Goal: Information Seeking & Learning: Check status

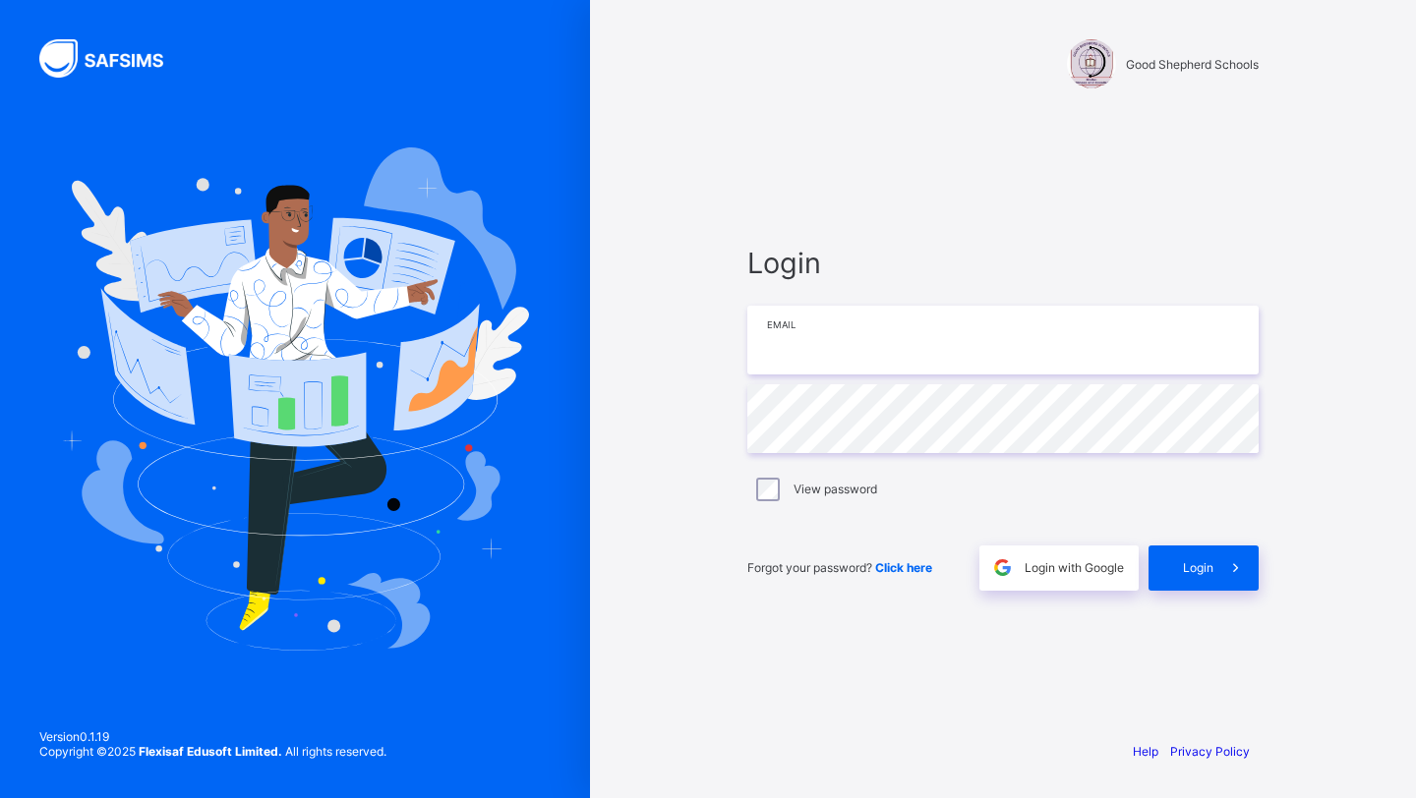
click at [783, 336] on input "email" at bounding box center [1002, 340] width 511 height 69
type input "**********"
click at [1215, 566] on span at bounding box center [1235, 568] width 45 height 45
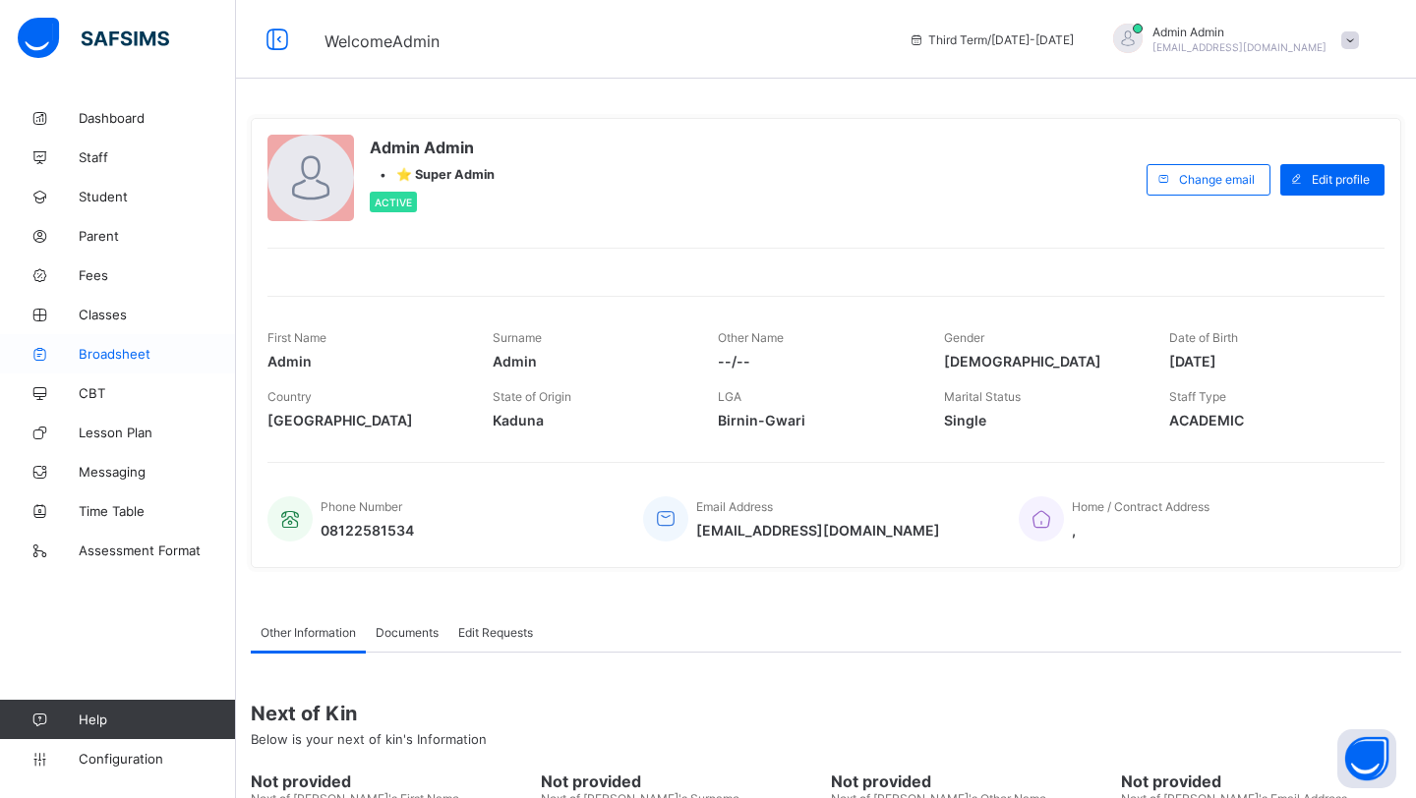
click at [113, 359] on span "Broadsheet" at bounding box center [157, 354] width 157 height 16
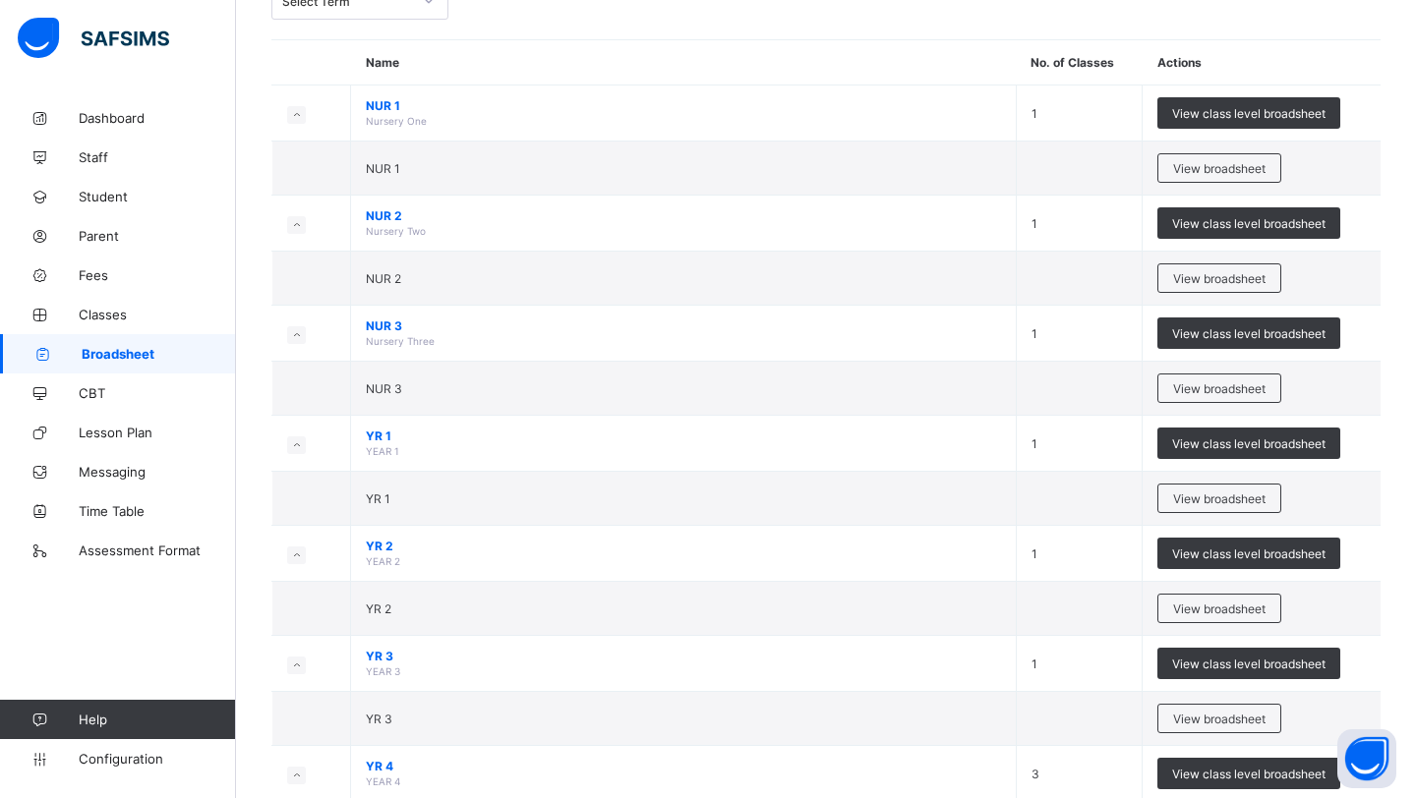
scroll to position [159, 0]
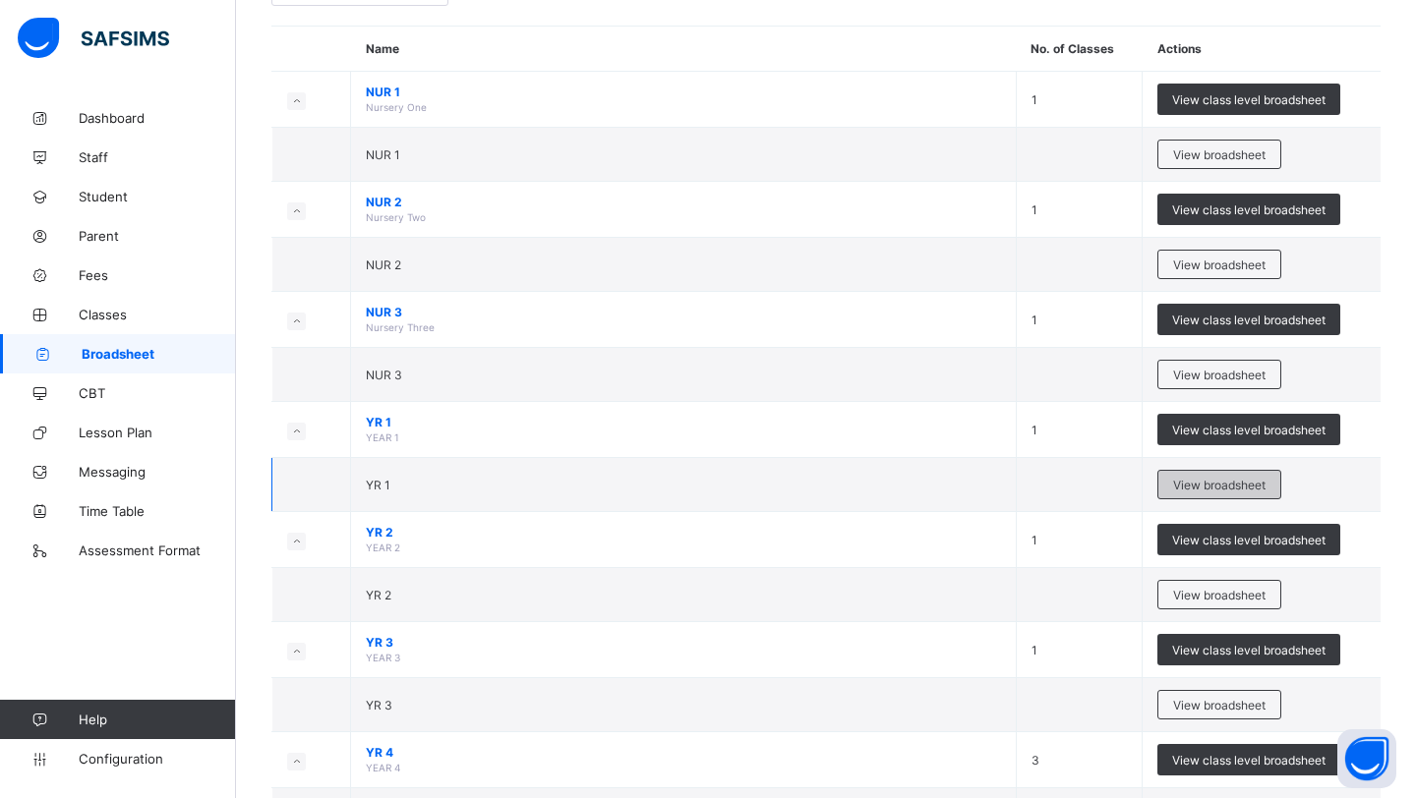
click at [1195, 488] on span "View broadsheet" at bounding box center [1219, 485] width 92 height 15
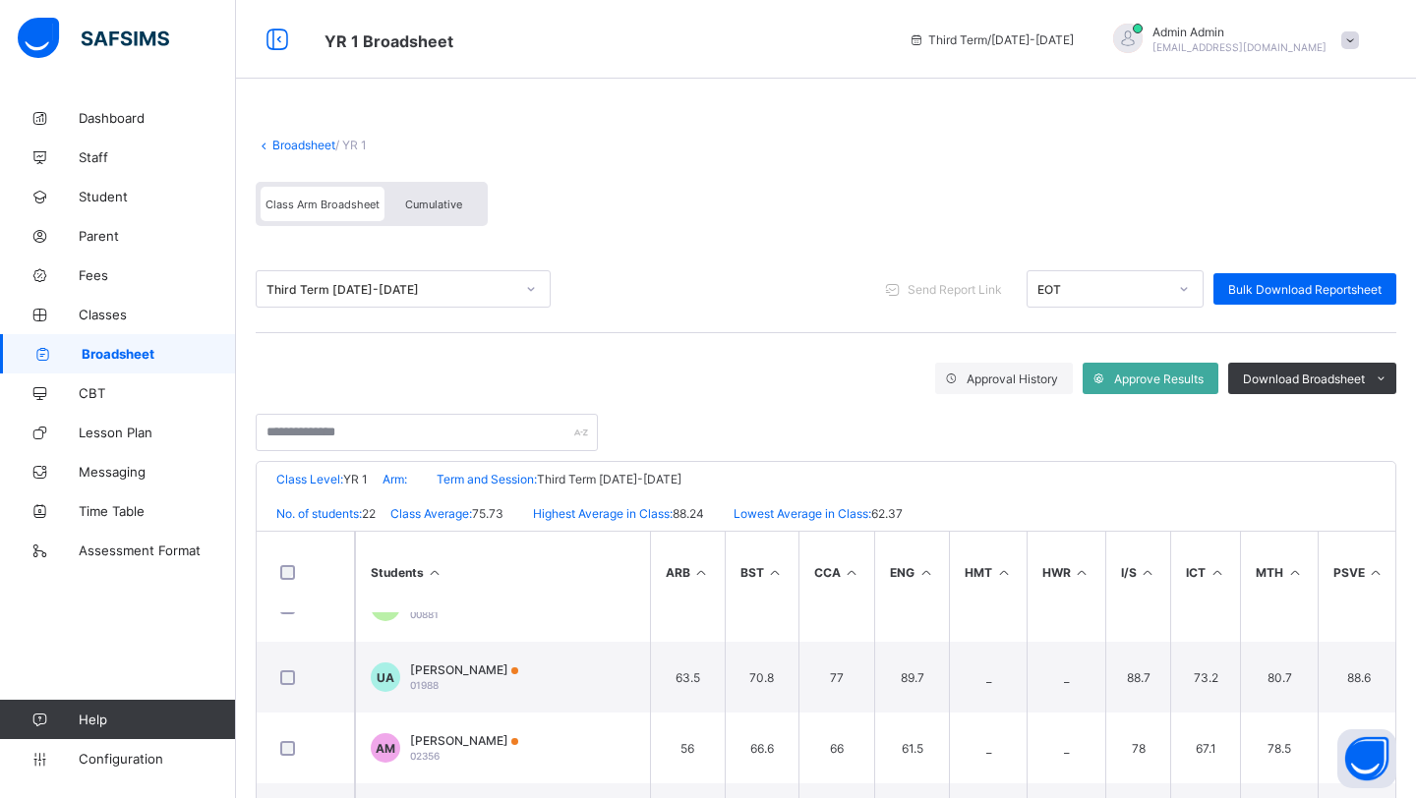
scroll to position [140, 0]
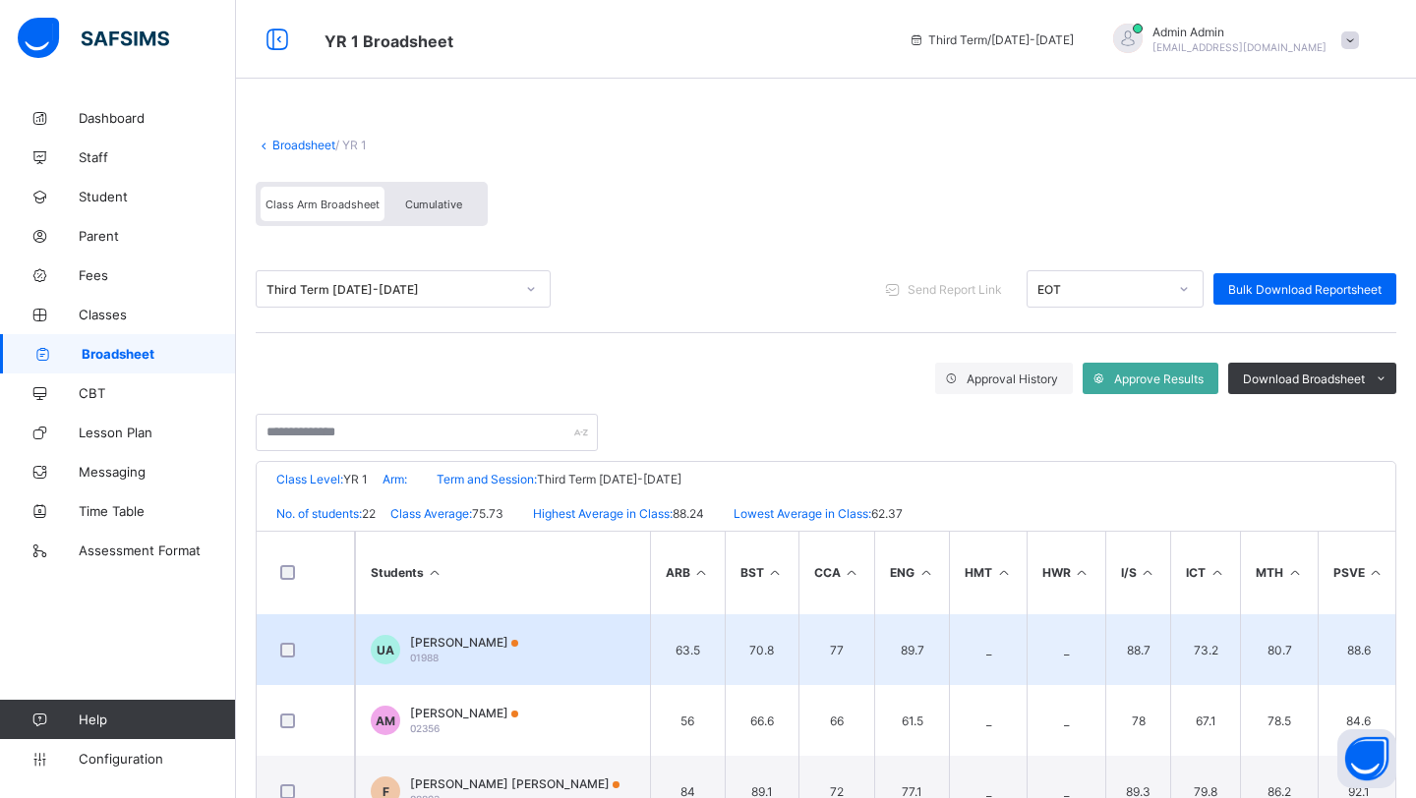
click at [475, 645] on span "Umar Farouk Abihan" at bounding box center [464, 642] width 108 height 15
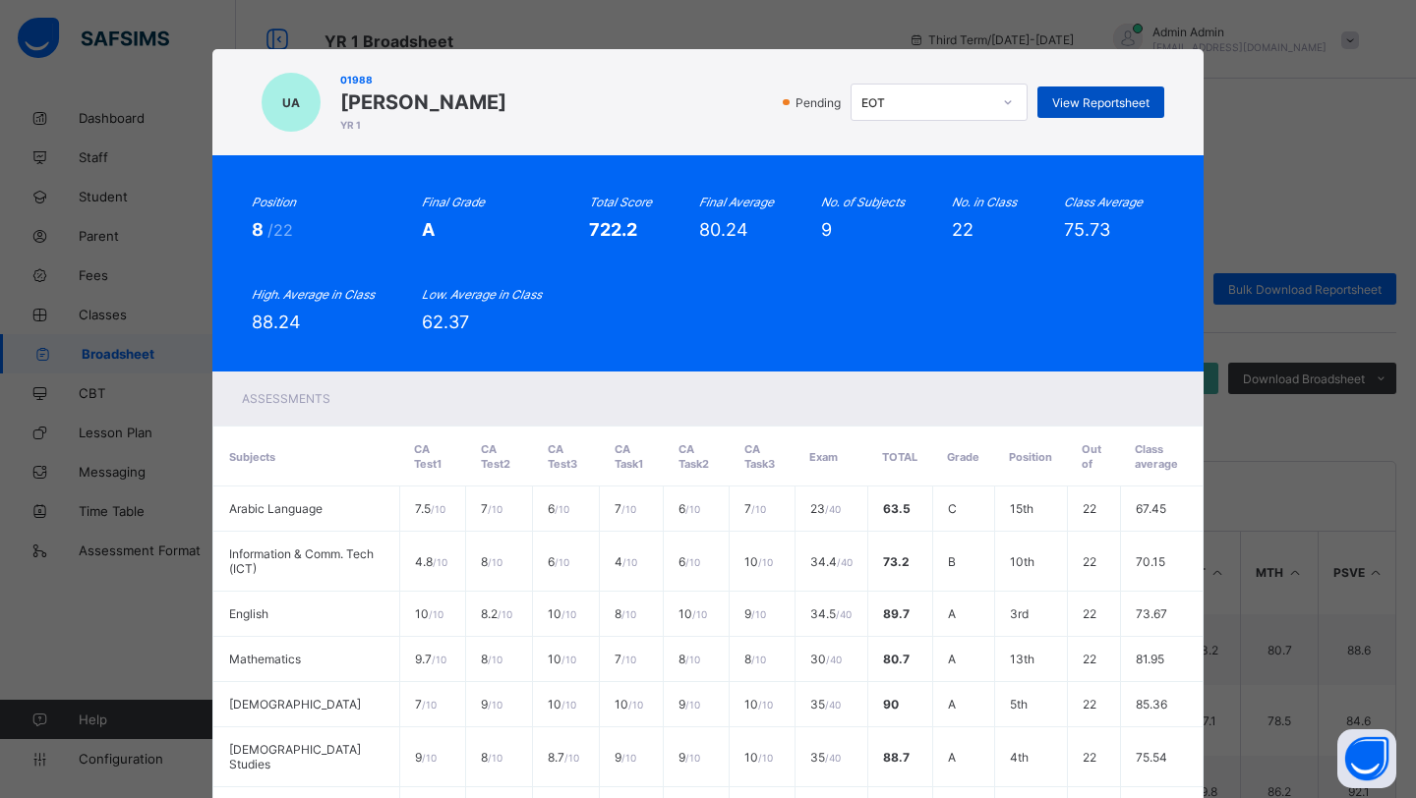
click at [1084, 115] on div "View Reportsheet" at bounding box center [1100, 102] width 127 height 31
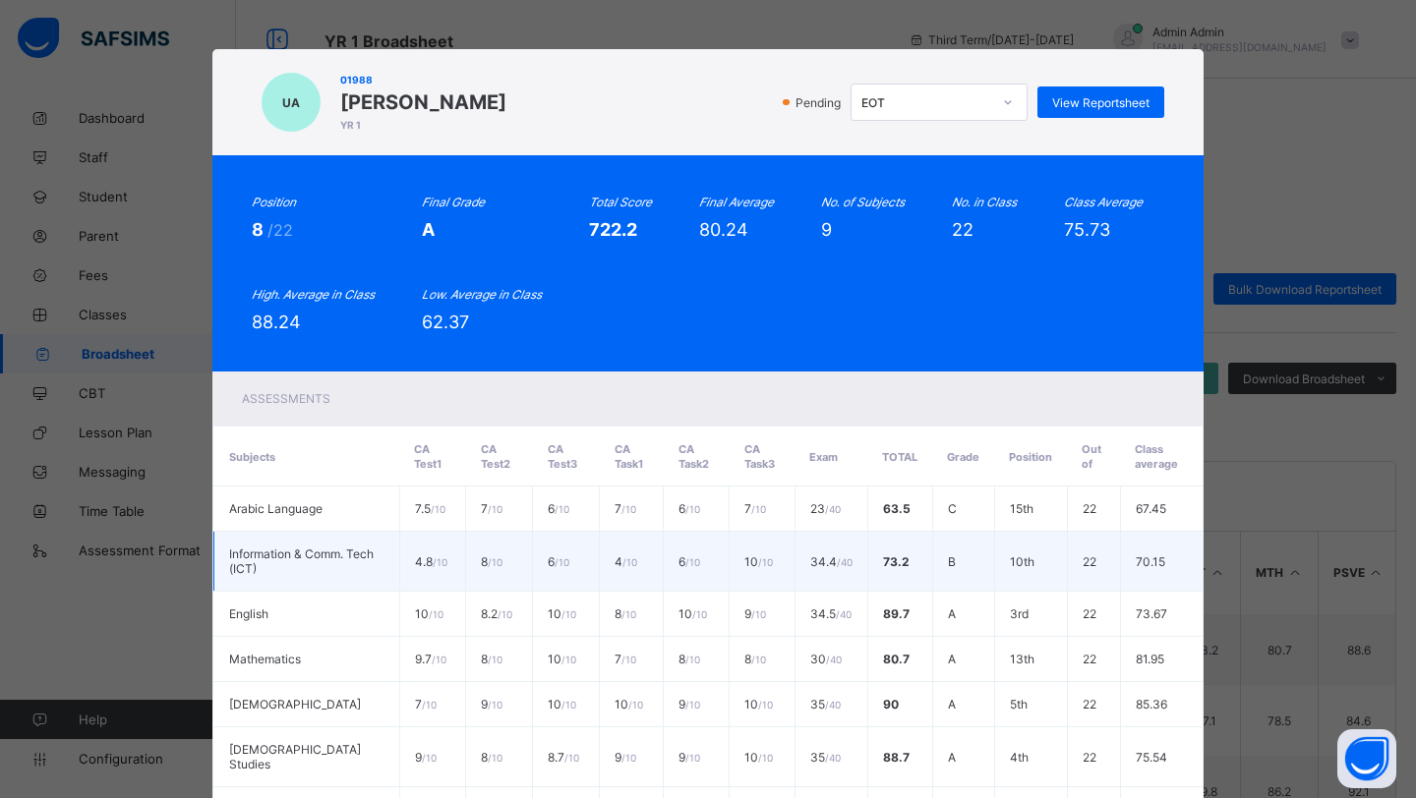
scroll to position [339, 0]
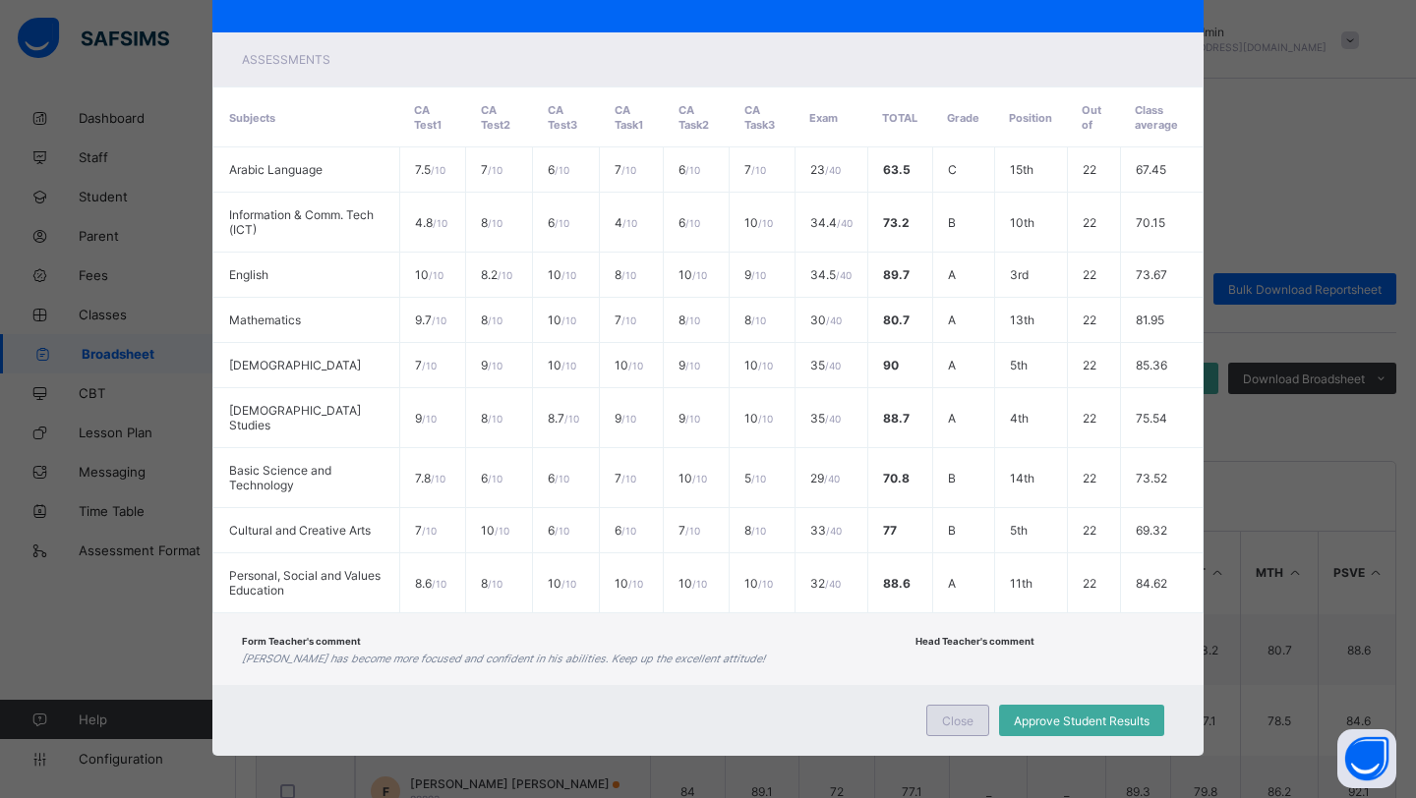
click at [947, 714] on span "Close" at bounding box center [957, 721] width 31 height 15
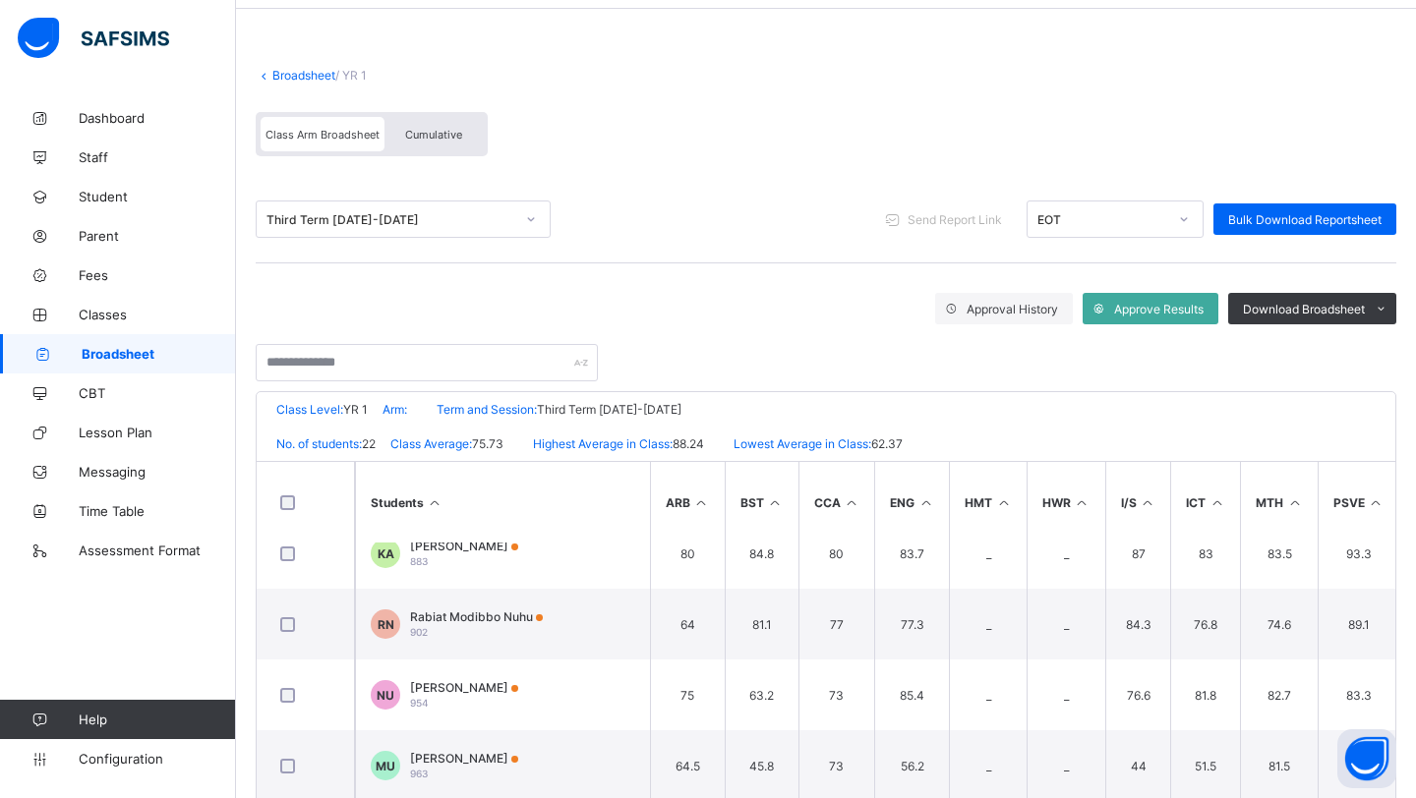
scroll to position [0, 0]
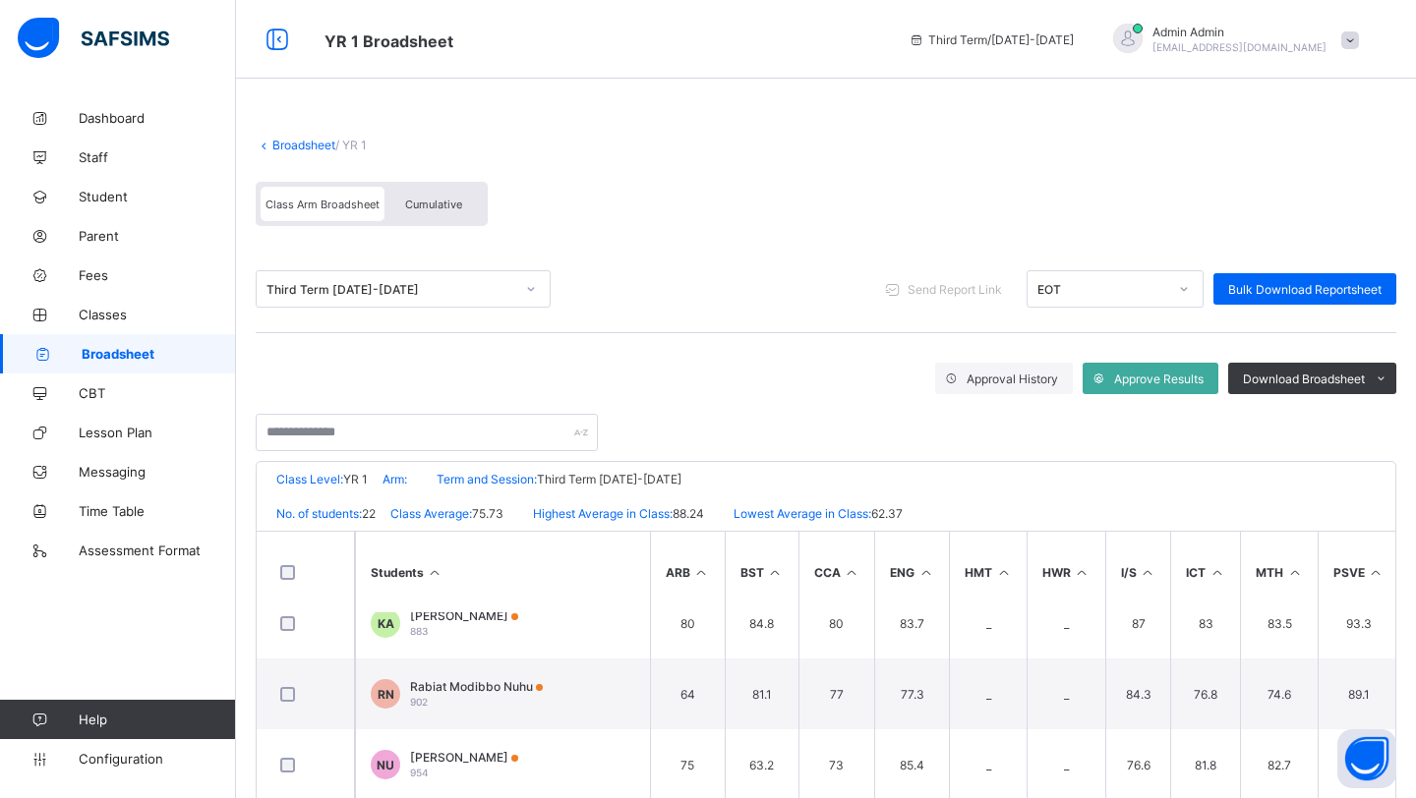
click at [304, 140] on link "Broadsheet" at bounding box center [303, 145] width 63 height 15
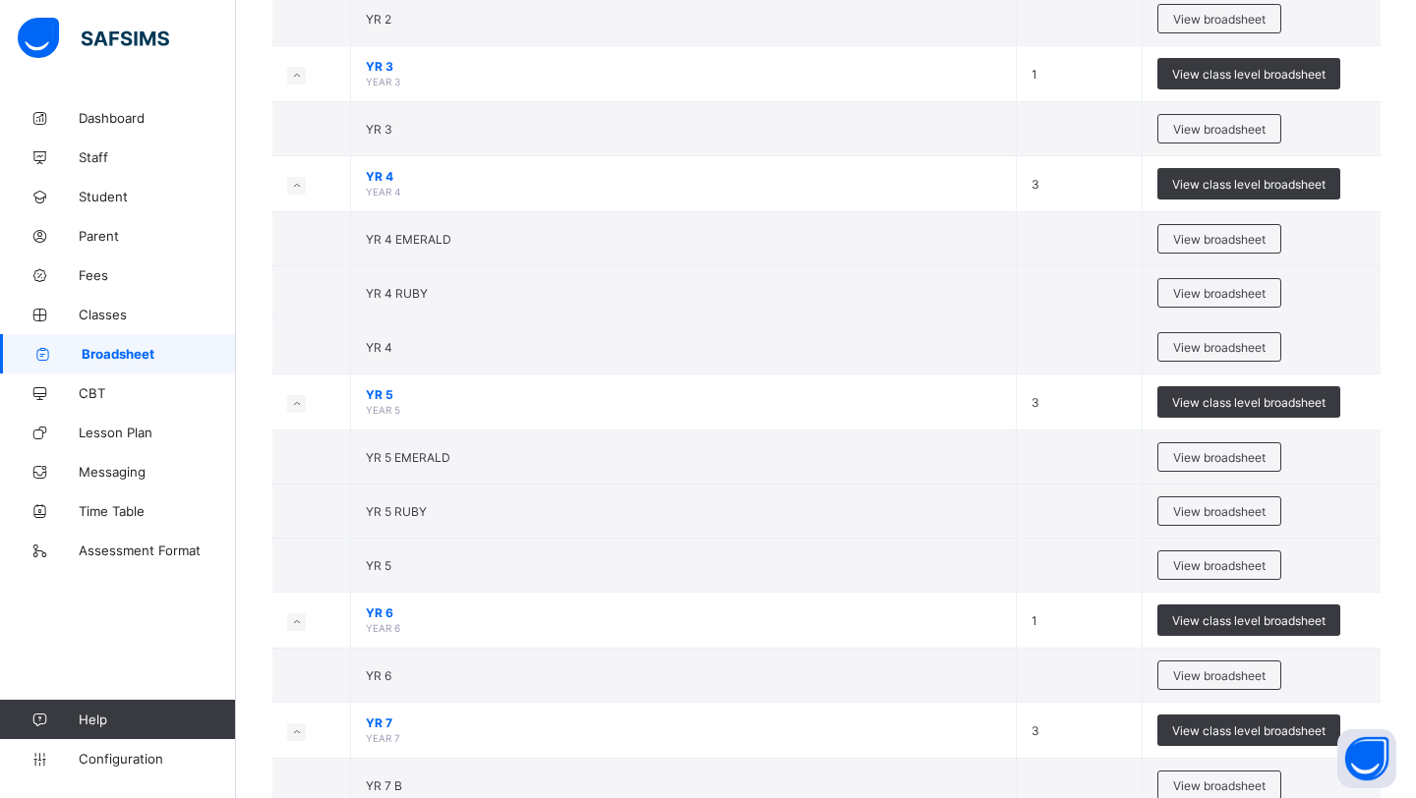
scroll to position [732, 0]
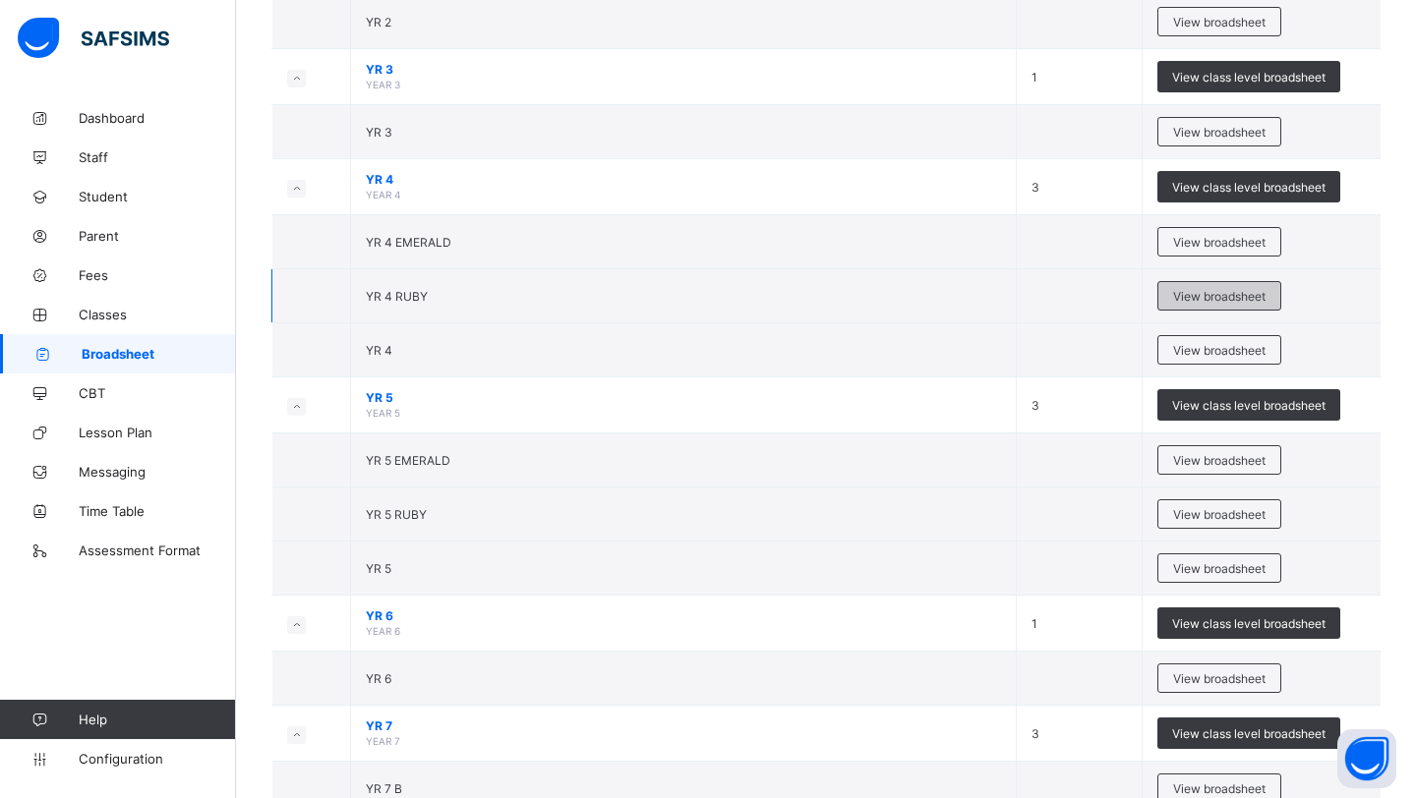
click at [1205, 300] on span "View broadsheet" at bounding box center [1219, 296] width 92 height 15
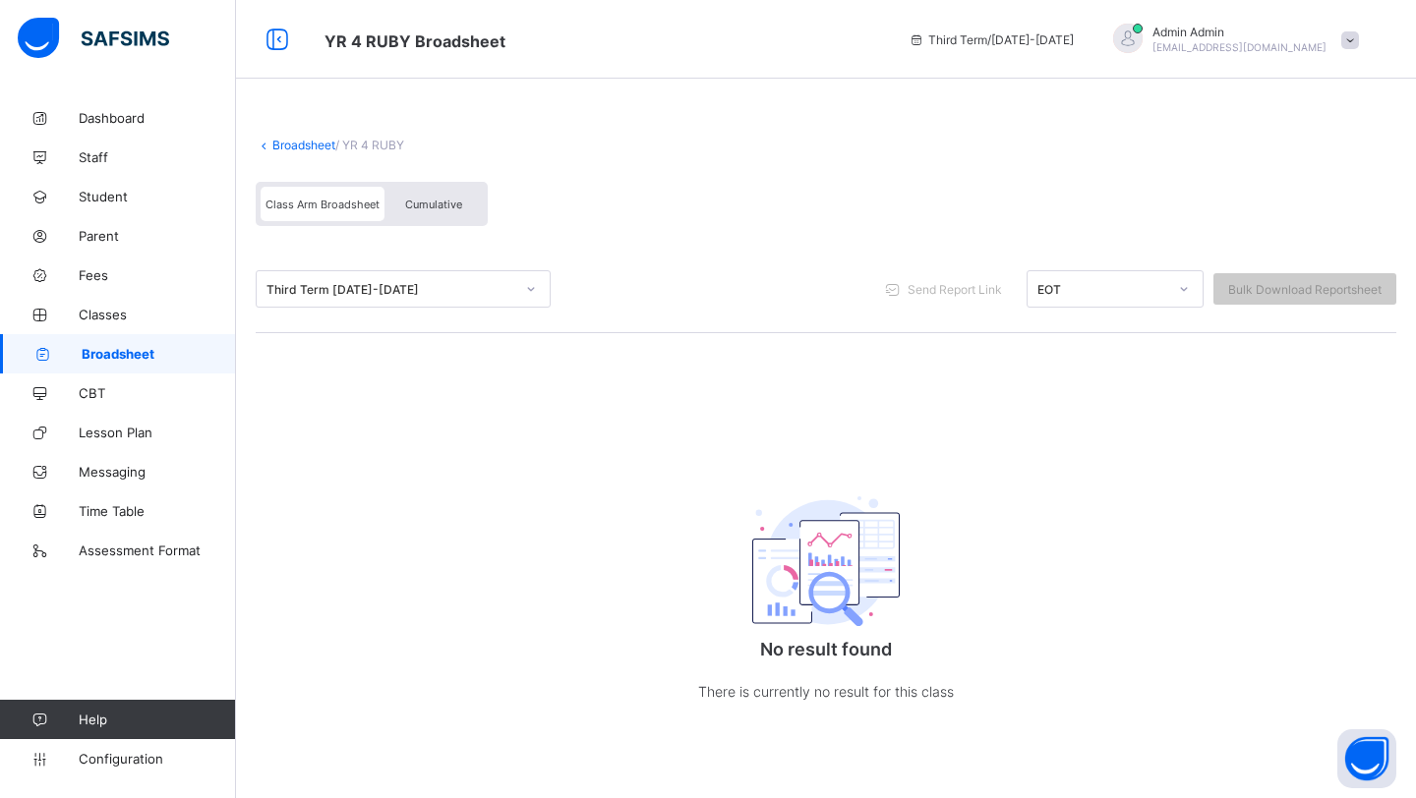
click at [292, 146] on link "Broadsheet" at bounding box center [303, 145] width 63 height 15
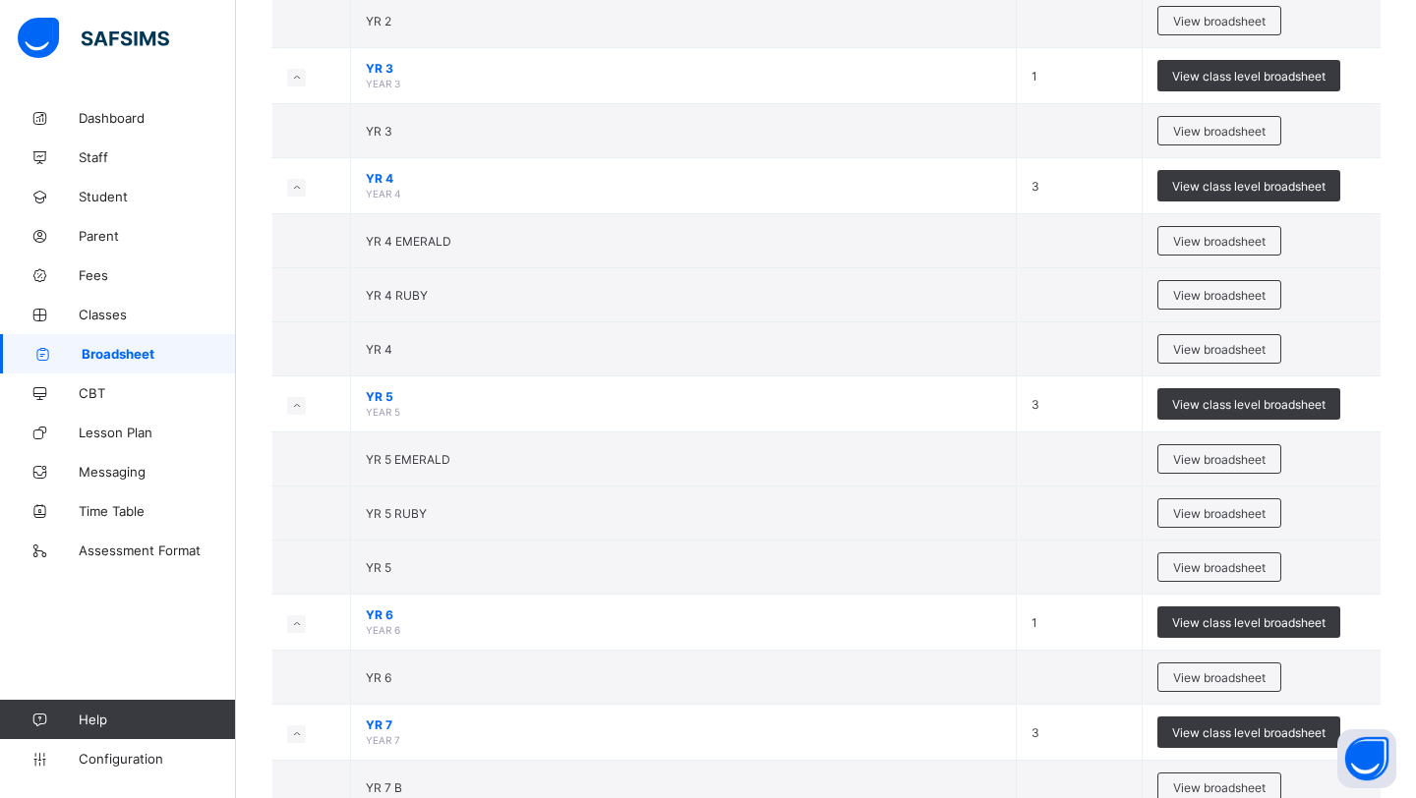
scroll to position [735, 0]
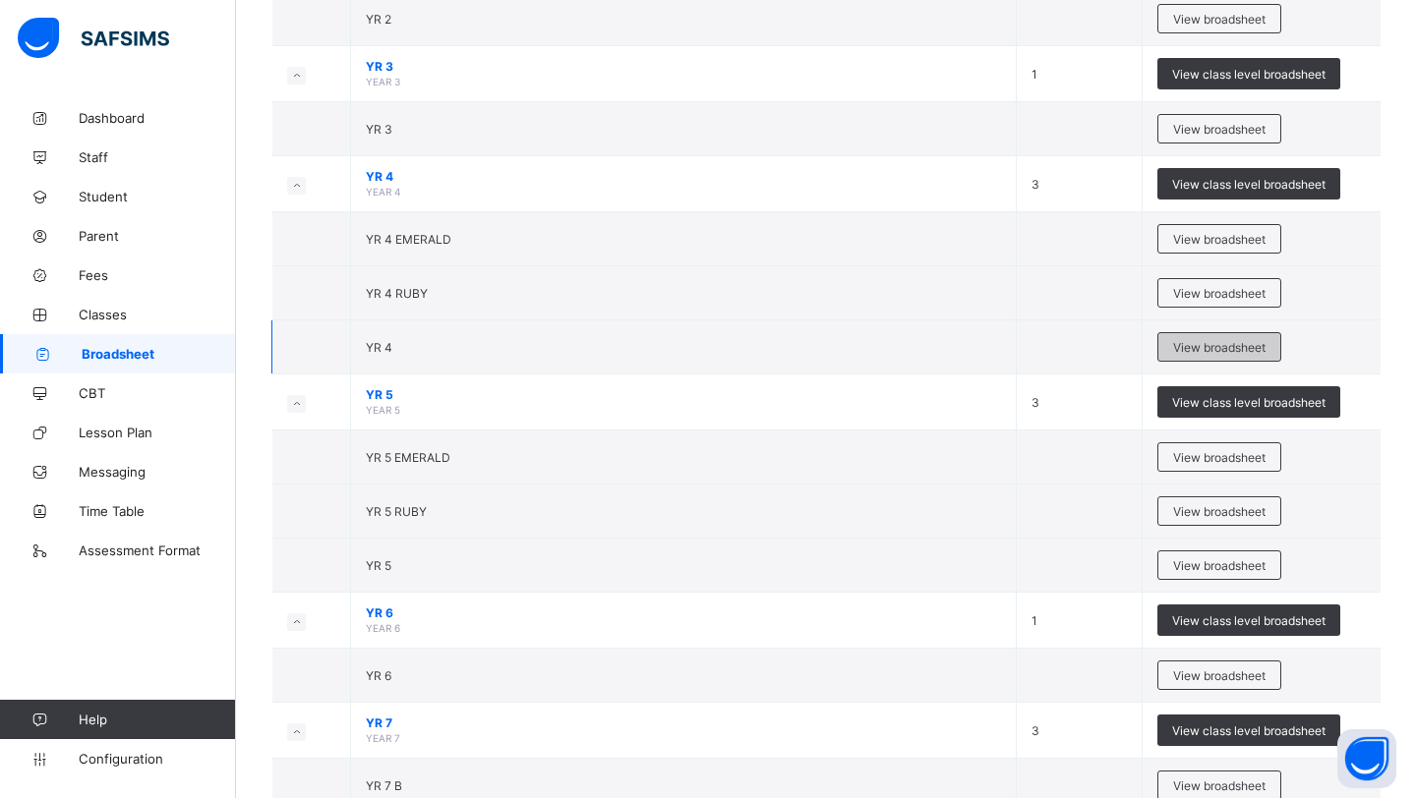
click at [1246, 347] on span "View broadsheet" at bounding box center [1219, 347] width 92 height 15
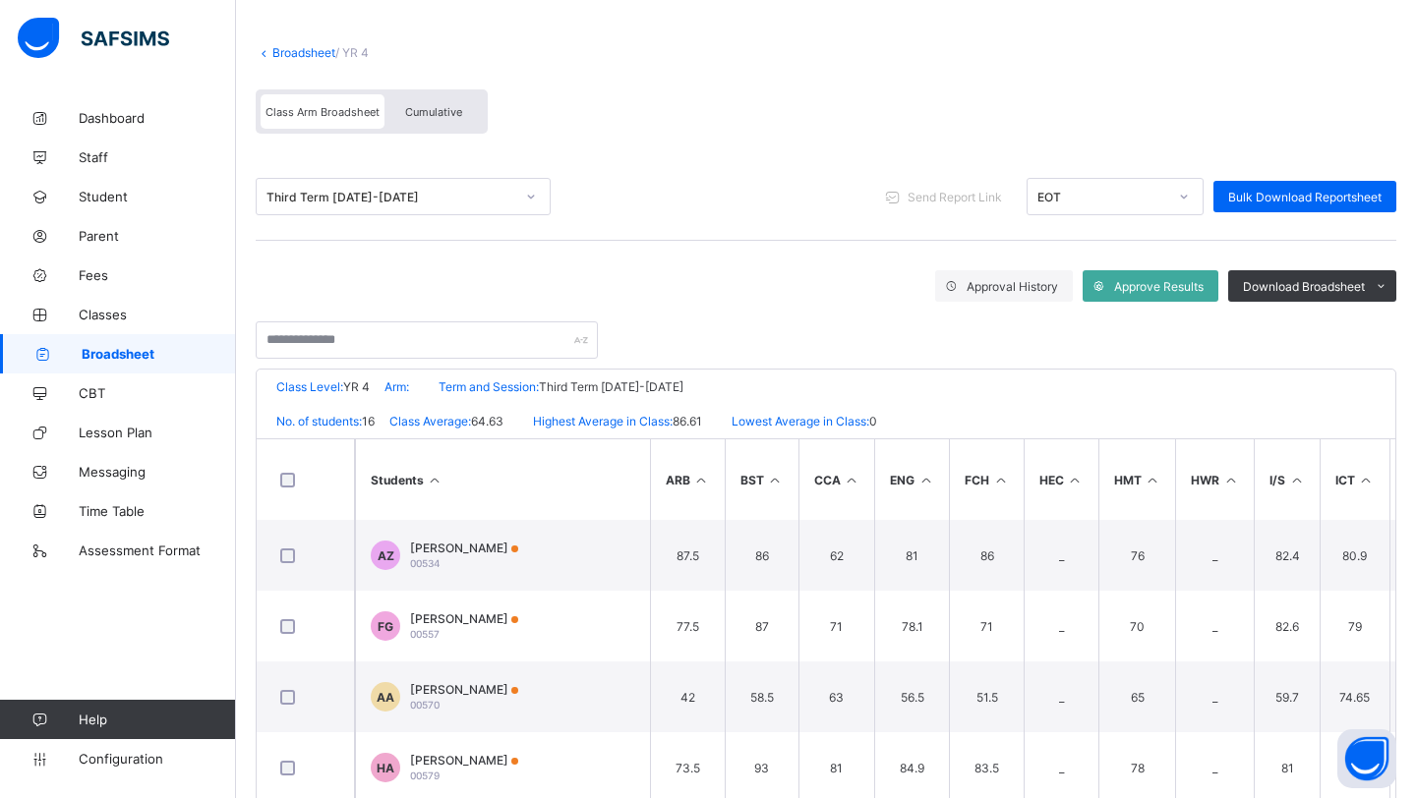
scroll to position [101, 0]
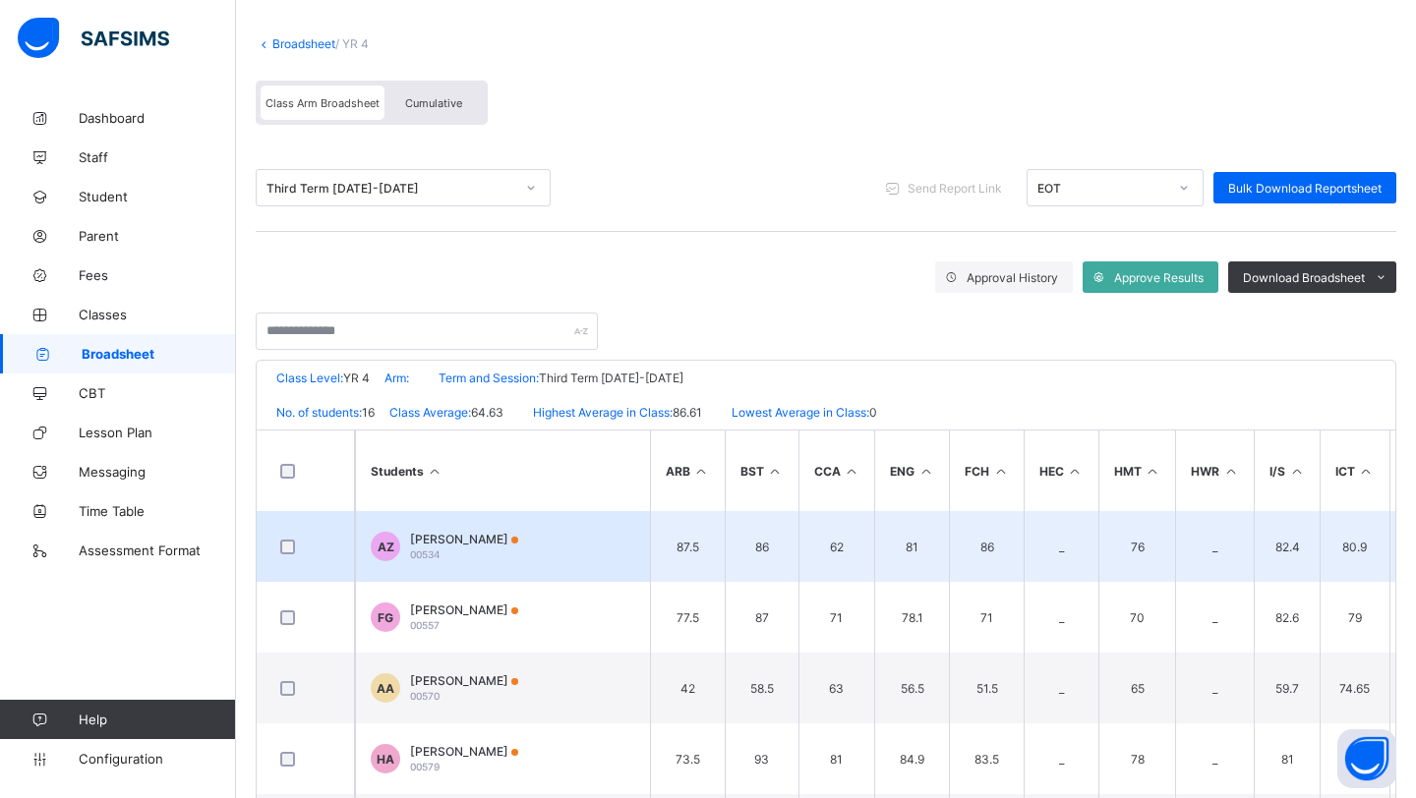
click at [448, 535] on span "Ahmad Ahmad Zayd" at bounding box center [464, 539] width 108 height 15
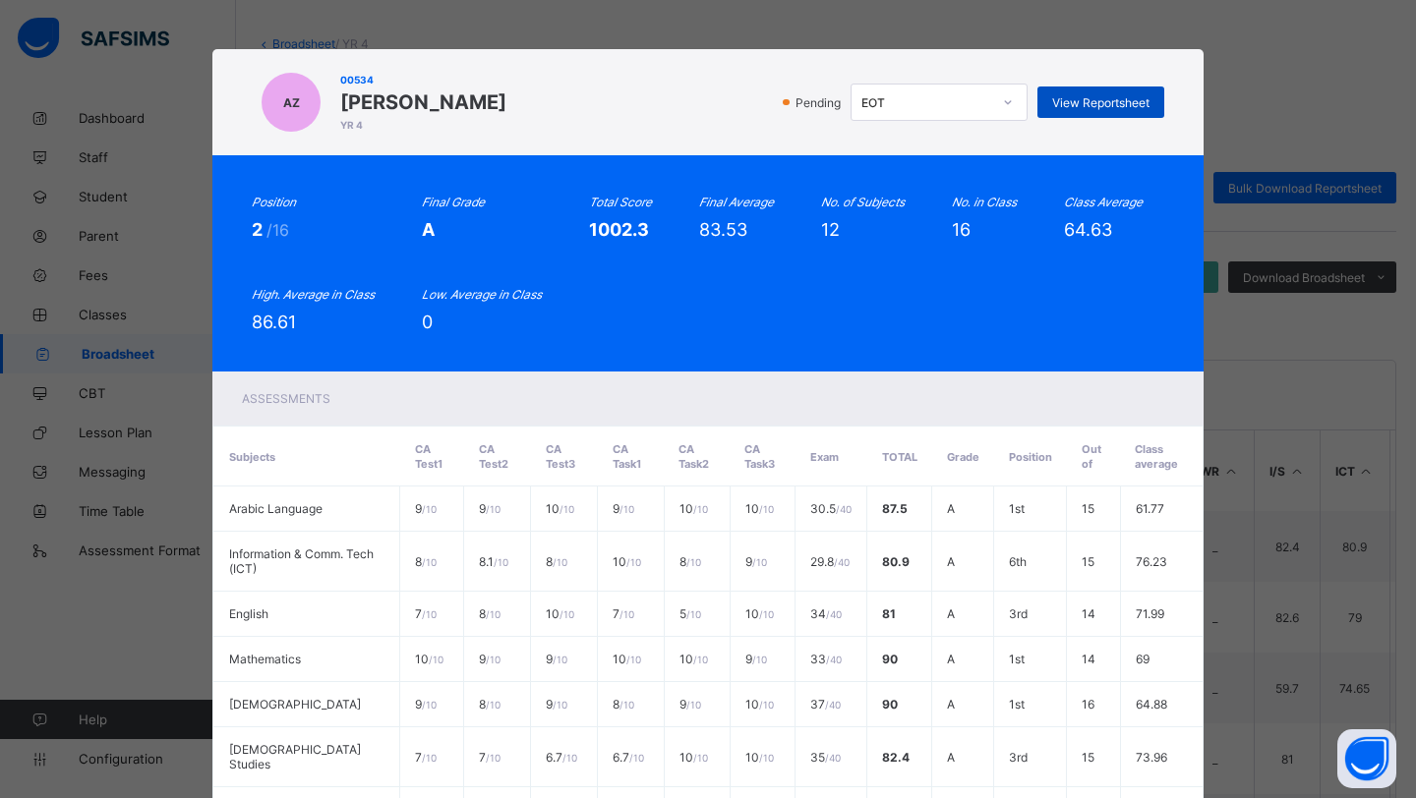
click at [1096, 102] on span "View Reportsheet" at bounding box center [1100, 102] width 97 height 15
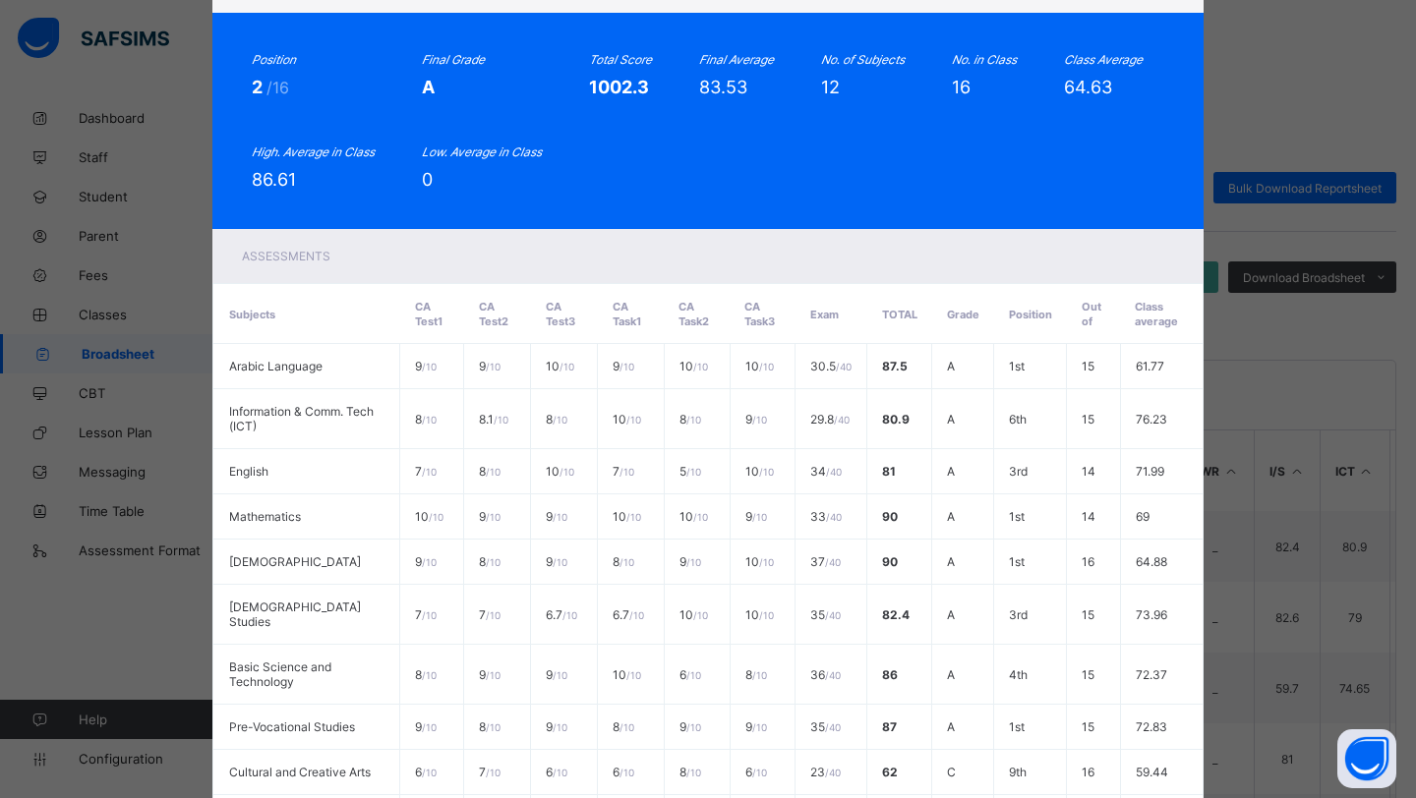
scroll to position [473, 0]
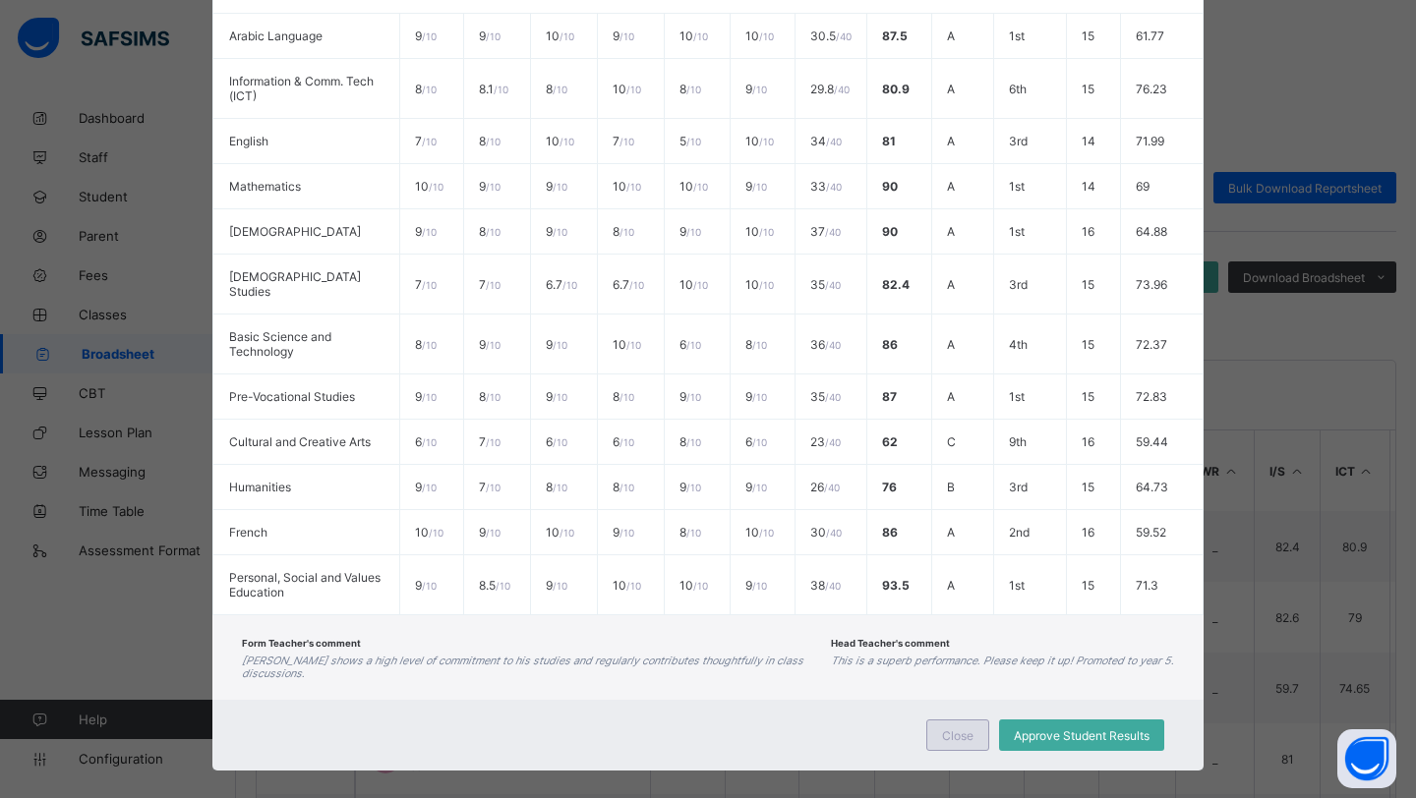
click at [942, 728] on span "Close" at bounding box center [957, 735] width 31 height 15
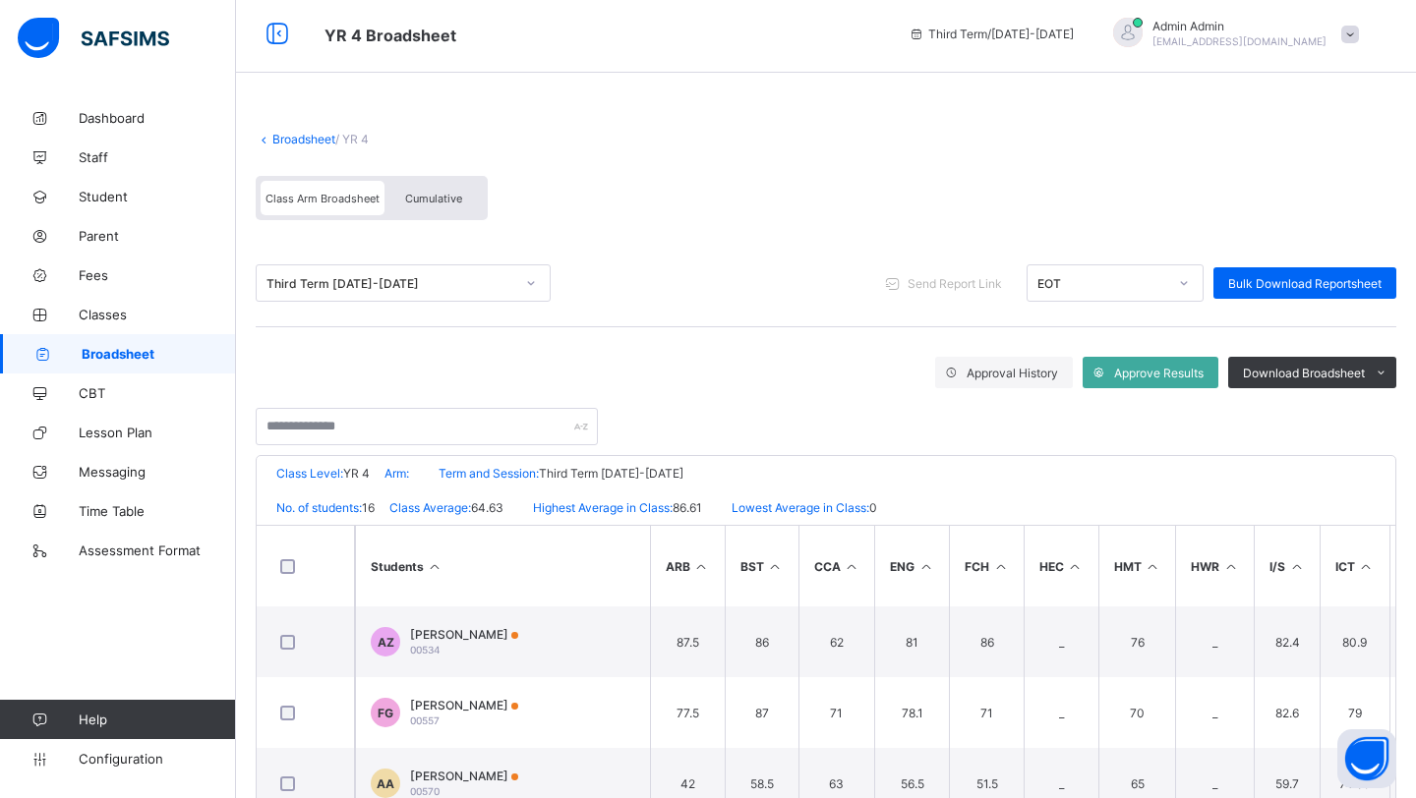
scroll to position [0, 0]
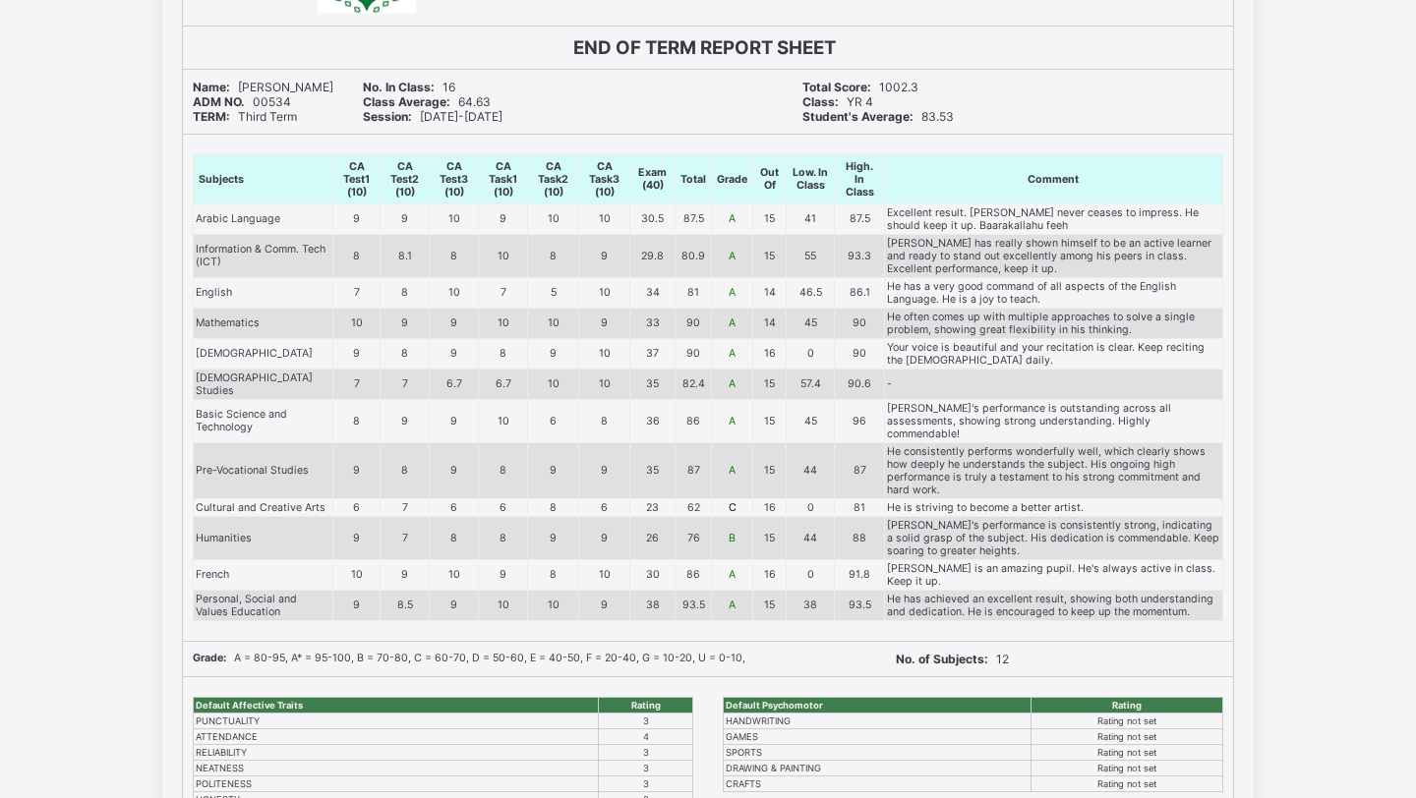
scroll to position [260, 0]
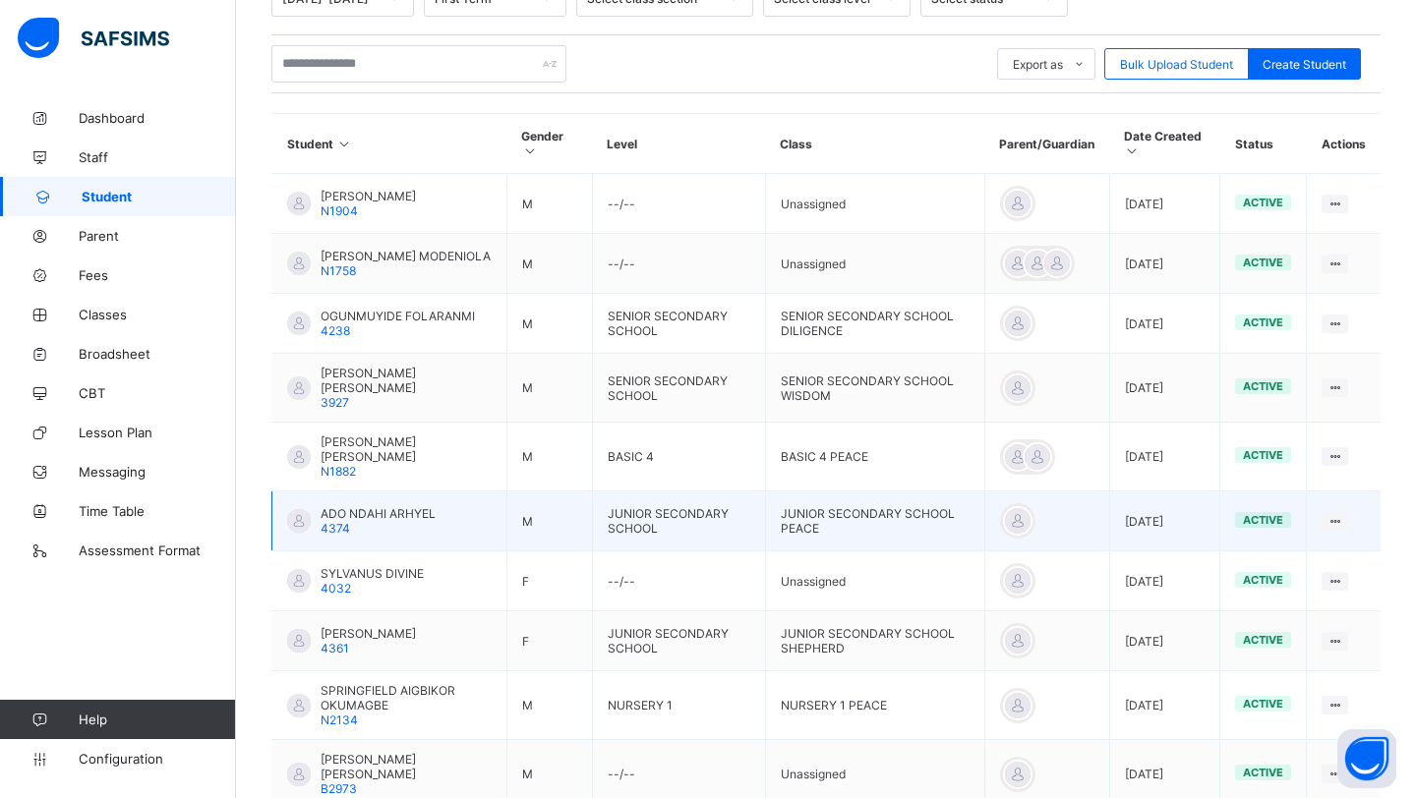
scroll to position [489, 0]
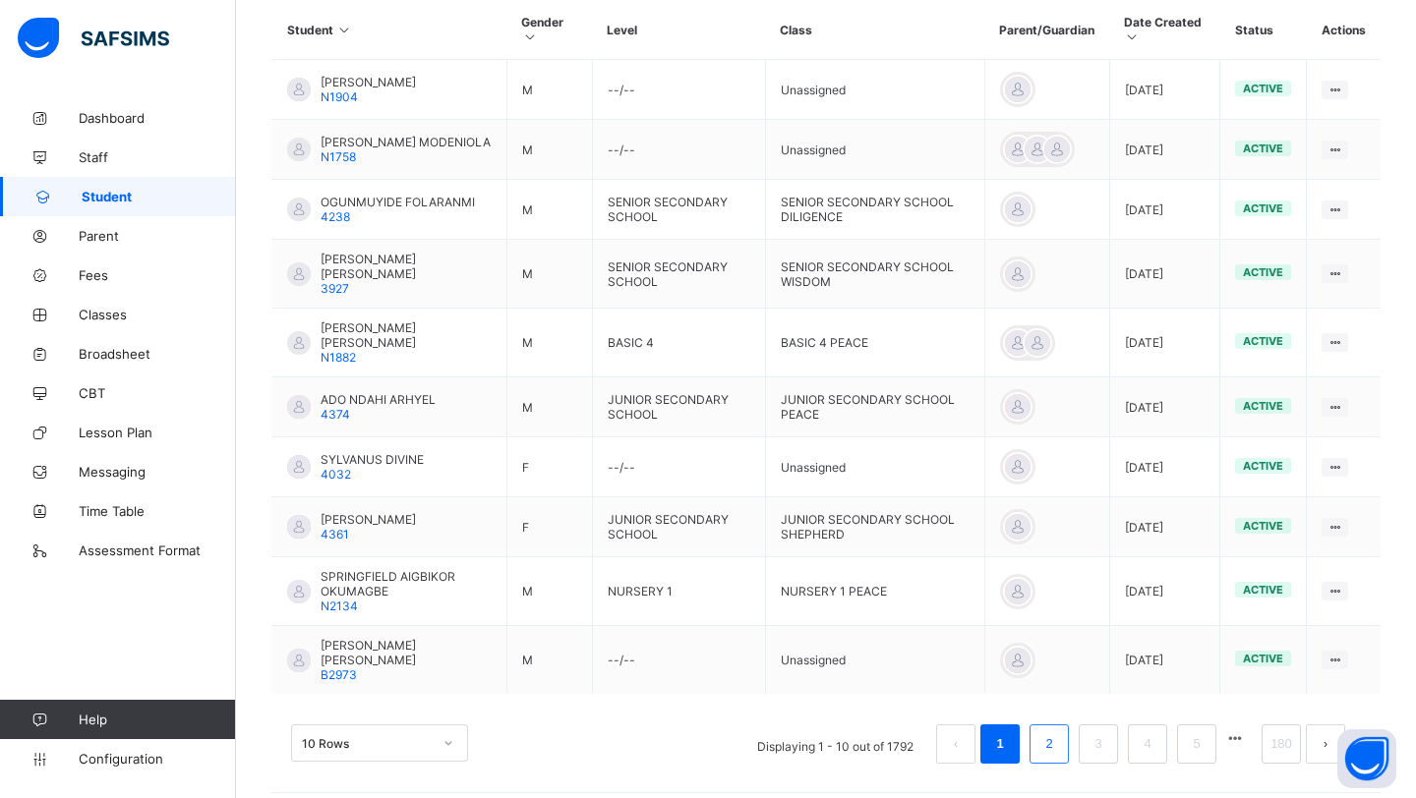
click at [1047, 731] on link "2" at bounding box center [1048, 744] width 19 height 26
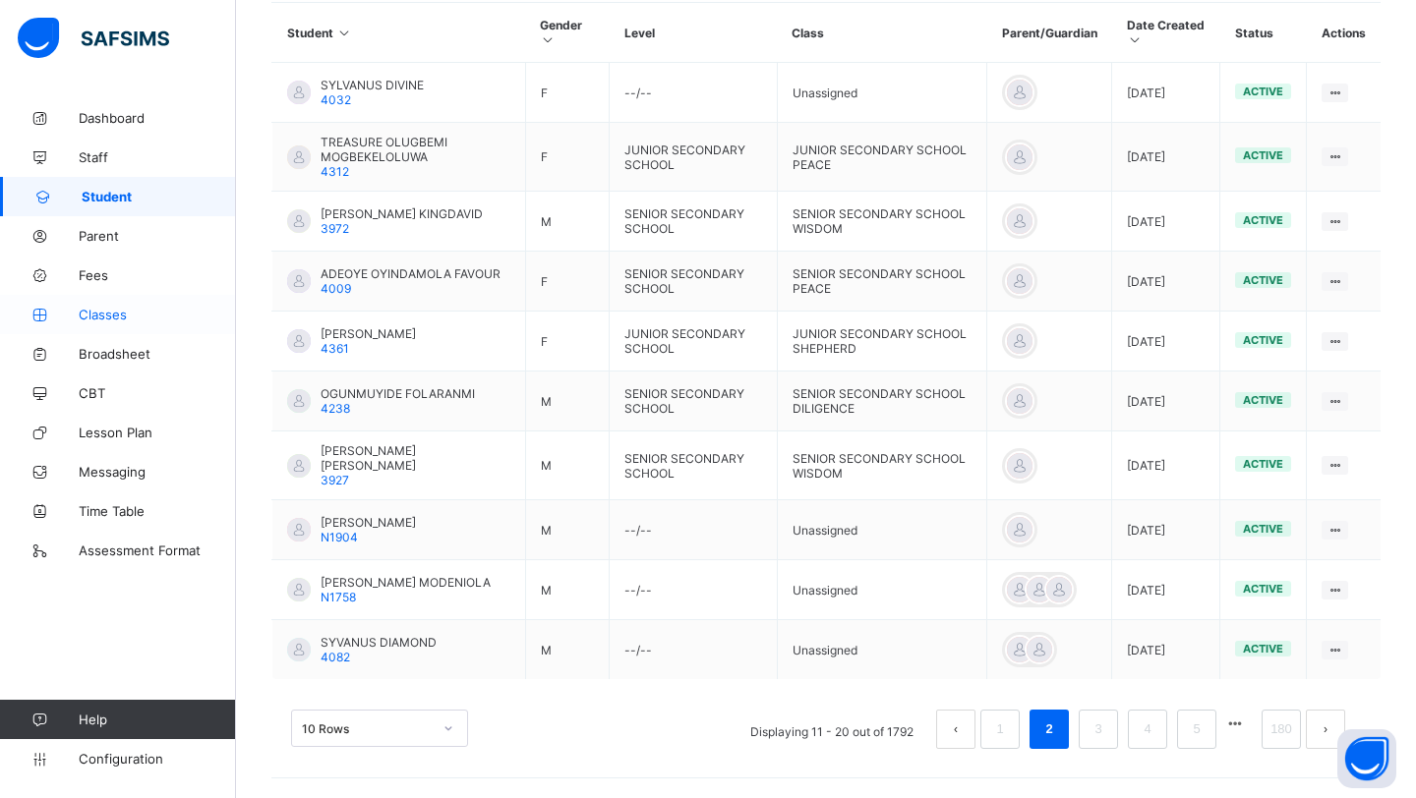
click at [100, 316] on span "Classes" at bounding box center [157, 315] width 157 height 16
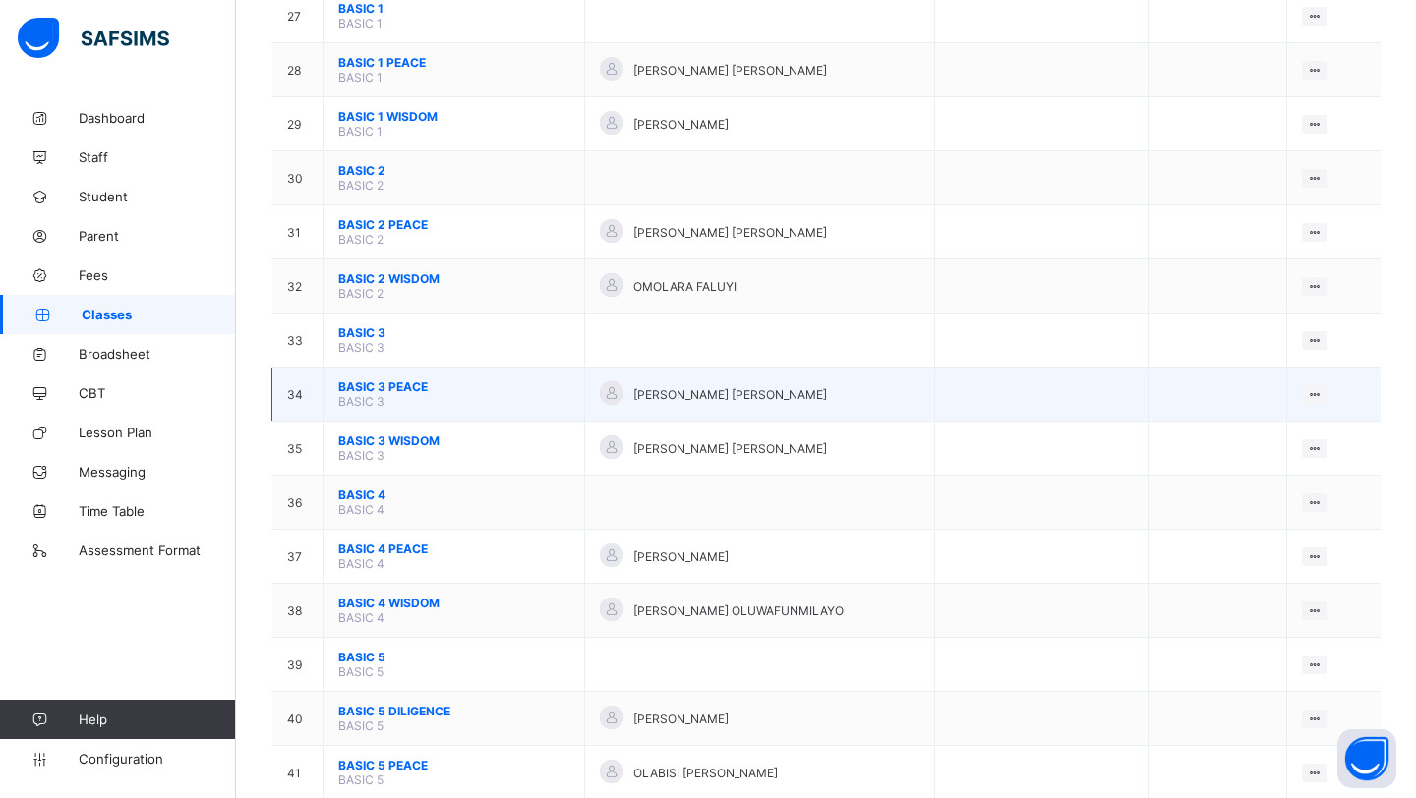
click at [375, 379] on span "BASIC 3 PEACE" at bounding box center [453, 386] width 231 height 15
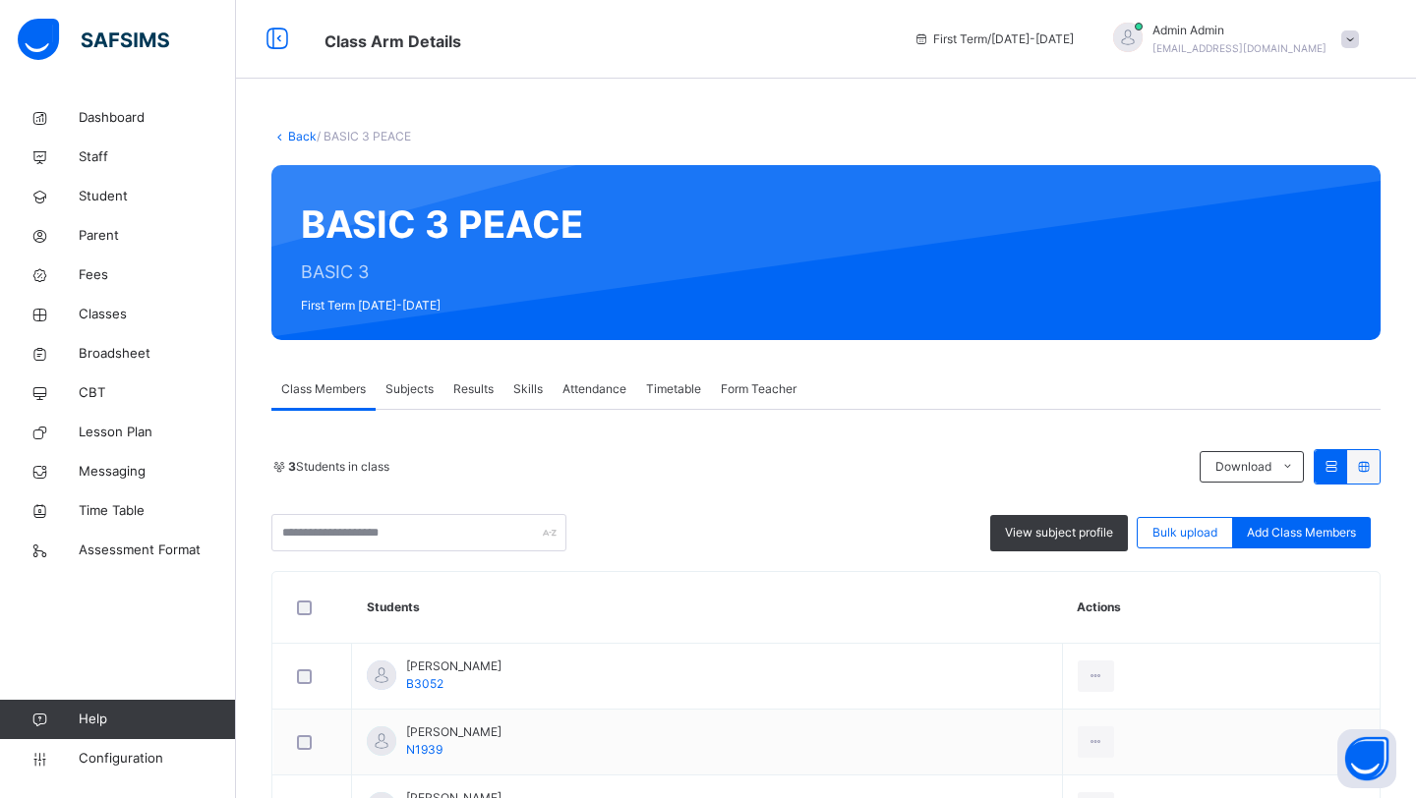
click at [293, 133] on link "Back" at bounding box center [302, 136] width 29 height 15
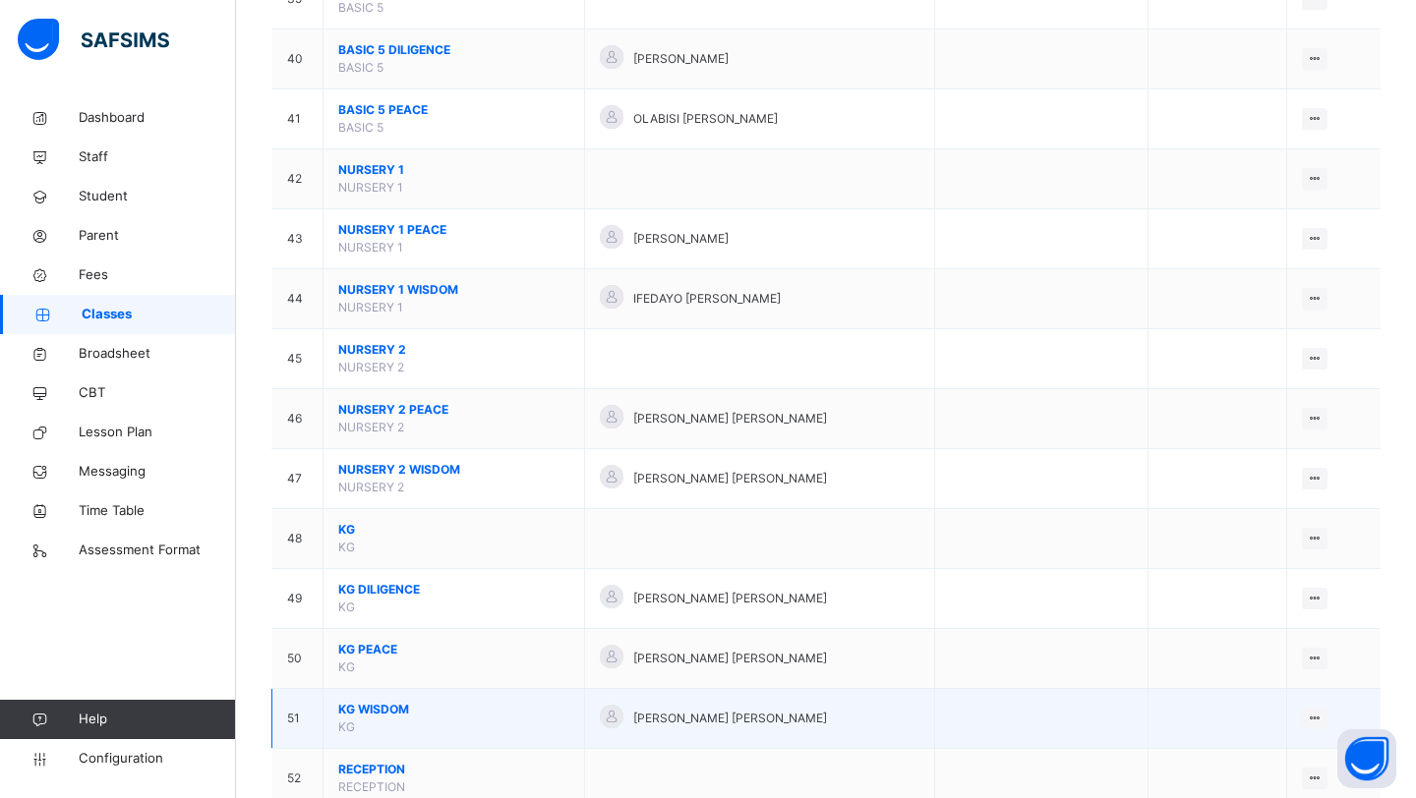
scroll to position [2617, 0]
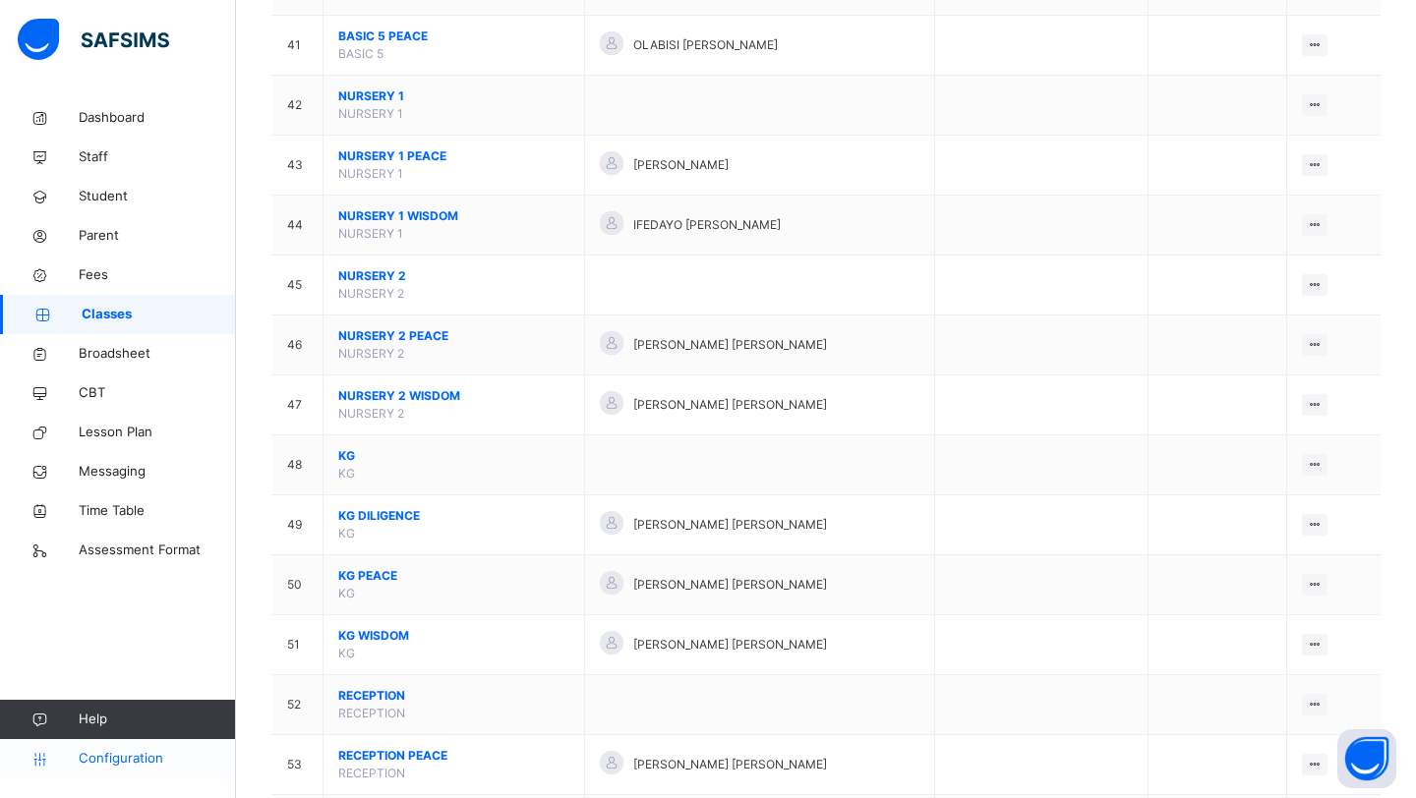
click at [137, 770] on link "Configuration" at bounding box center [117, 758] width 235 height 39
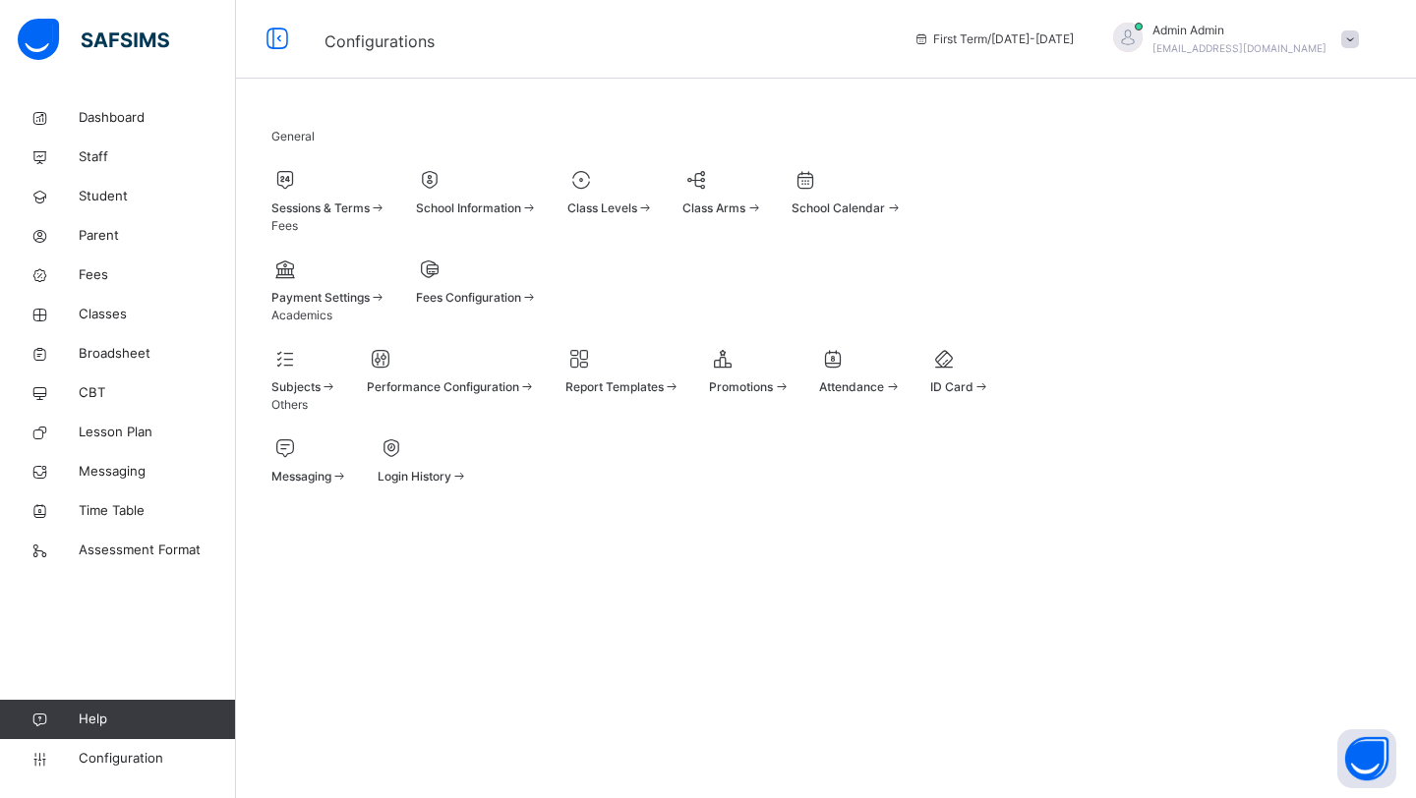
click at [654, 215] on span at bounding box center [645, 208] width 17 height 15
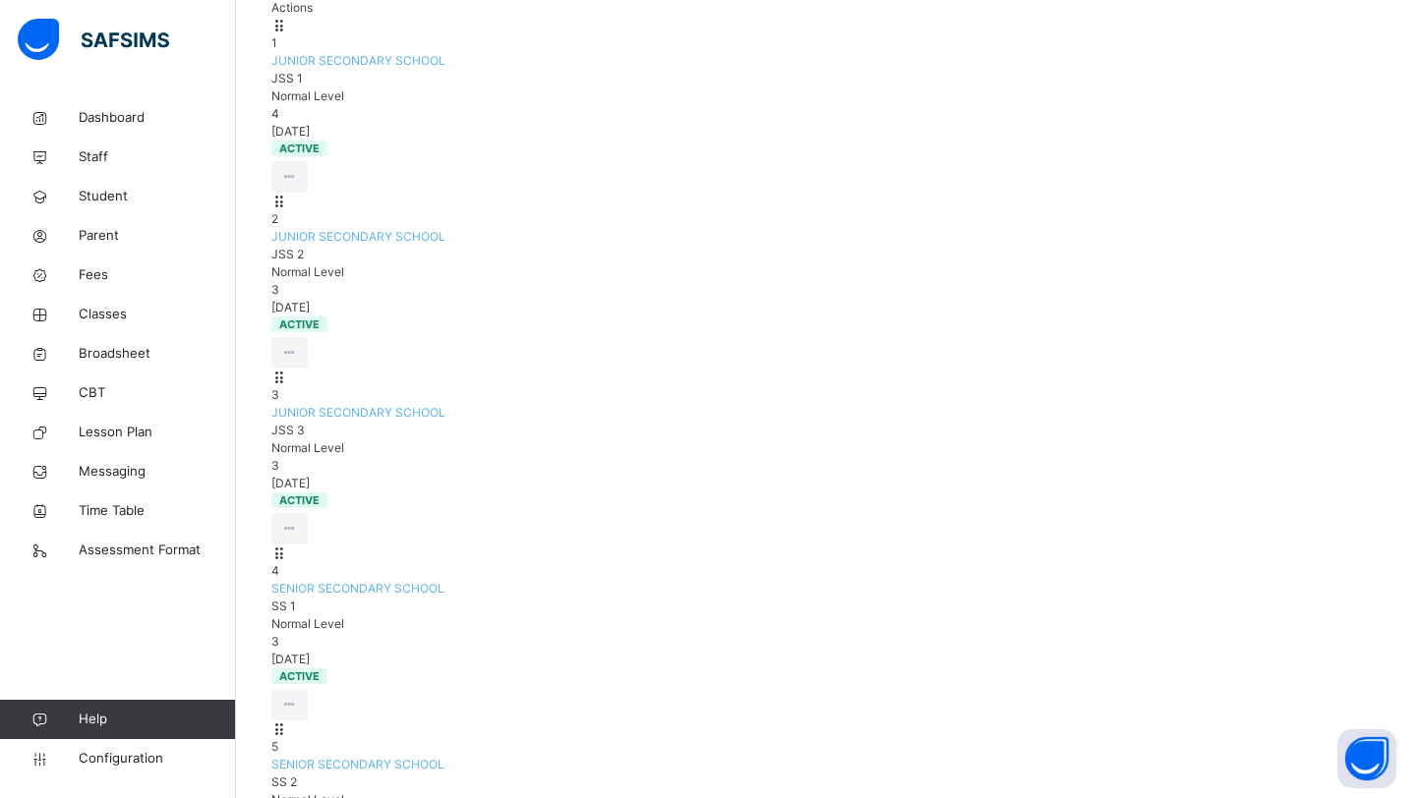
scroll to position [478, 0]
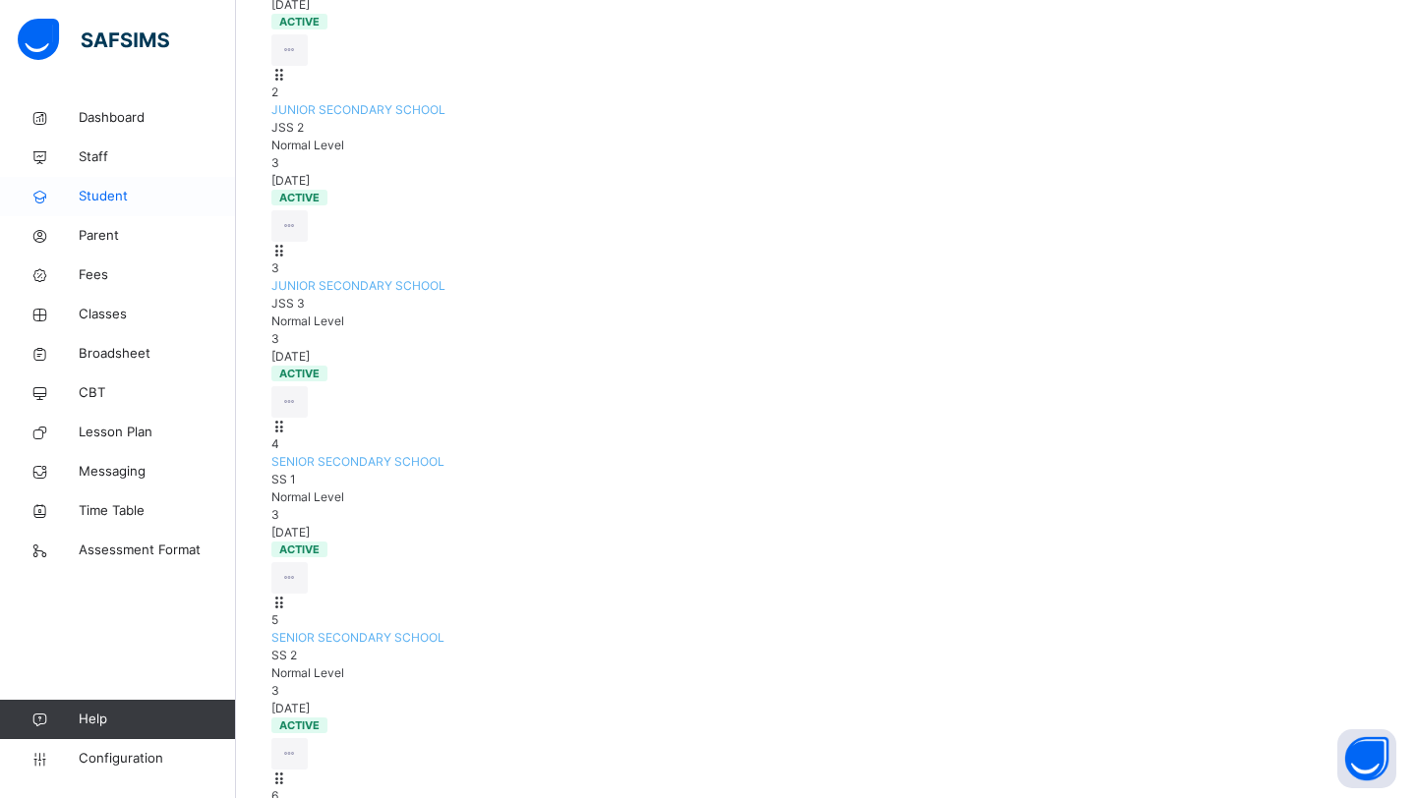
click at [113, 204] on span "Student" at bounding box center [157, 197] width 157 height 20
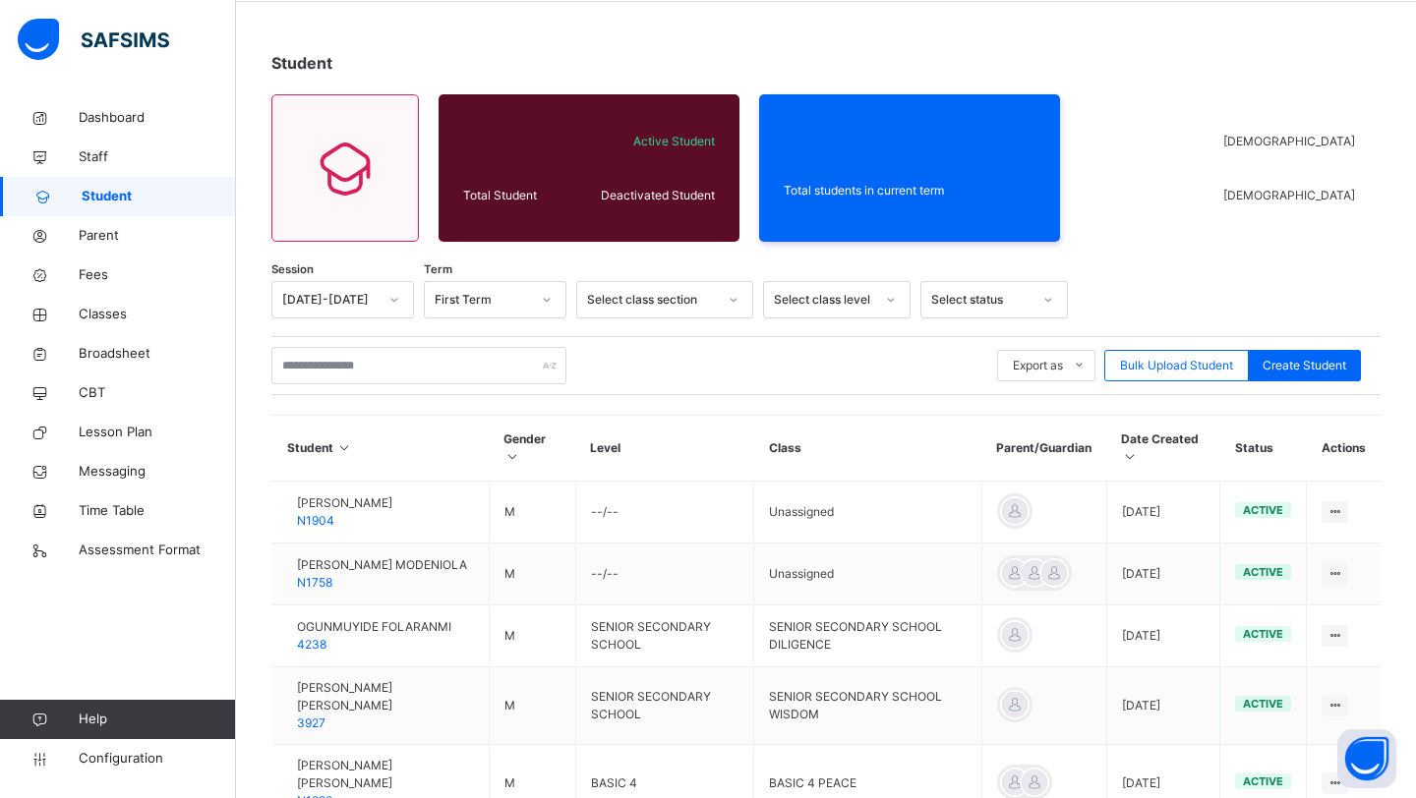
scroll to position [478, 0]
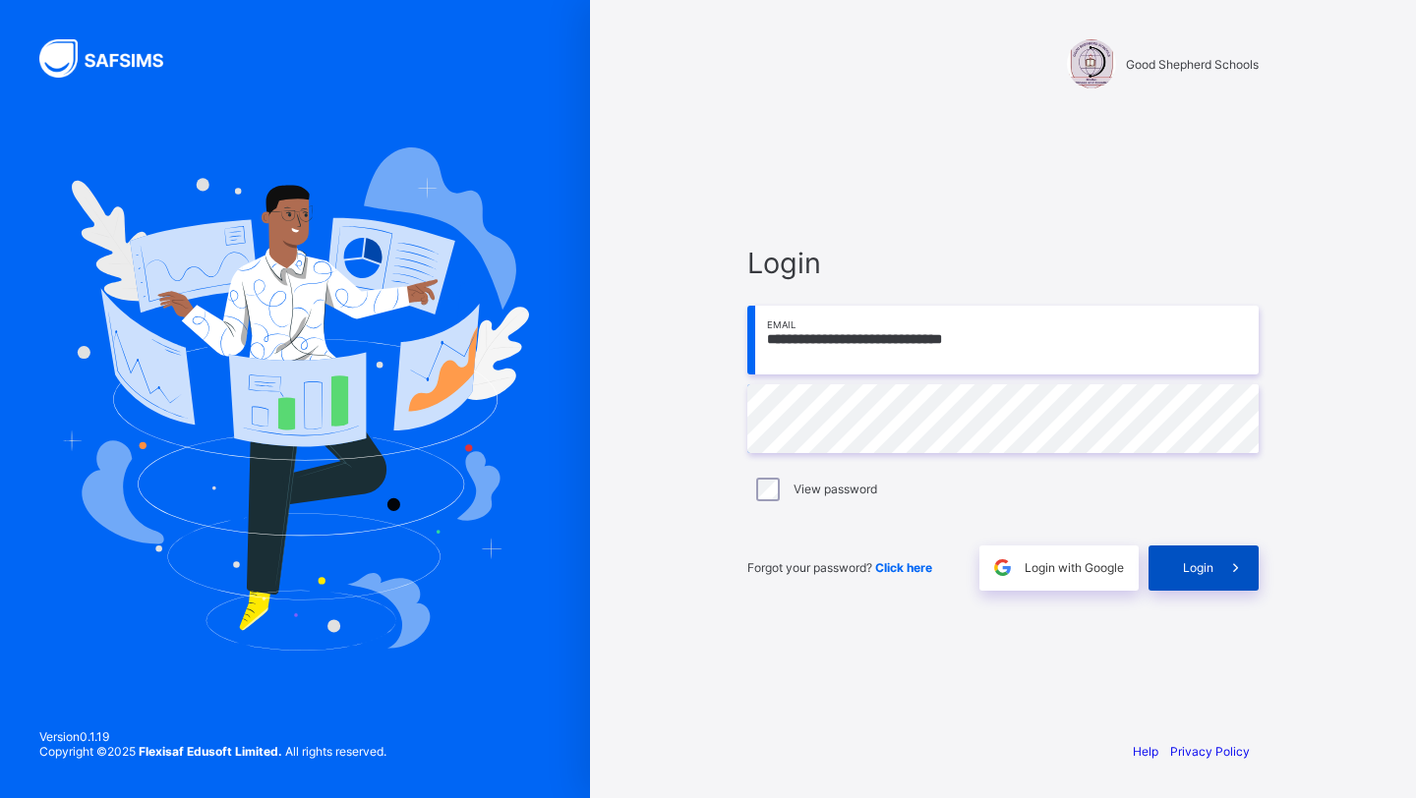
drag, startPoint x: 0, startPoint y: 0, endPoint x: 1178, endPoint y: 571, distance: 1309.0
click at [1178, 571] on div "Login" at bounding box center [1203, 568] width 110 height 45
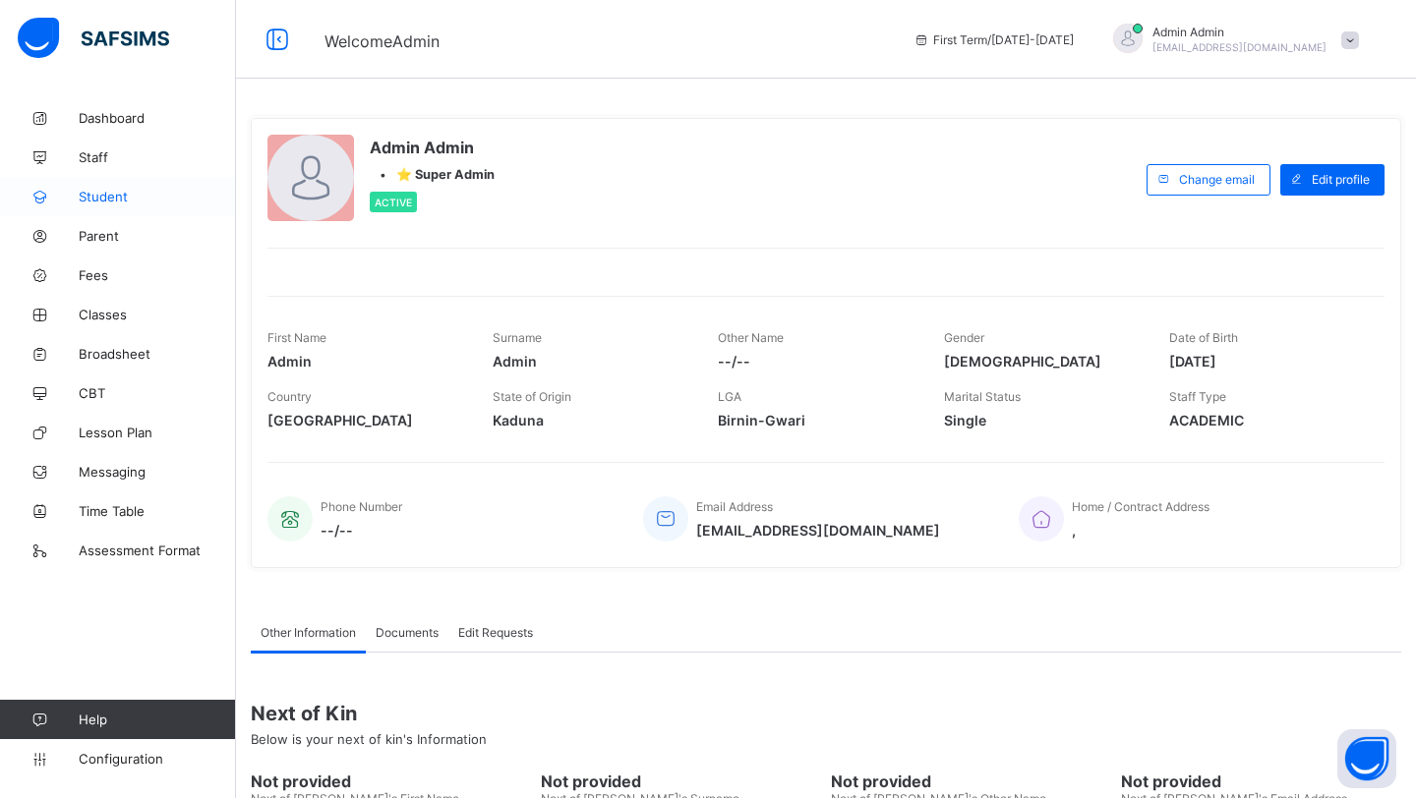
click at [97, 196] on span "Student" at bounding box center [157, 197] width 157 height 16
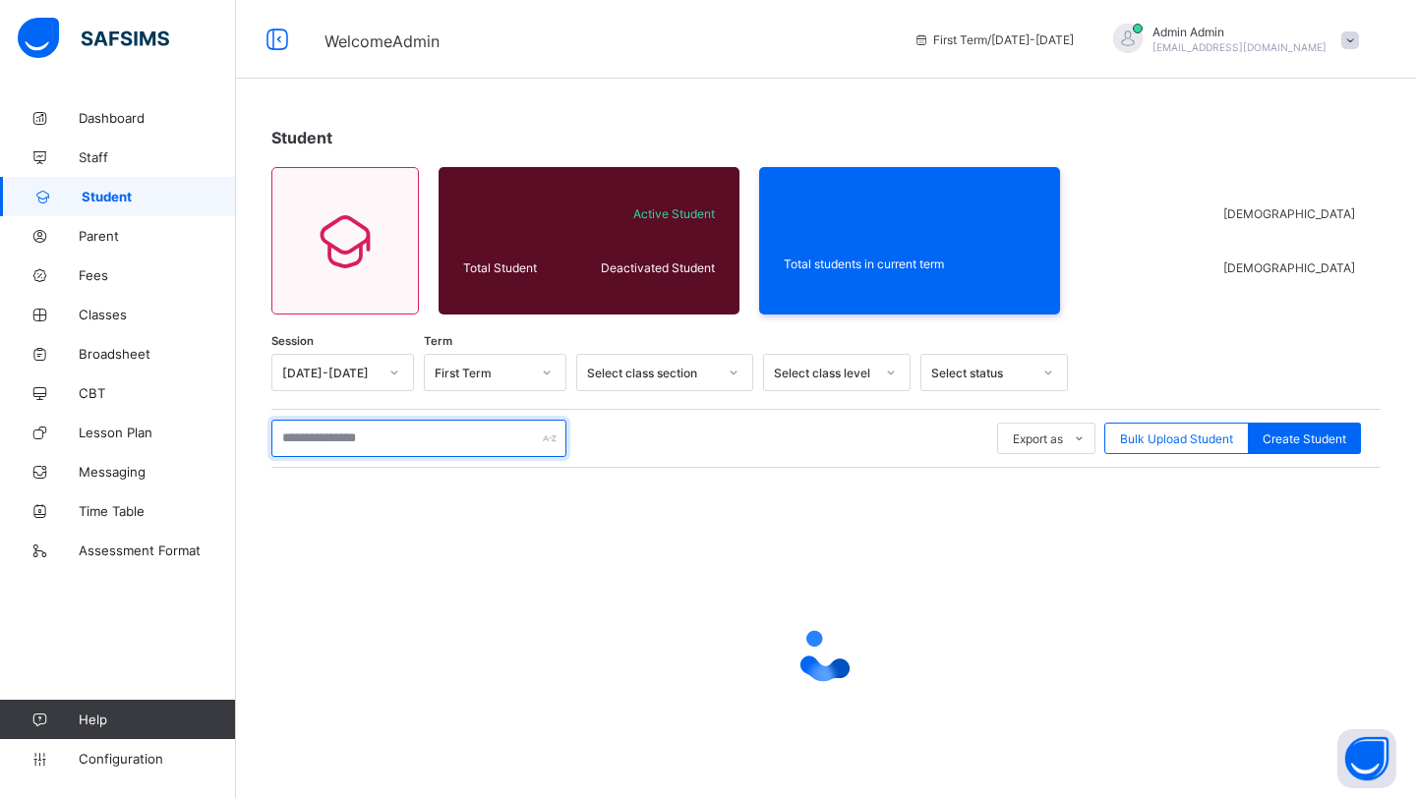
click at [318, 436] on input "text" at bounding box center [418, 438] width 295 height 37
paste input "**********"
click at [288, 434] on input "**********" at bounding box center [418, 438] width 295 height 37
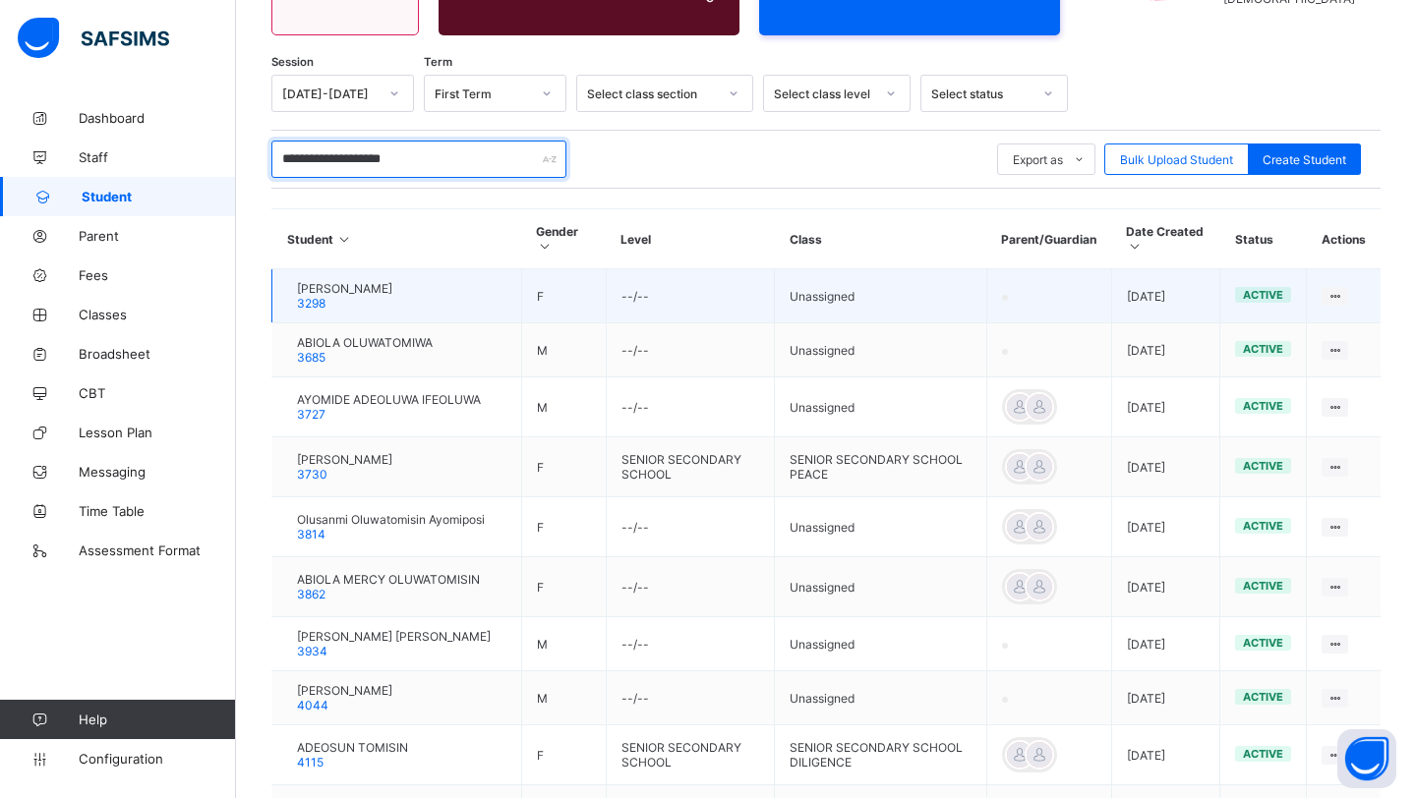
scroll to position [281, 0]
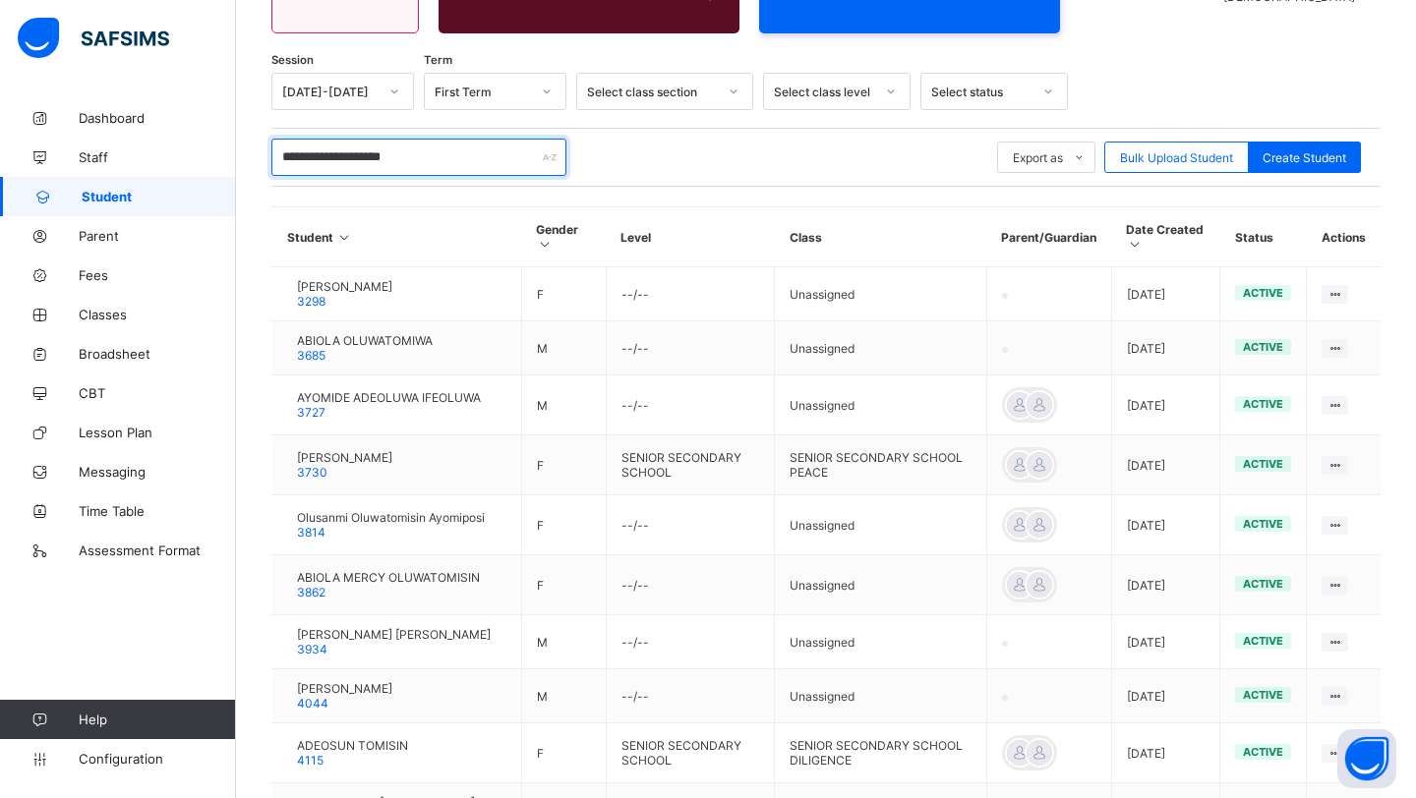
click at [367, 159] on input "**********" at bounding box center [418, 157] width 295 height 37
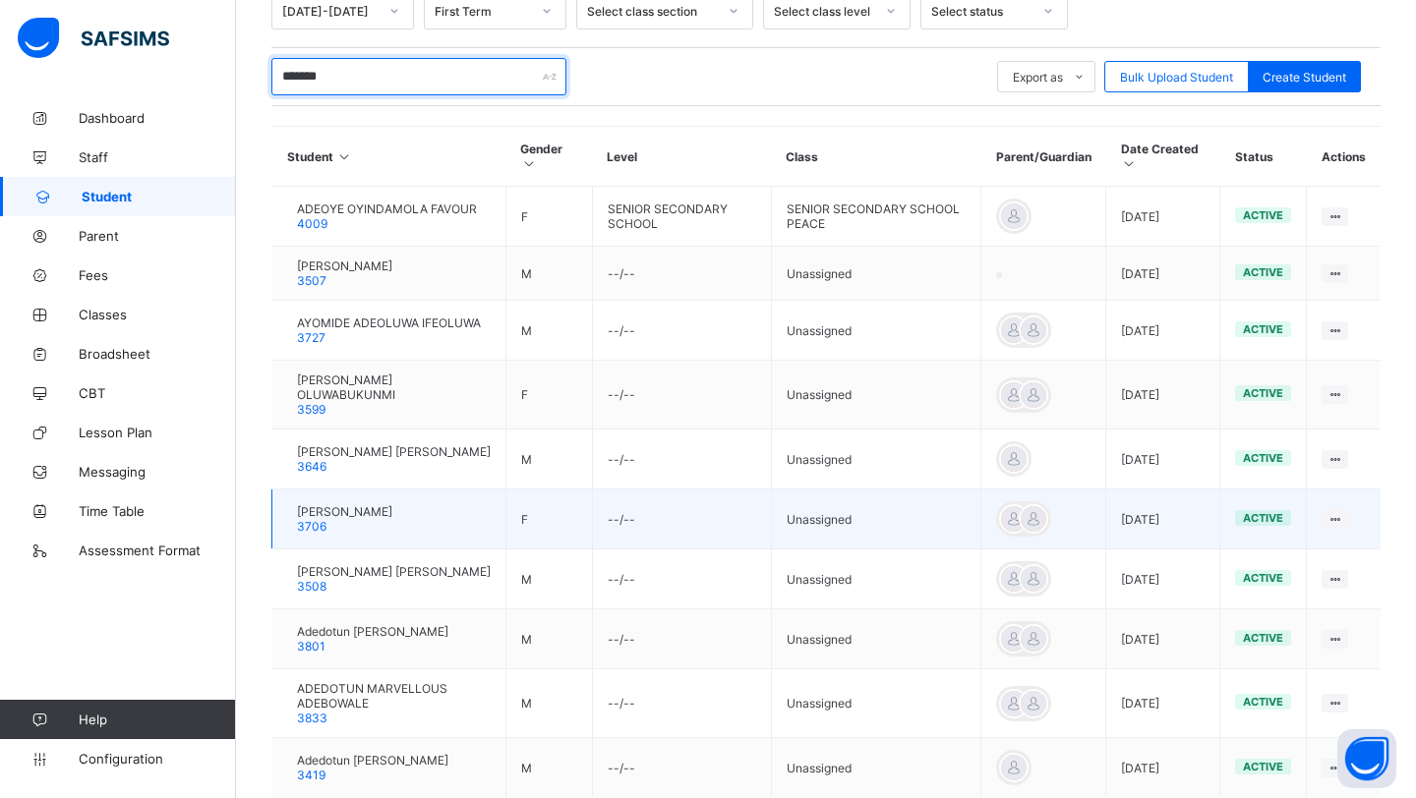
scroll to position [347, 0]
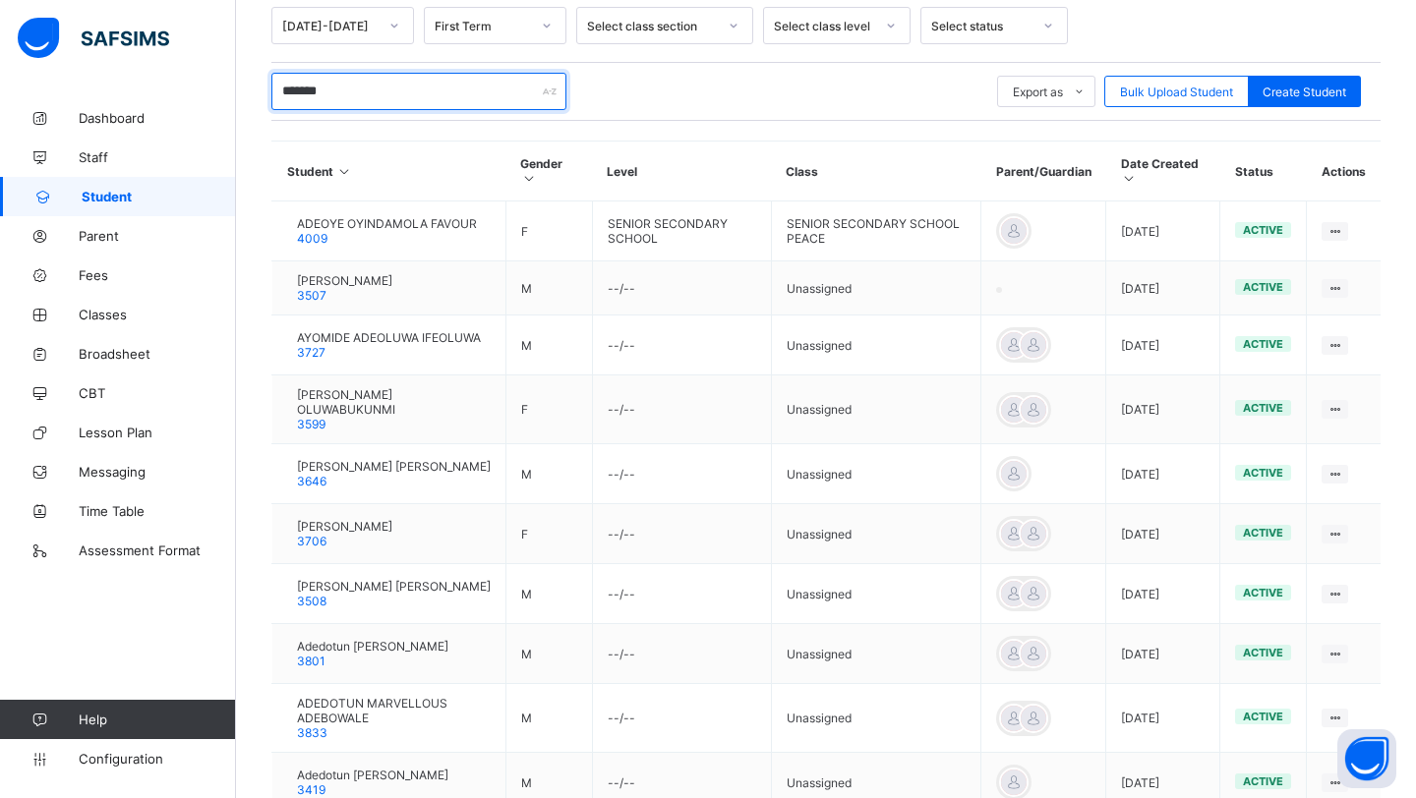
click at [385, 90] on input "*******" at bounding box center [418, 91] width 295 height 37
type input "*"
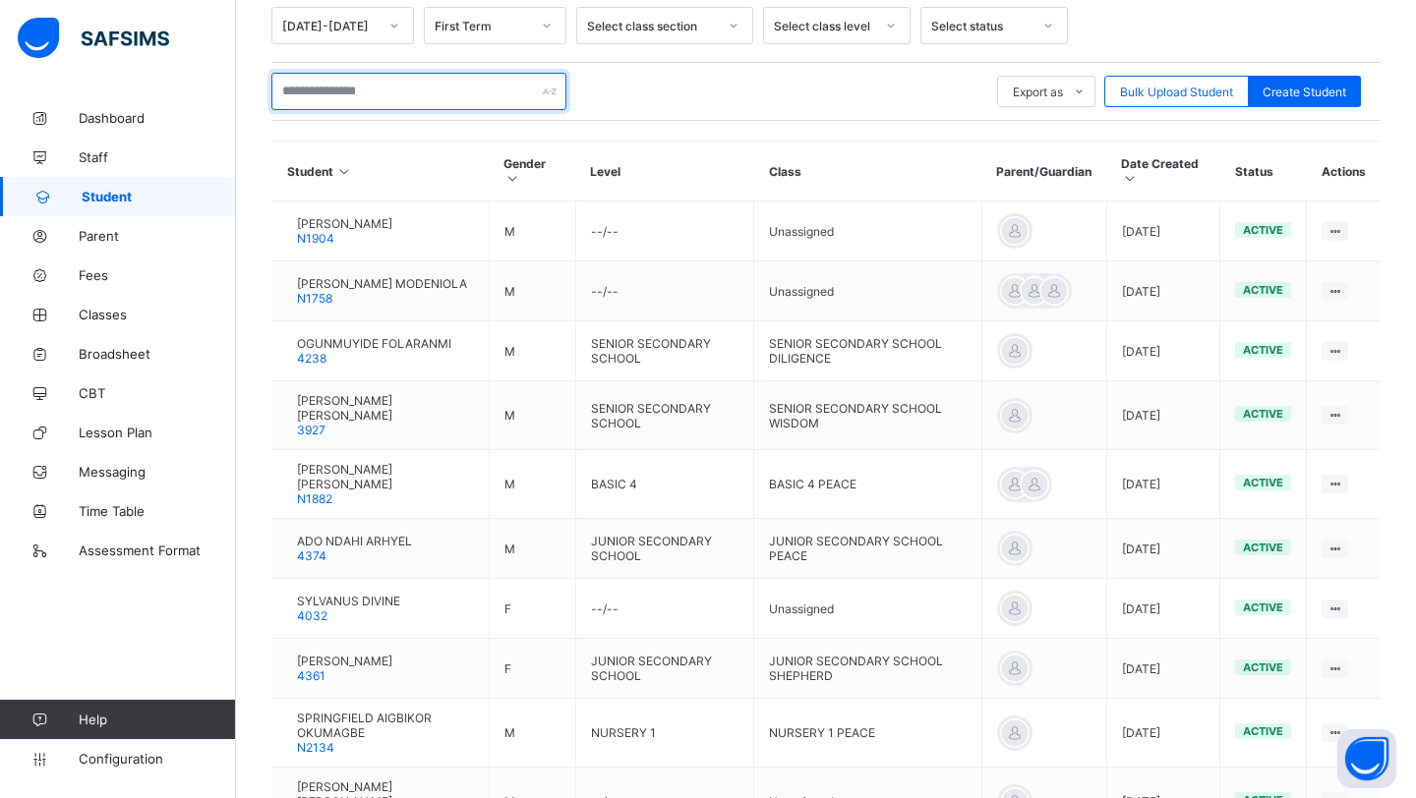
paste input "**********"
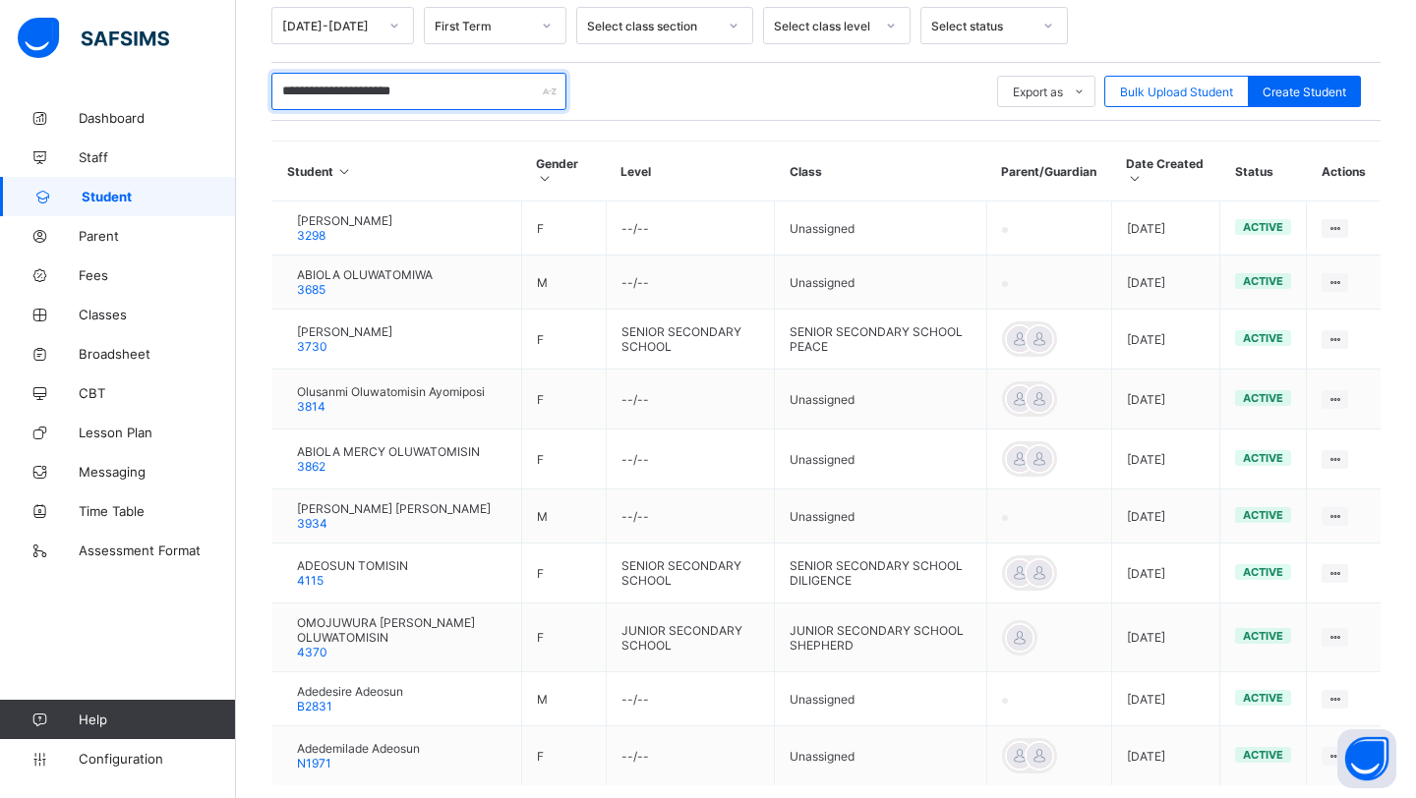
click at [290, 95] on input "**********" at bounding box center [418, 91] width 295 height 37
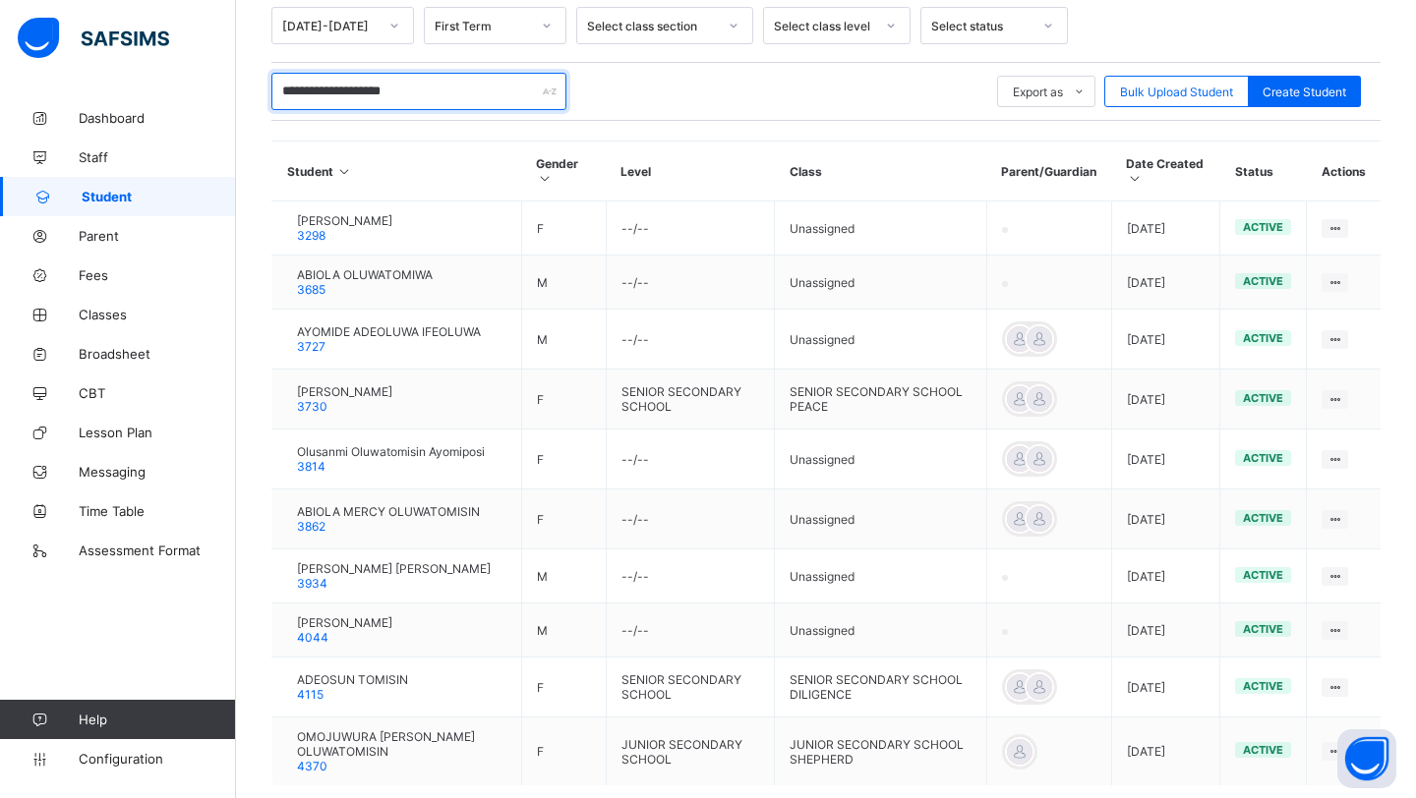
click at [419, 90] on input "**********" at bounding box center [418, 91] width 295 height 37
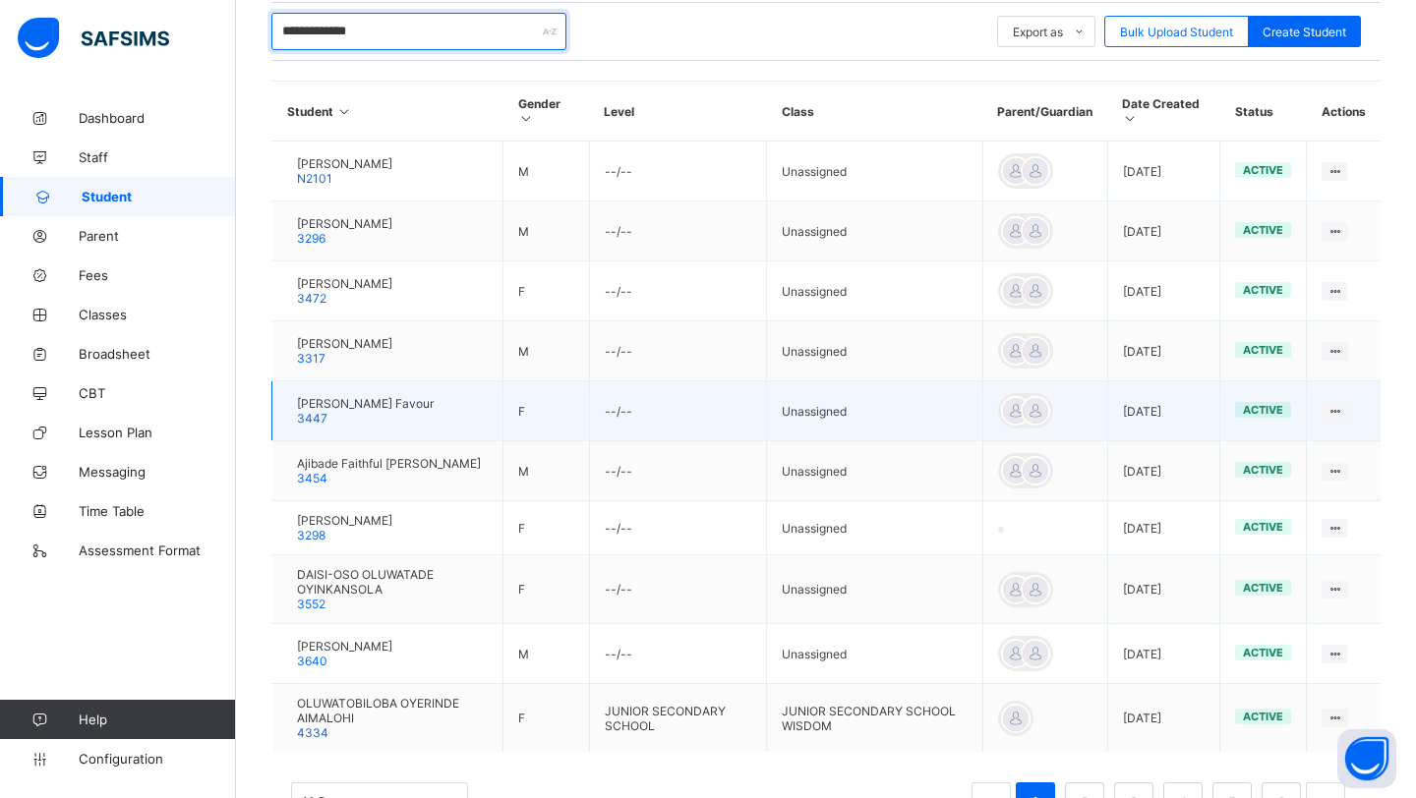
scroll to position [413, 0]
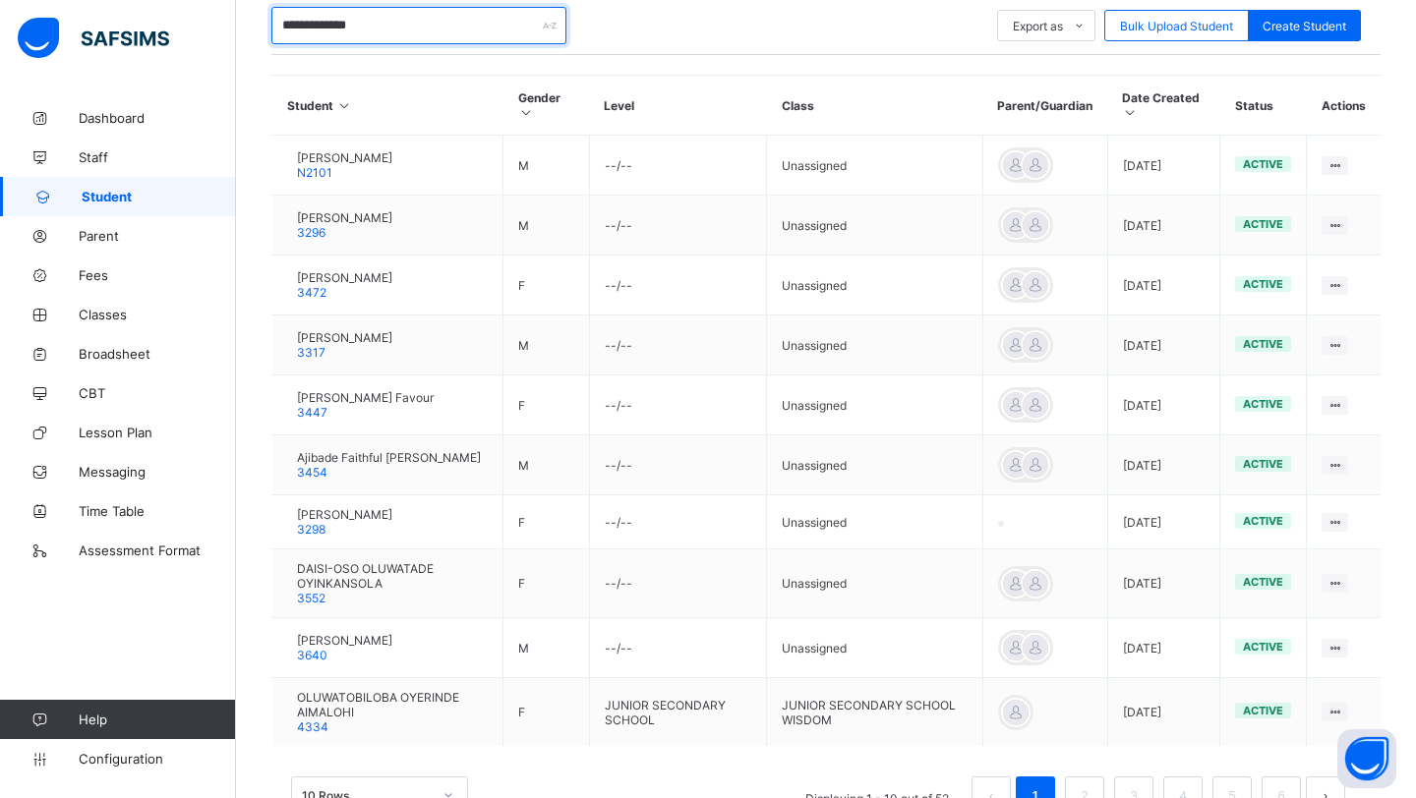
type input "**********"
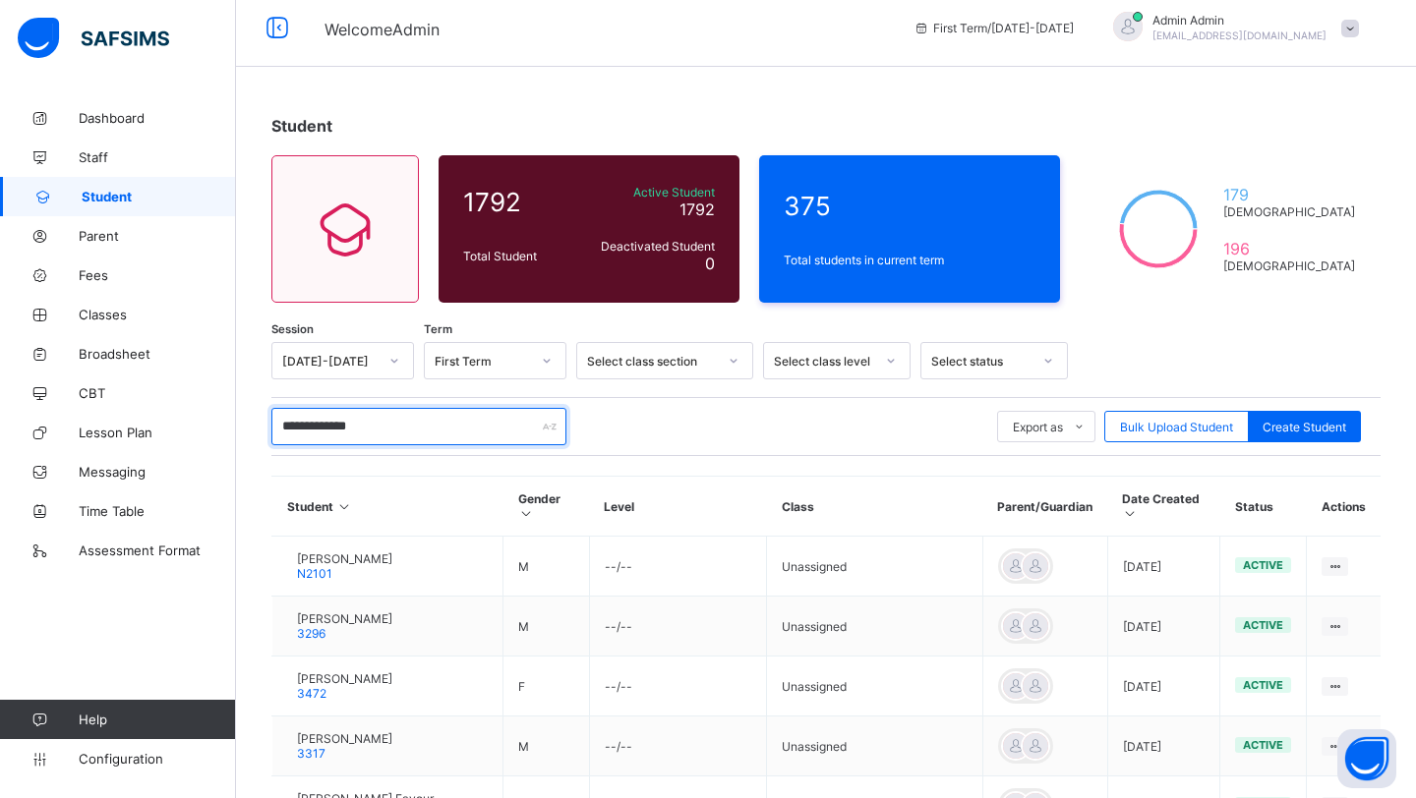
scroll to position [0, 0]
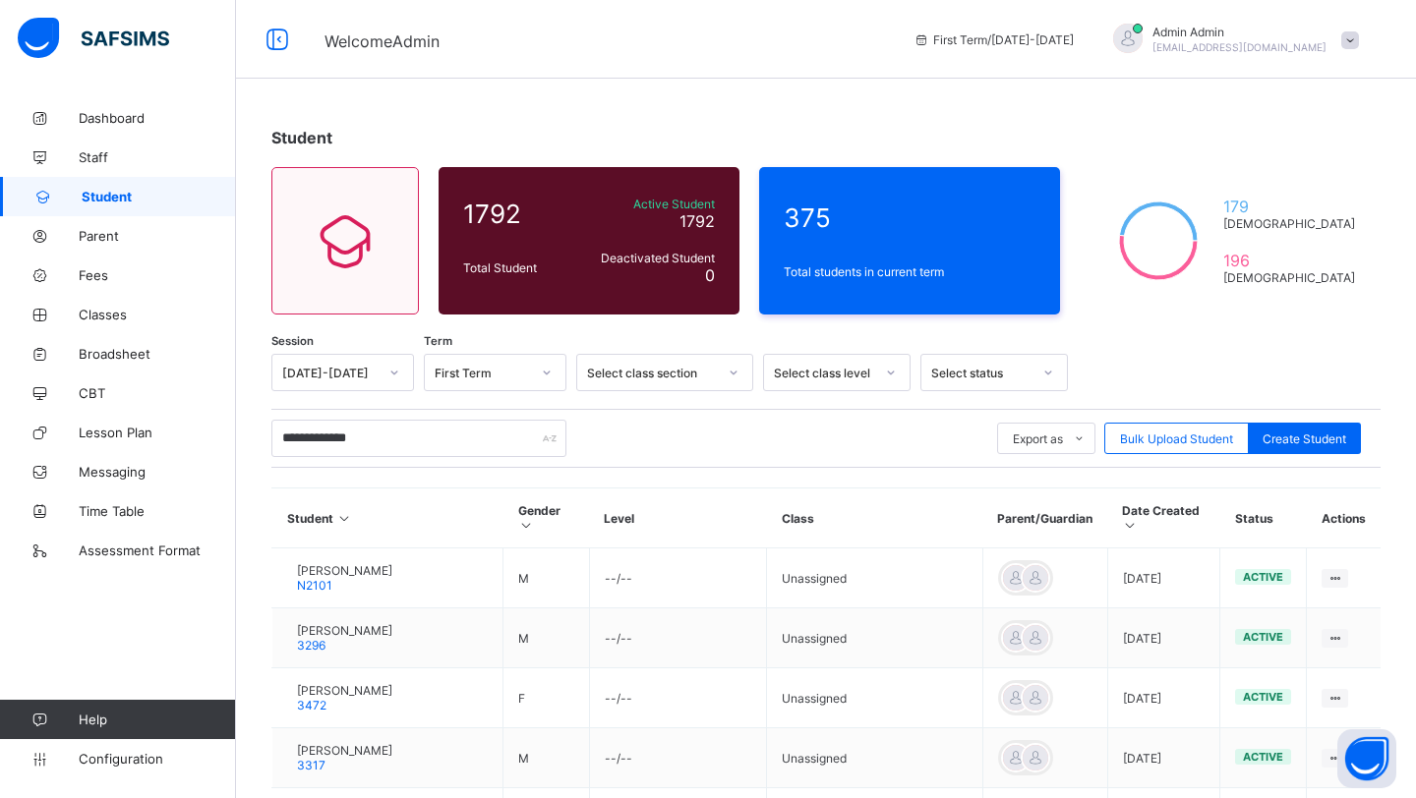
click at [735, 377] on icon at bounding box center [734, 373] width 12 height 20
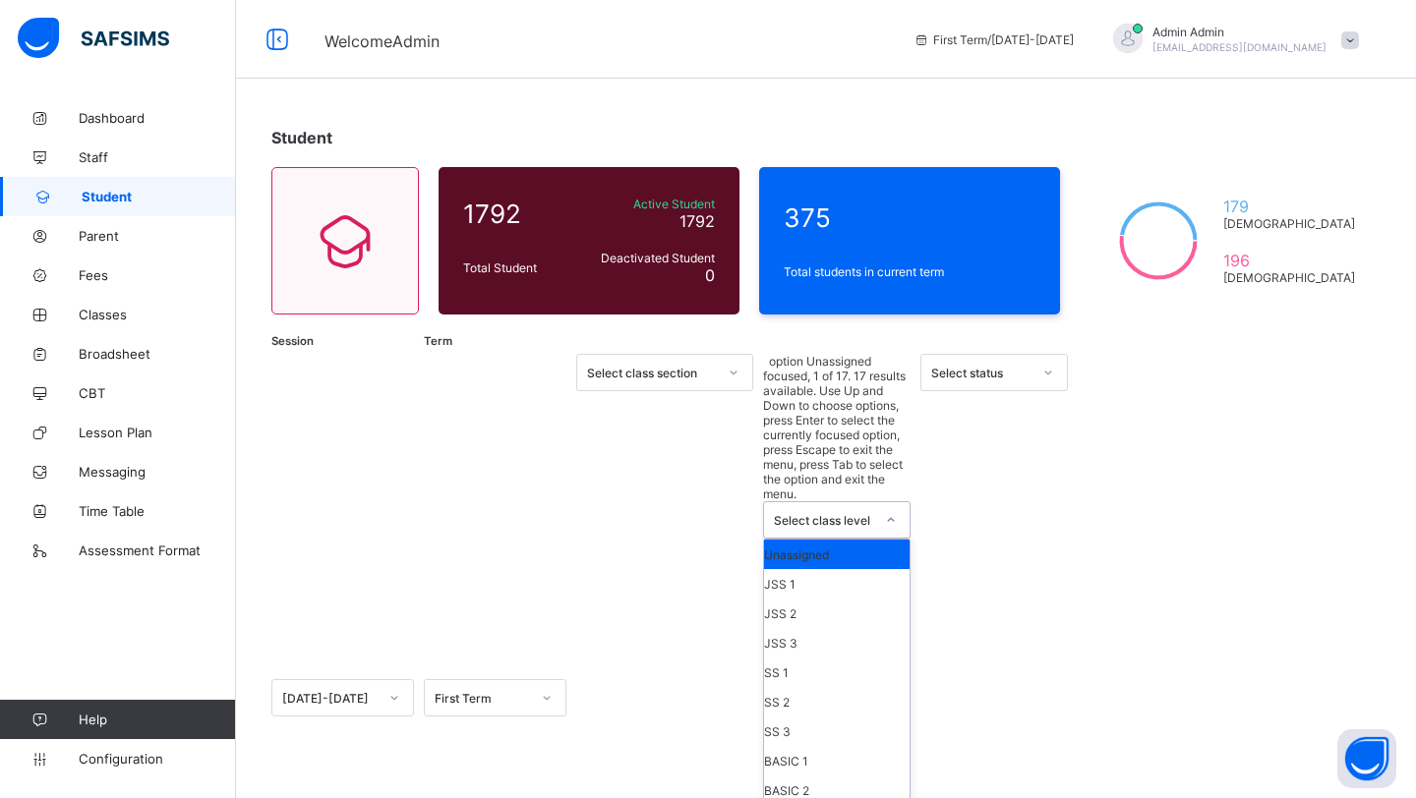
click at [839, 513] on div "Select class level" at bounding box center [824, 520] width 100 height 15
click at [815, 717] on div "SS 3" at bounding box center [837, 731] width 146 height 29
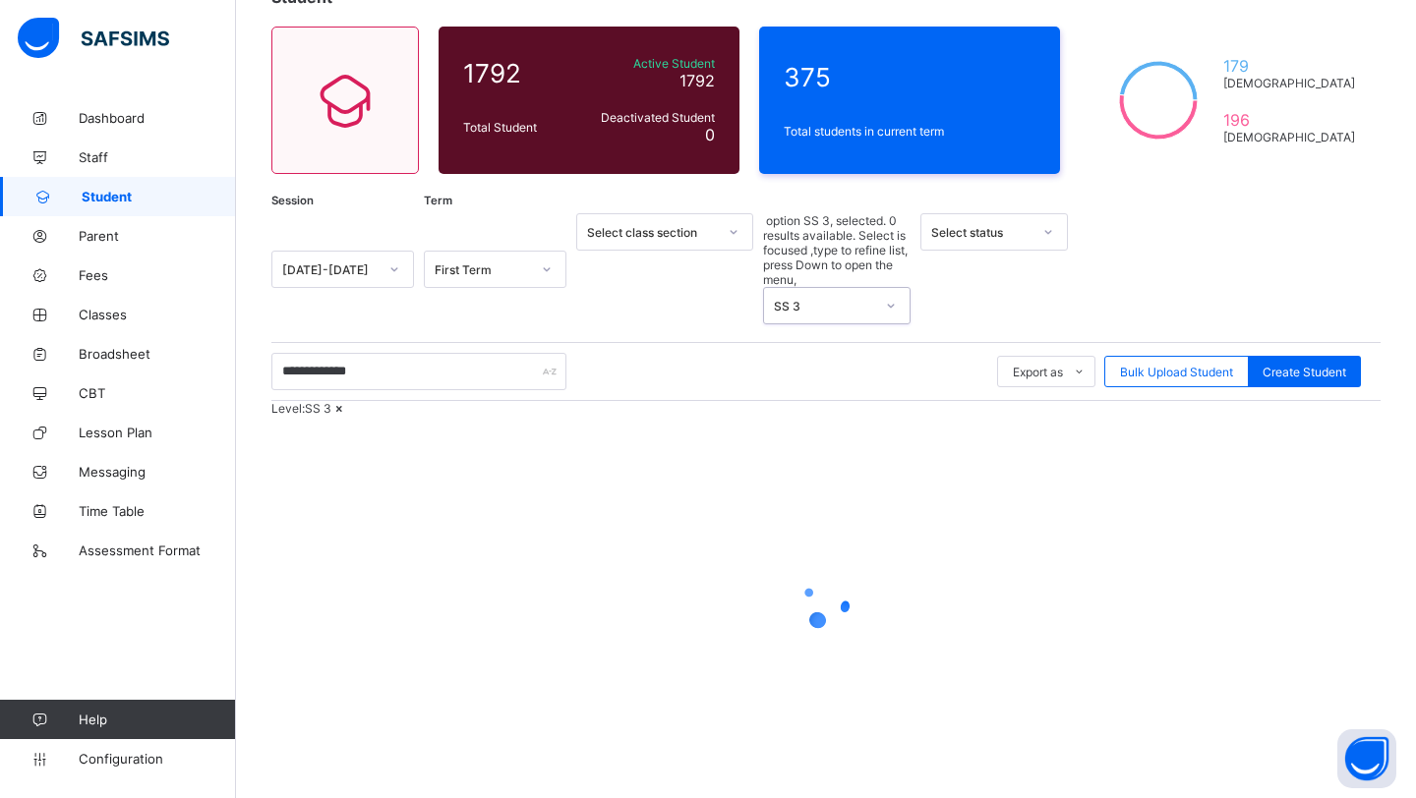
scroll to position [0, 0]
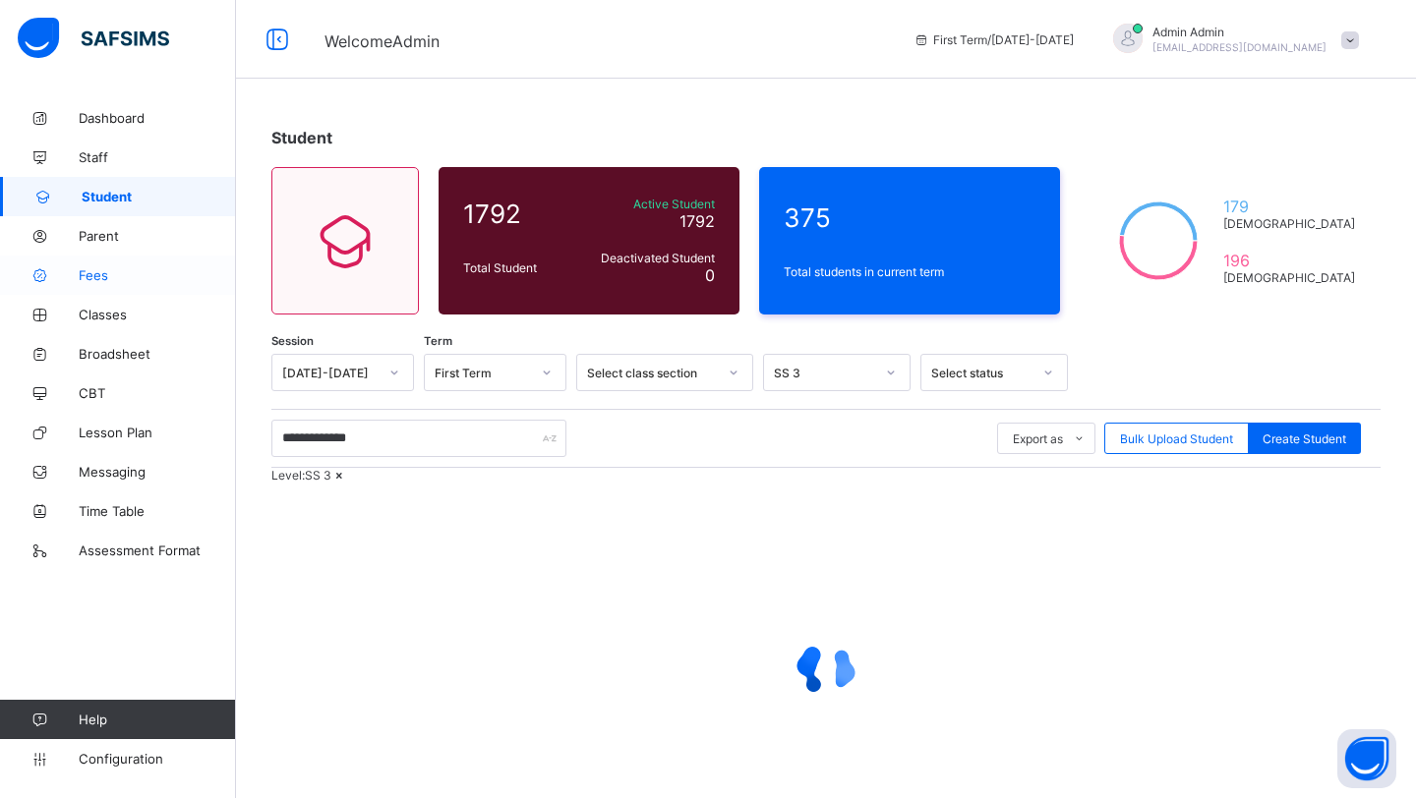
click at [108, 281] on span "Fees" at bounding box center [157, 275] width 157 height 16
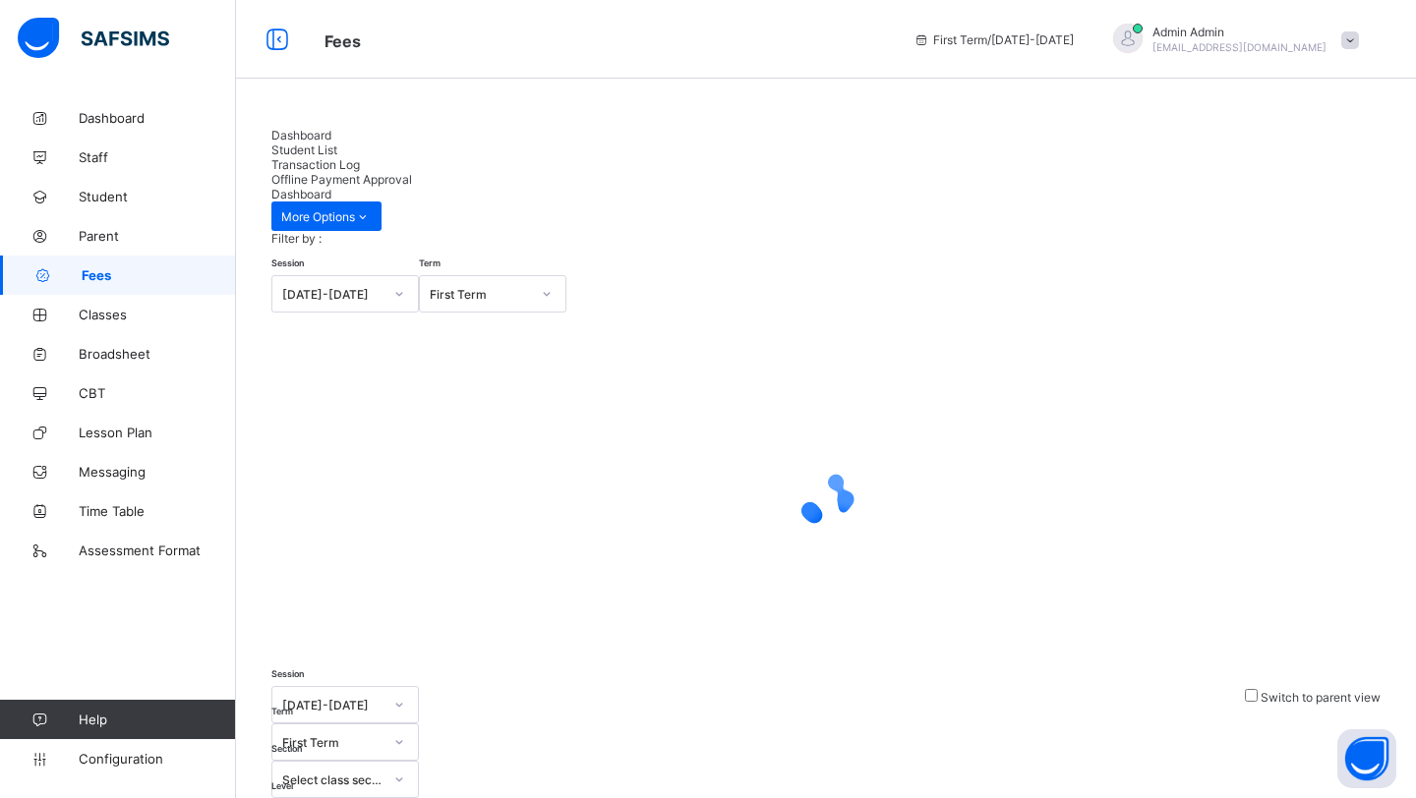
click at [360, 157] on span "Transaction Log" at bounding box center [315, 164] width 88 height 15
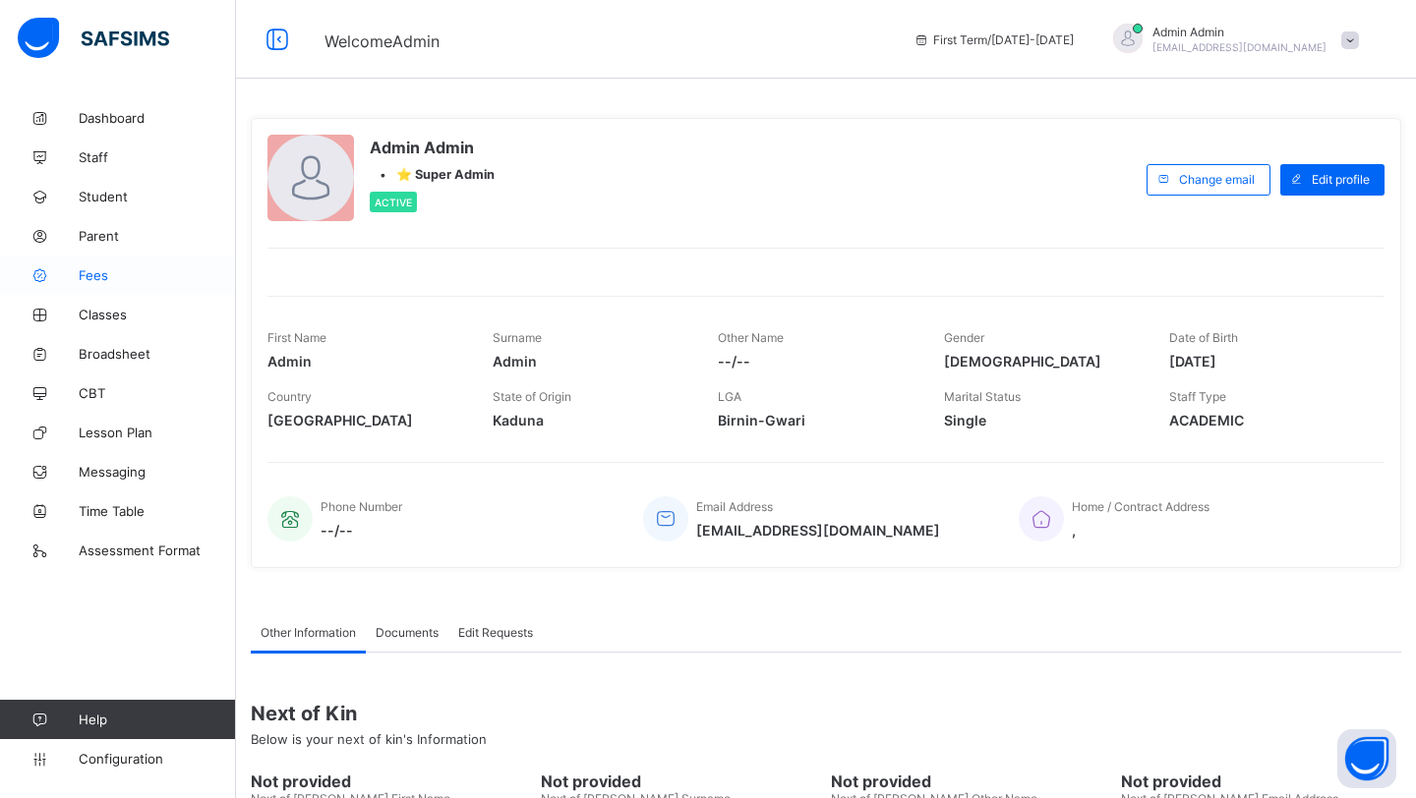
click at [80, 270] on span "Fees" at bounding box center [157, 275] width 157 height 16
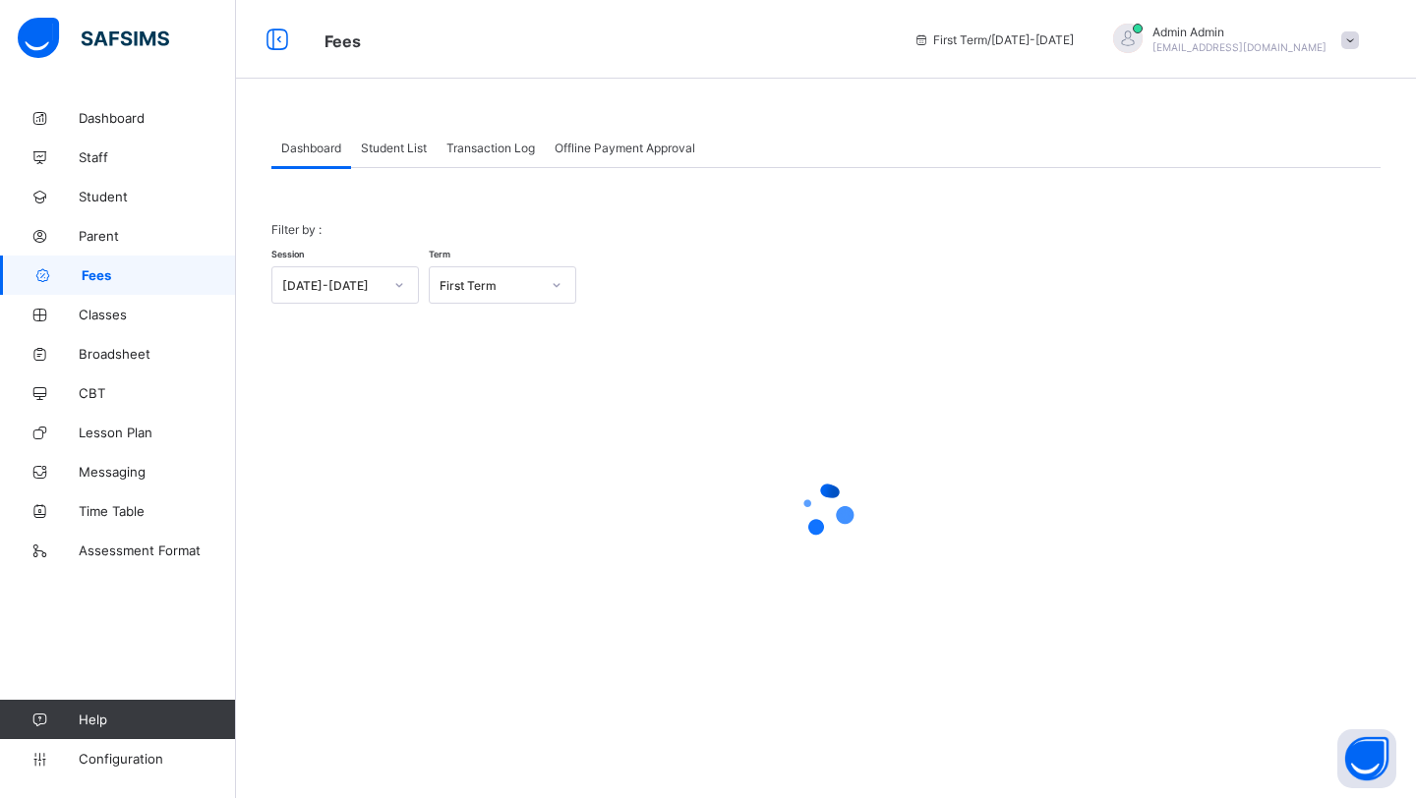
click at [493, 146] on span "Transaction Log" at bounding box center [490, 148] width 88 height 15
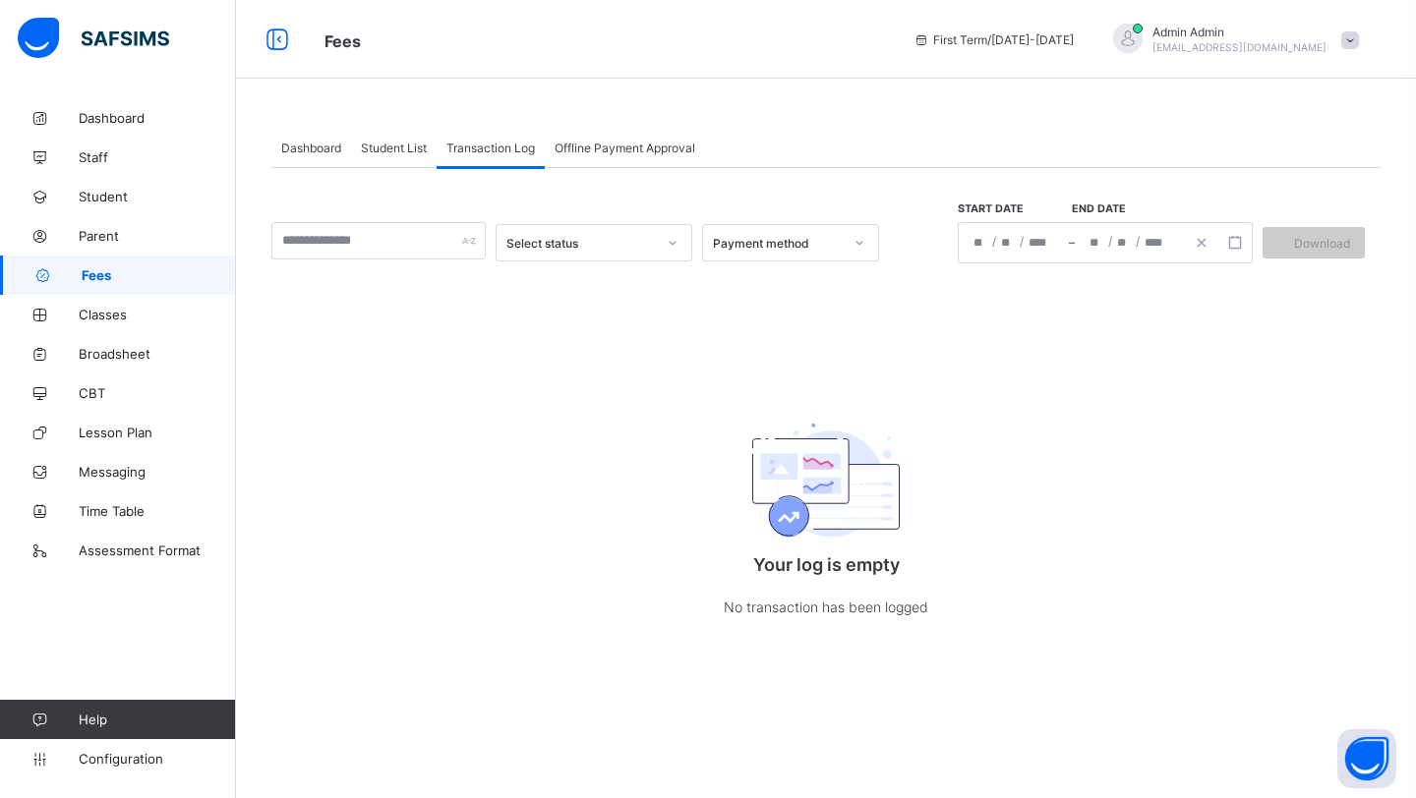
click at [761, 245] on div "Payment method" at bounding box center [778, 243] width 130 height 15
click at [599, 237] on div "Select status" at bounding box center [580, 243] width 149 height 15
click at [555, 313] on div "Pending" at bounding box center [593, 316] width 195 height 30
click at [553, 238] on div "Pending" at bounding box center [580, 243] width 149 height 15
click at [543, 284] on div "Successful" at bounding box center [593, 285] width 195 height 30
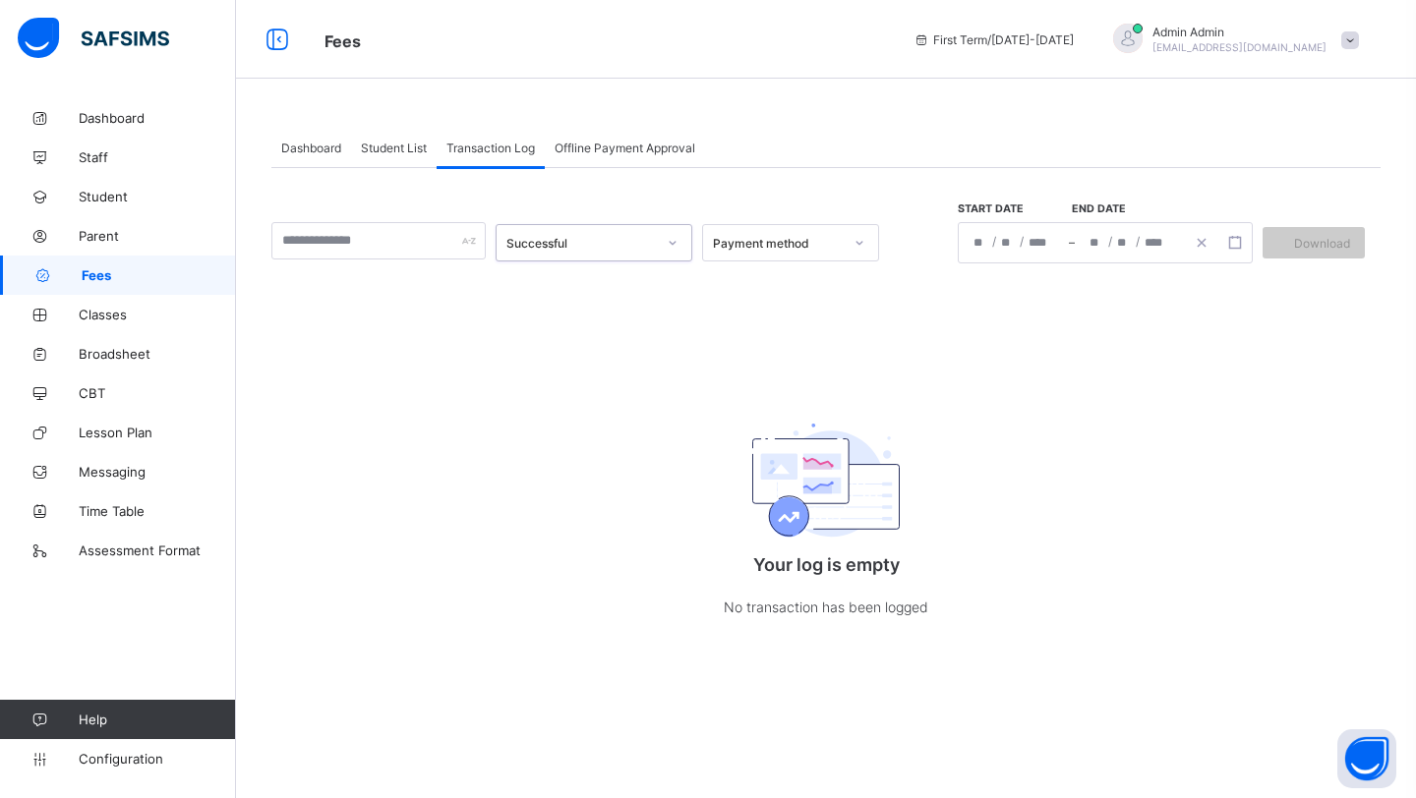
click at [786, 232] on div "Payment method" at bounding box center [772, 243] width 138 height 28
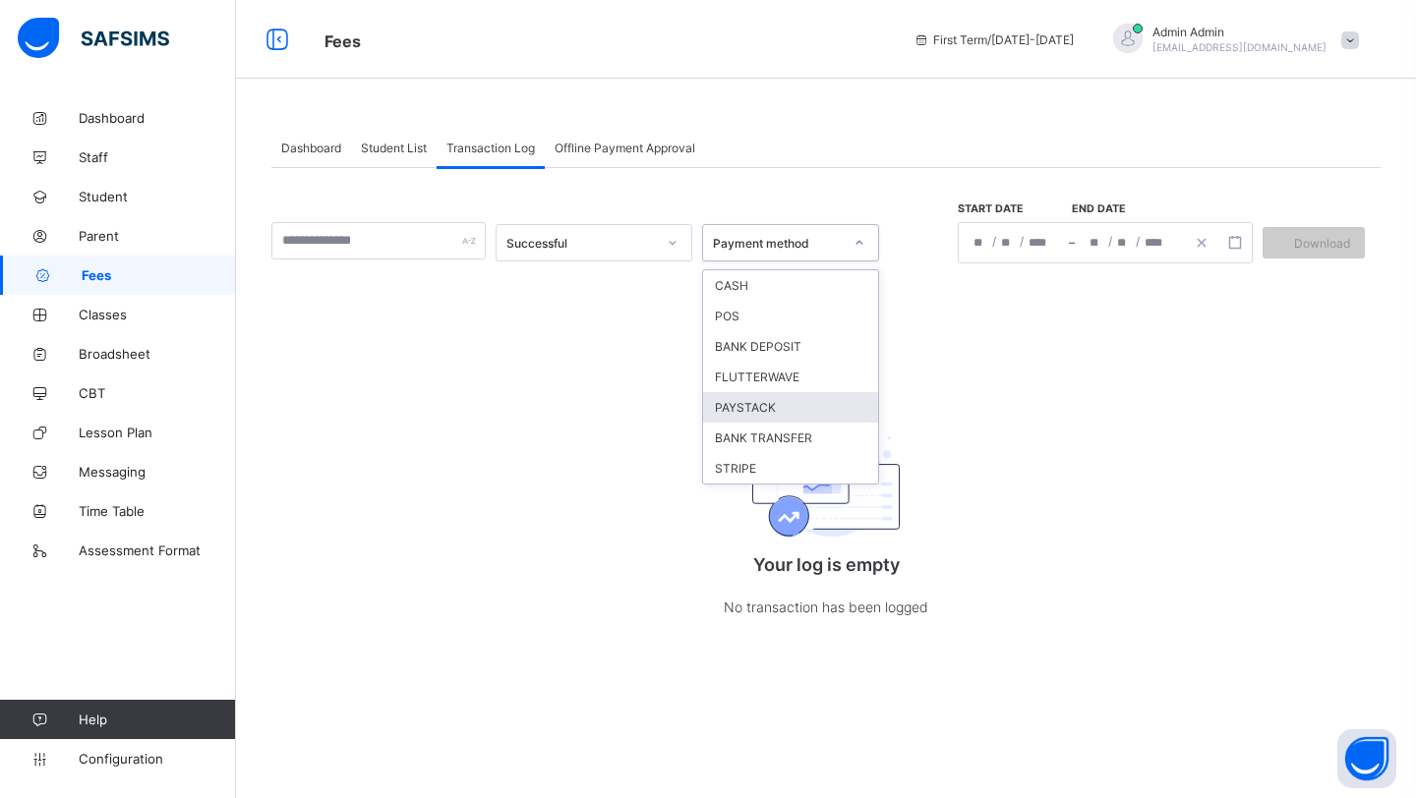
click at [752, 399] on div "PAYSTACK" at bounding box center [790, 407] width 175 height 30
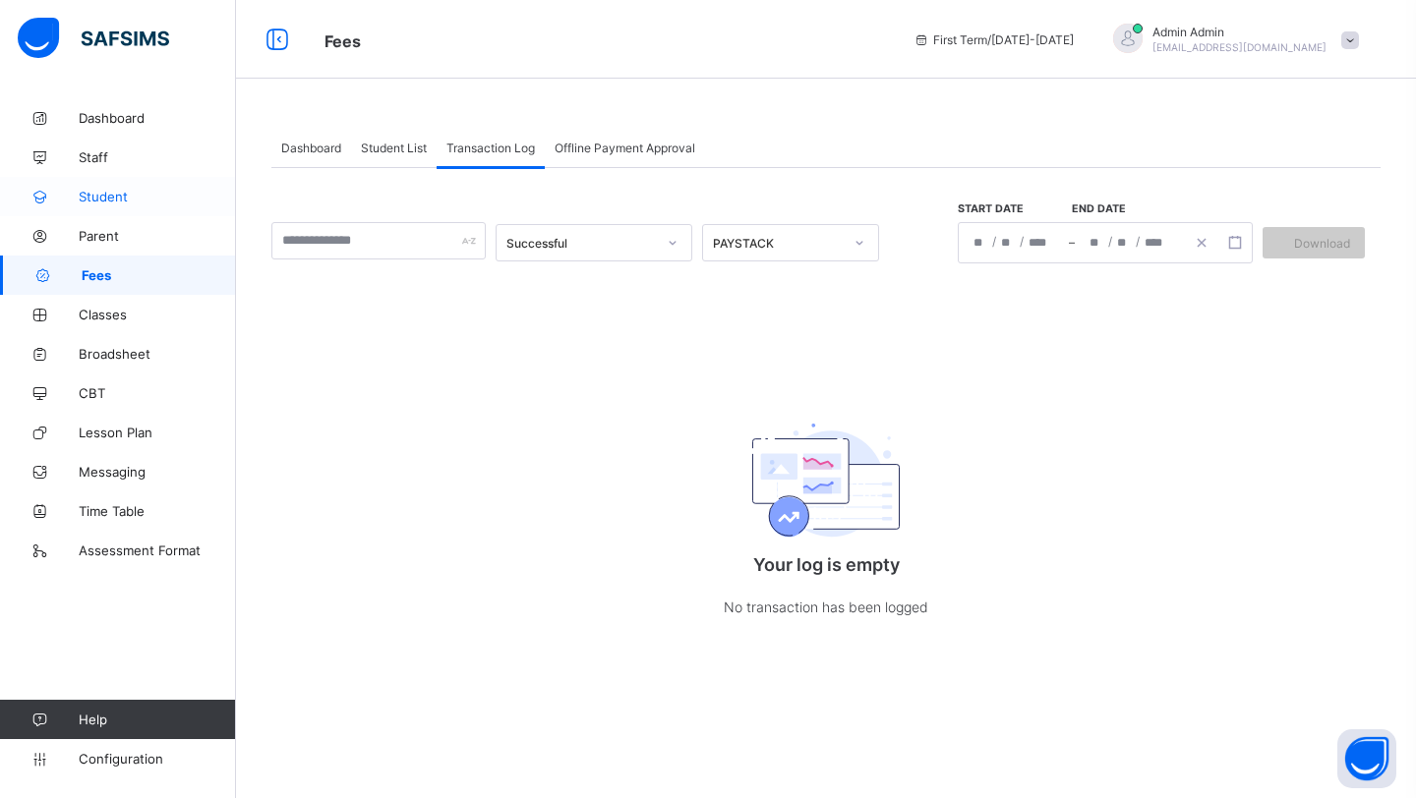
click at [113, 204] on link "Student" at bounding box center [118, 196] width 236 height 39
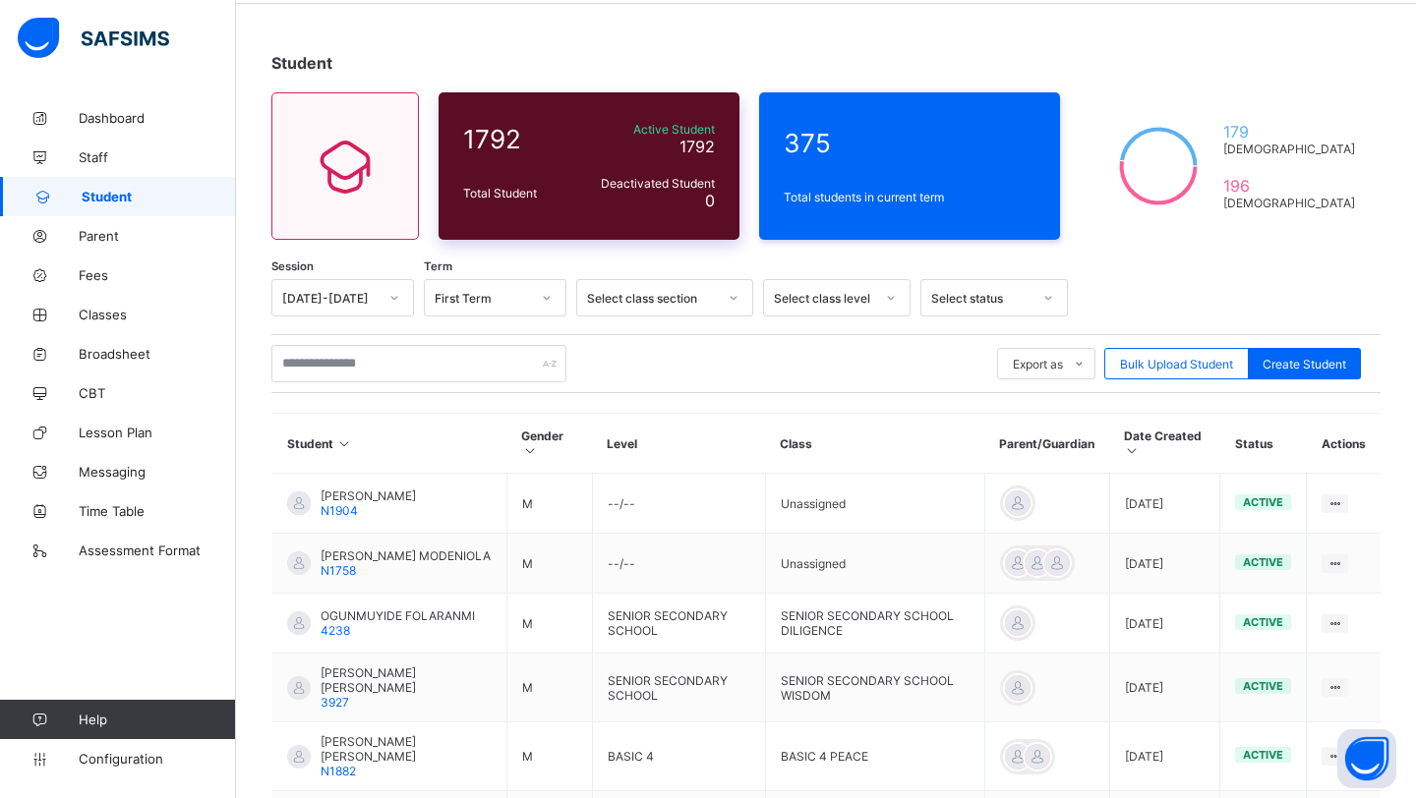
scroll to position [88, 0]
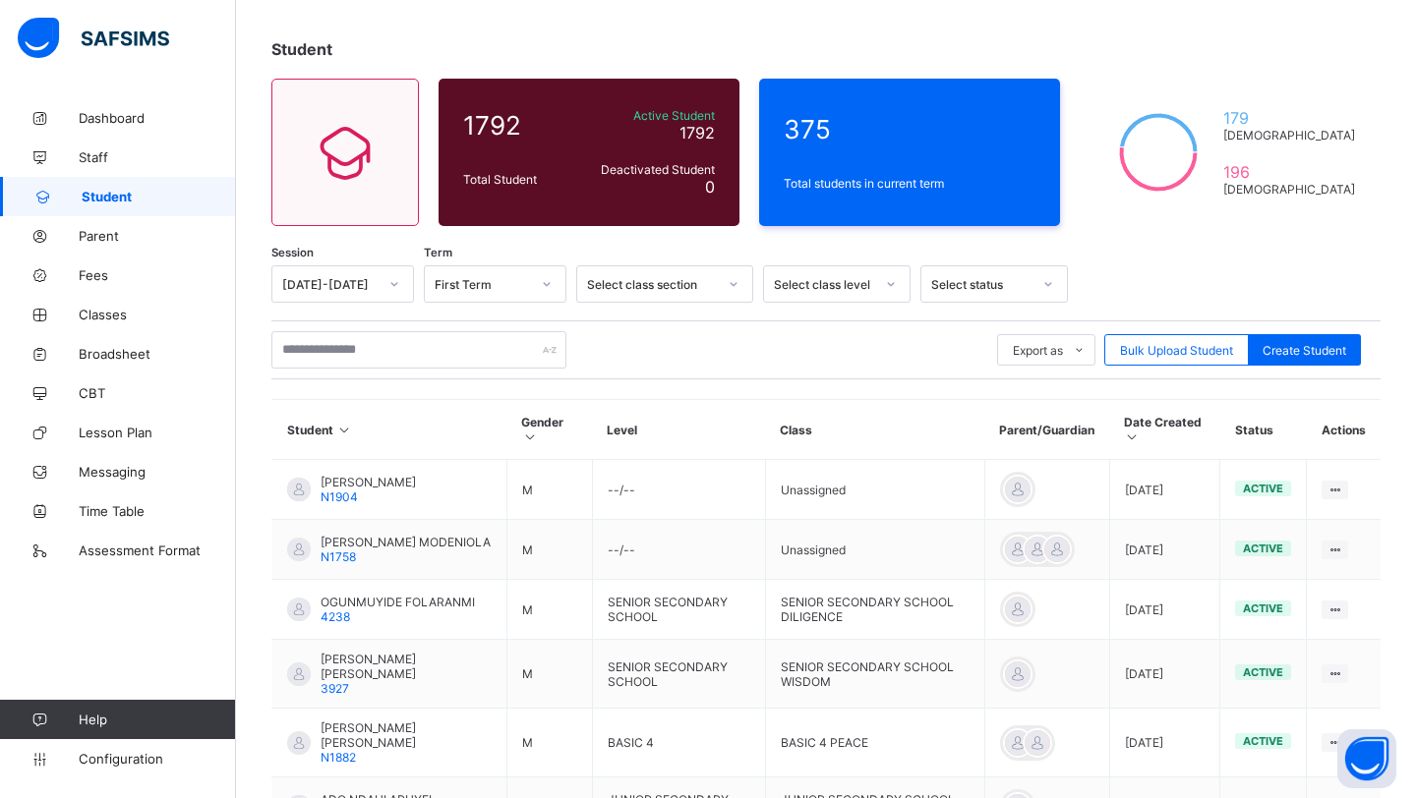
click at [670, 288] on div "Select class section" at bounding box center [652, 284] width 130 height 15
click at [815, 284] on div "Select class level" at bounding box center [824, 284] width 100 height 15
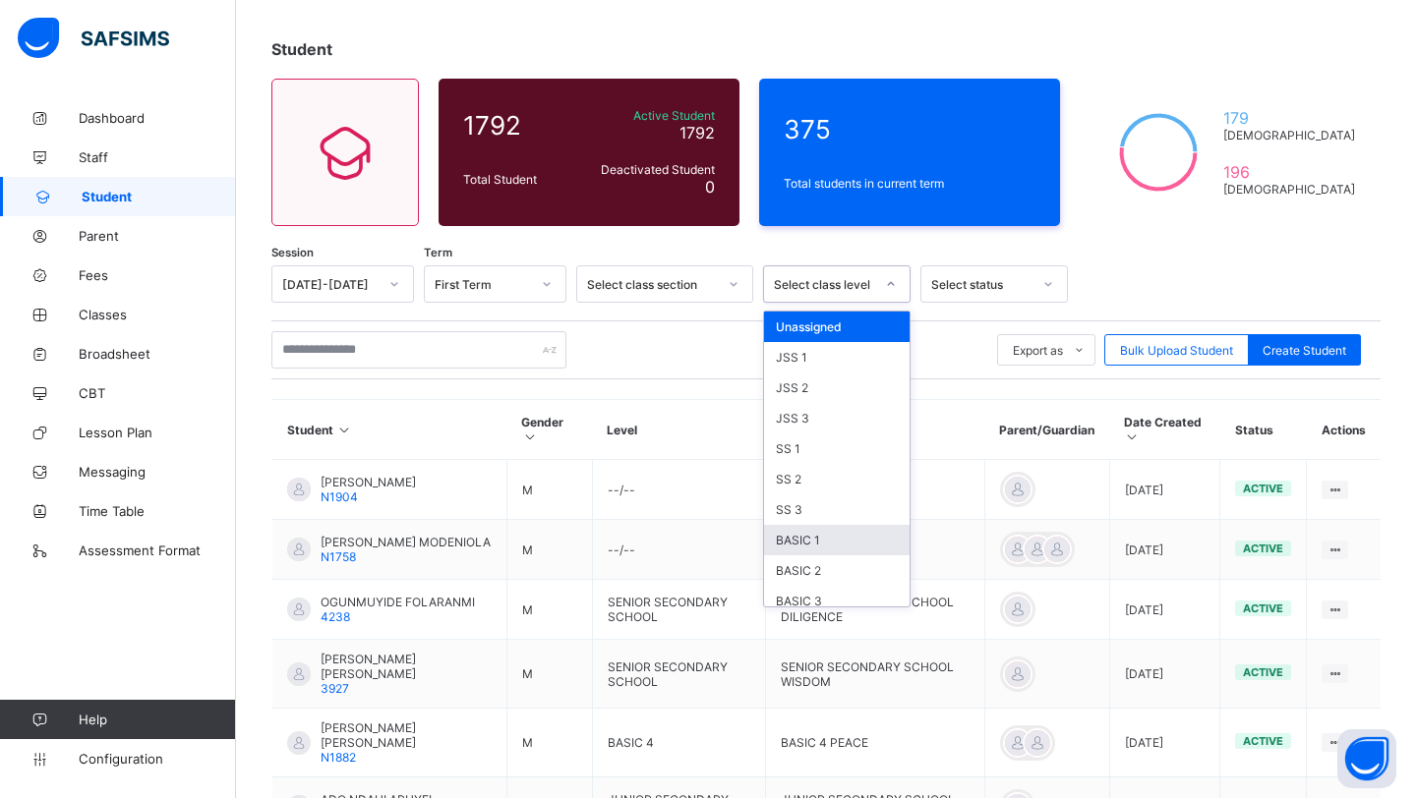
scroll to position [214, 0]
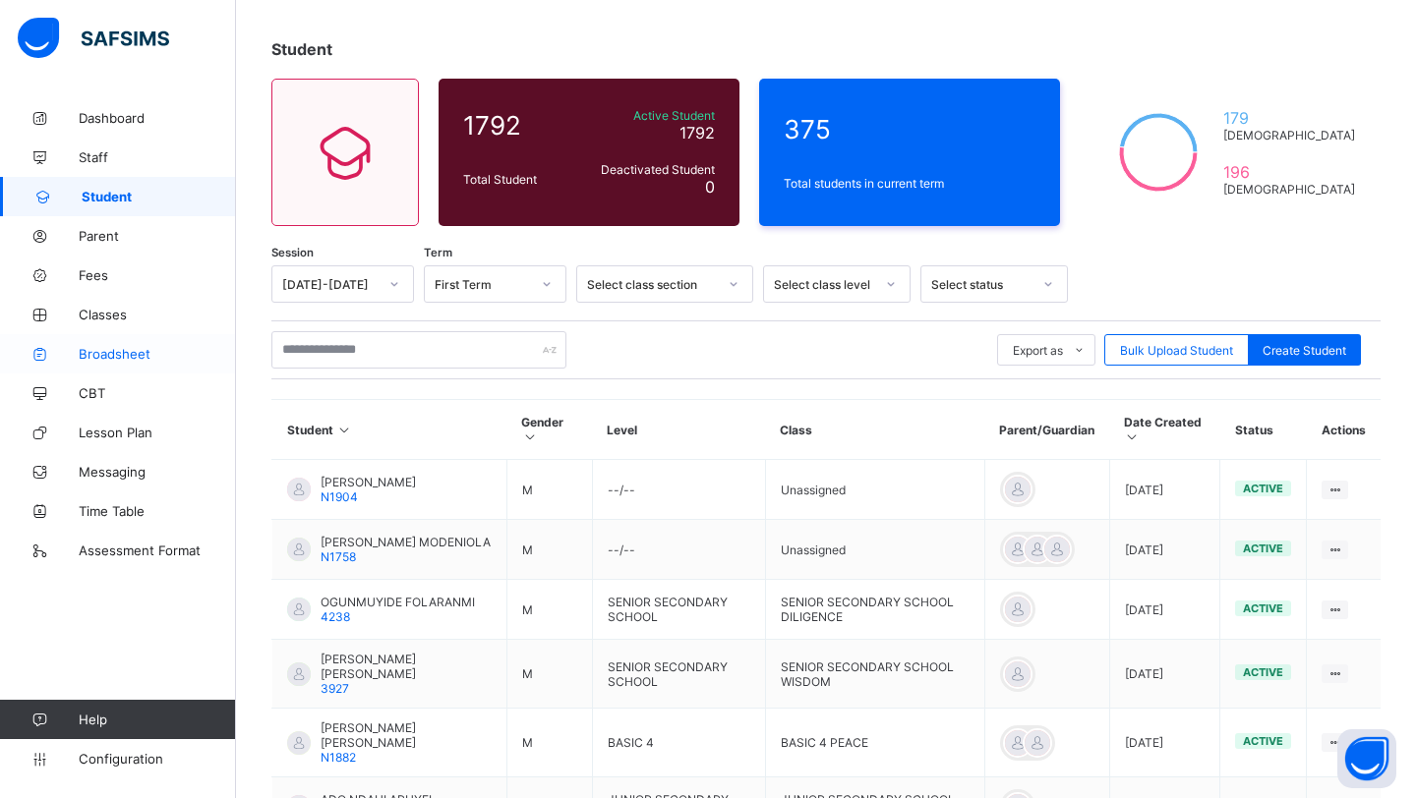
click at [142, 350] on span "Broadsheet" at bounding box center [157, 354] width 157 height 16
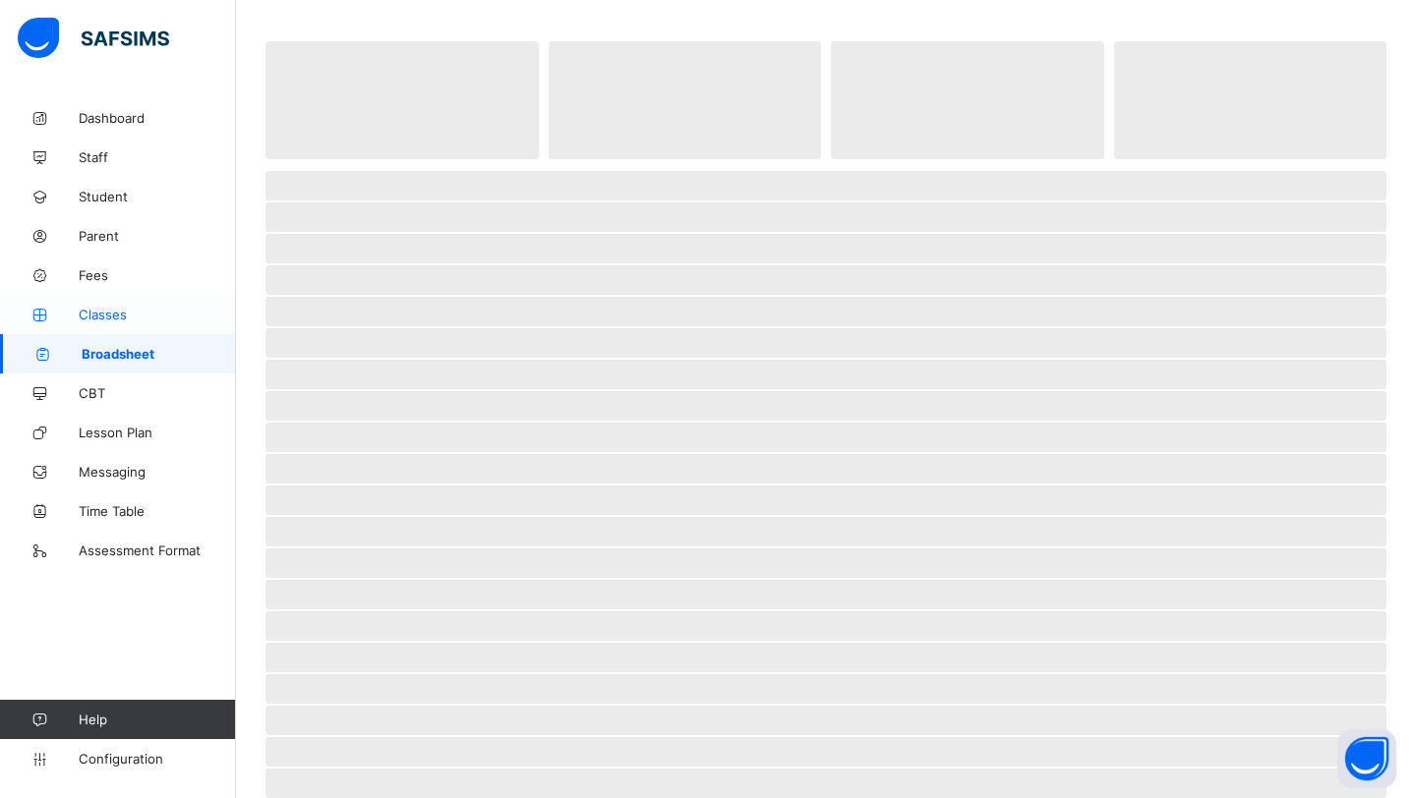
click at [111, 305] on link "Classes" at bounding box center [118, 314] width 236 height 39
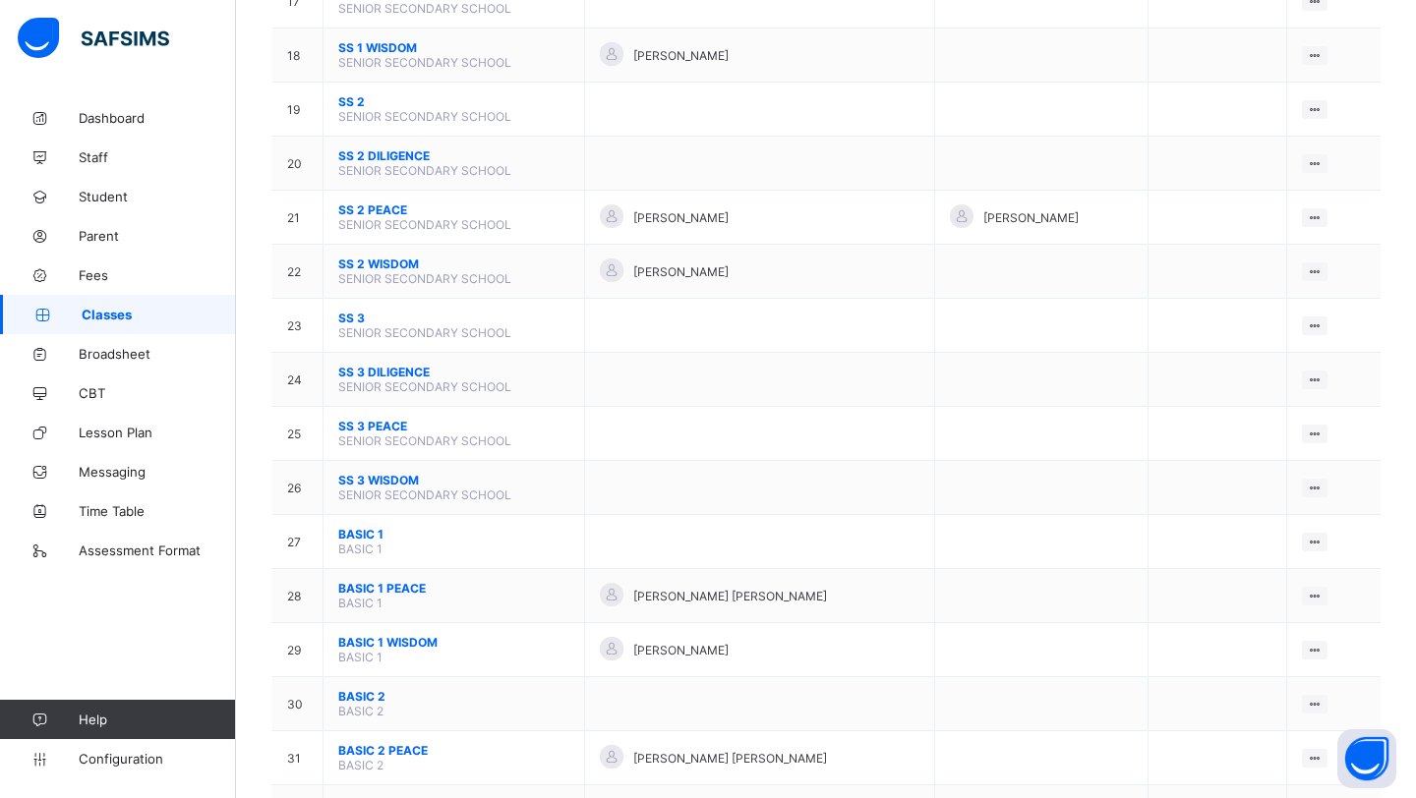
scroll to position [1116, 0]
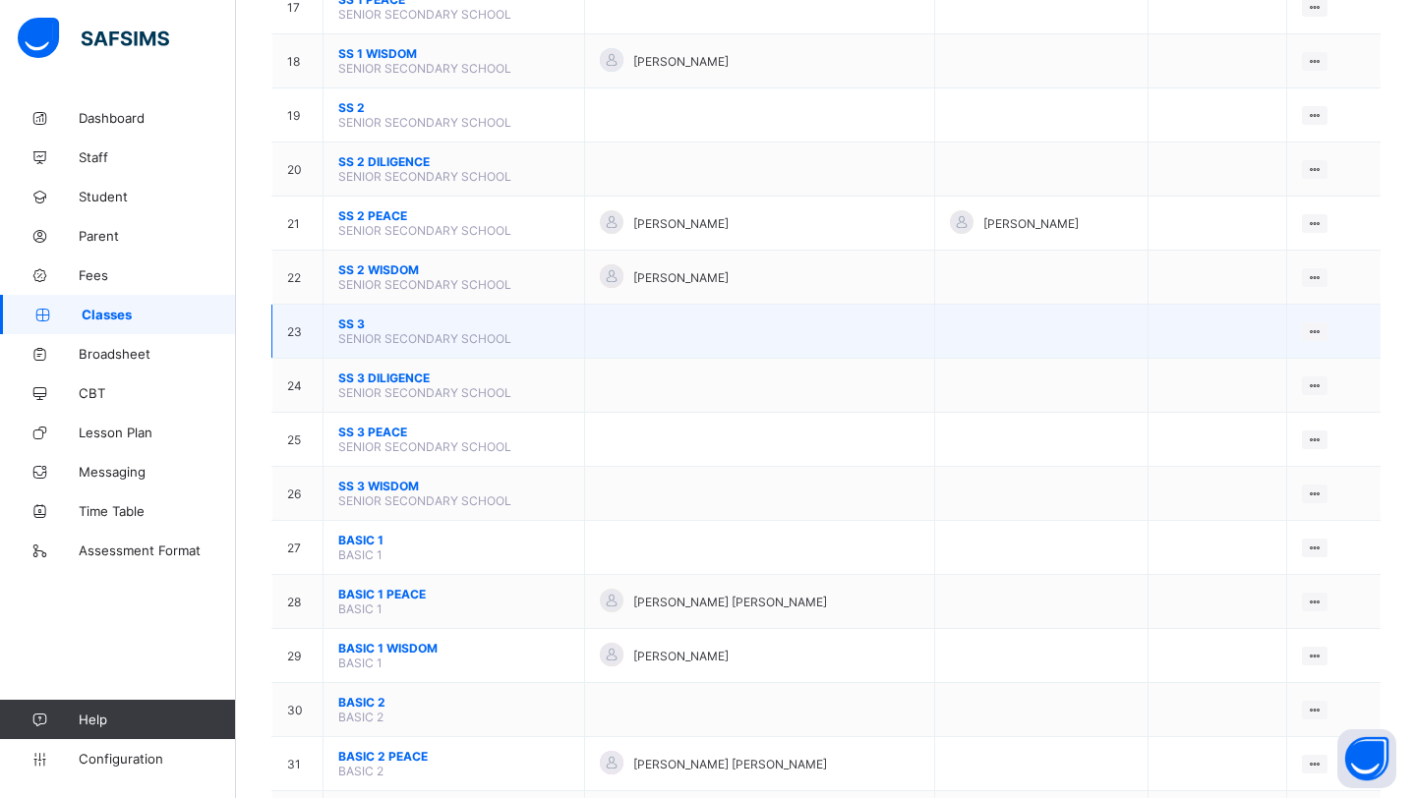
click at [357, 317] on span "SS 3" at bounding box center [453, 324] width 231 height 15
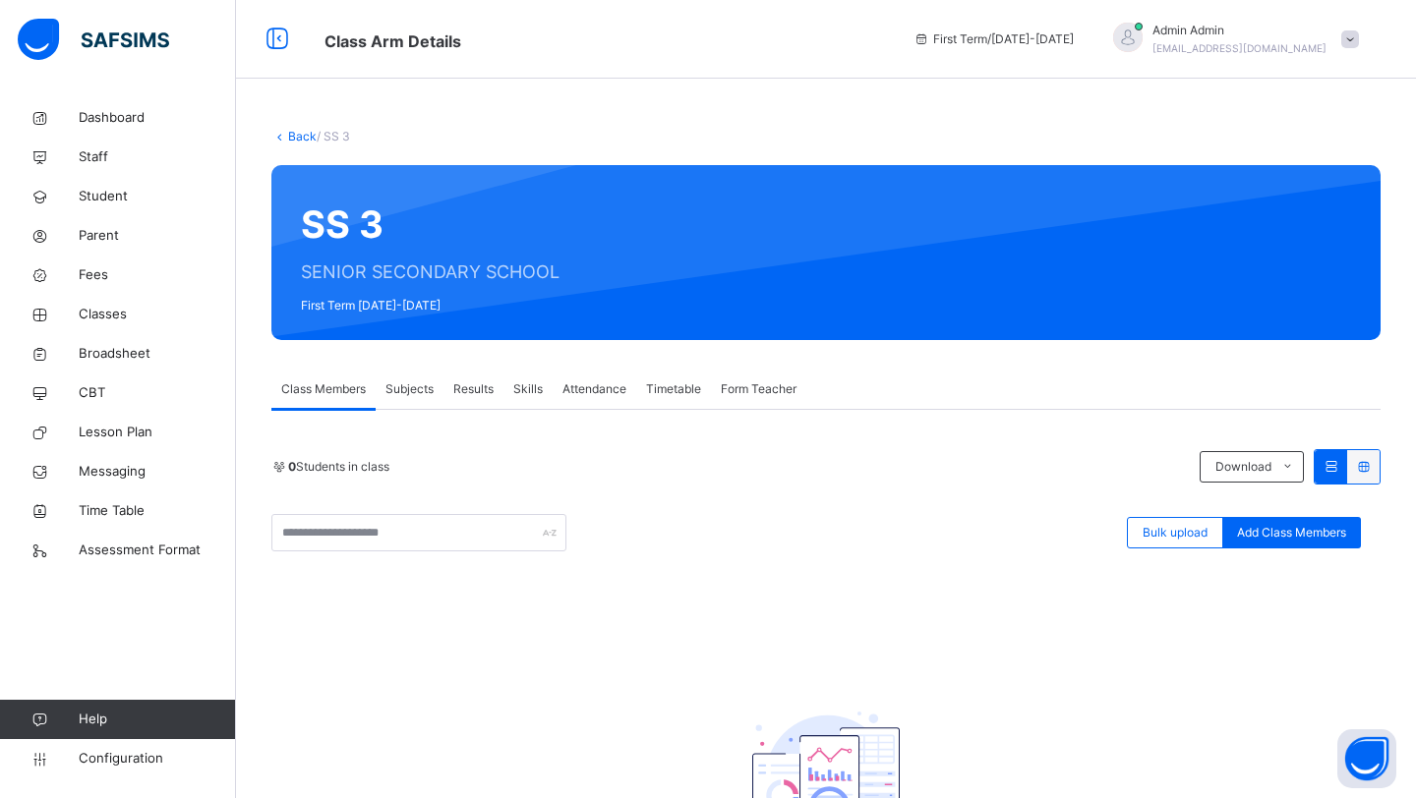
click at [307, 140] on link "Back" at bounding box center [302, 136] width 29 height 15
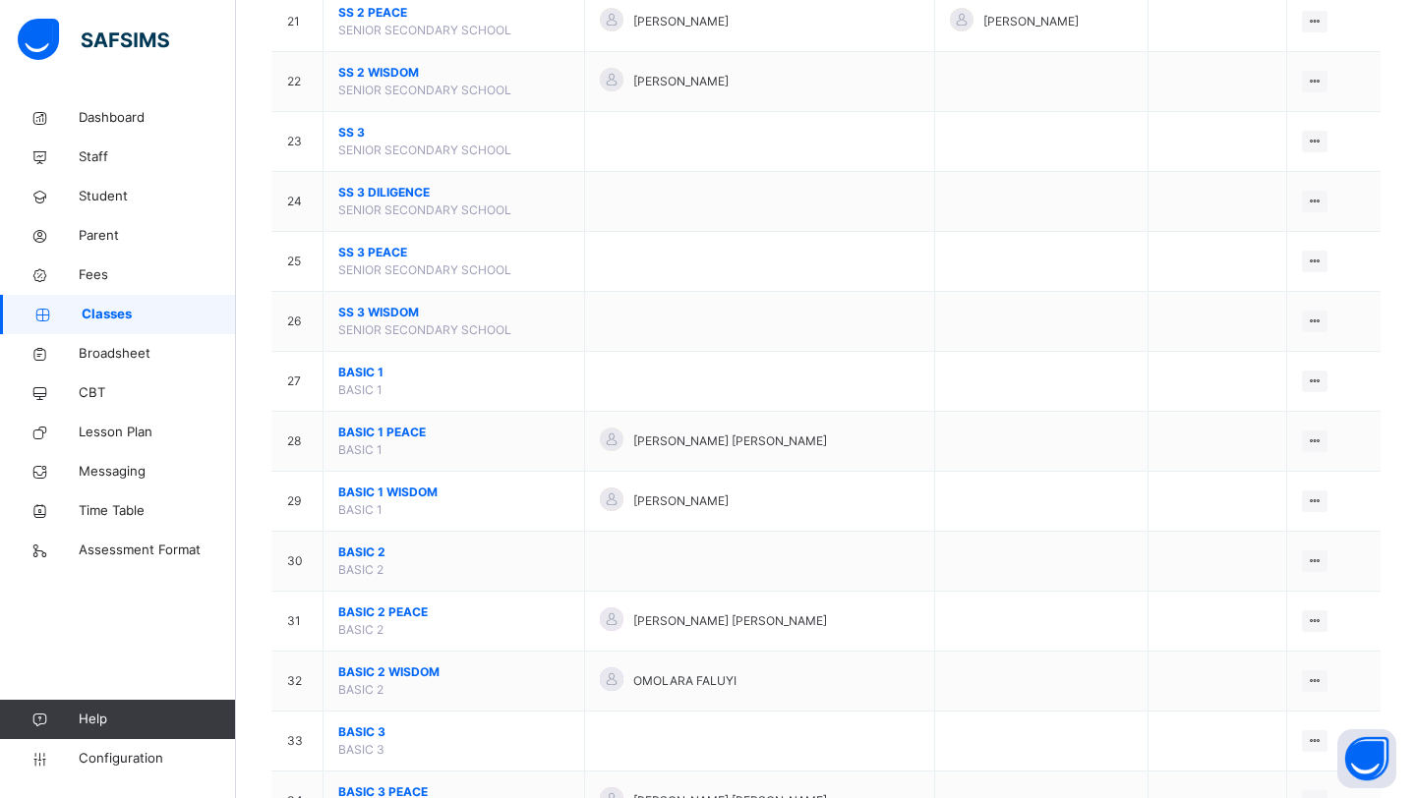
scroll to position [1434, 0]
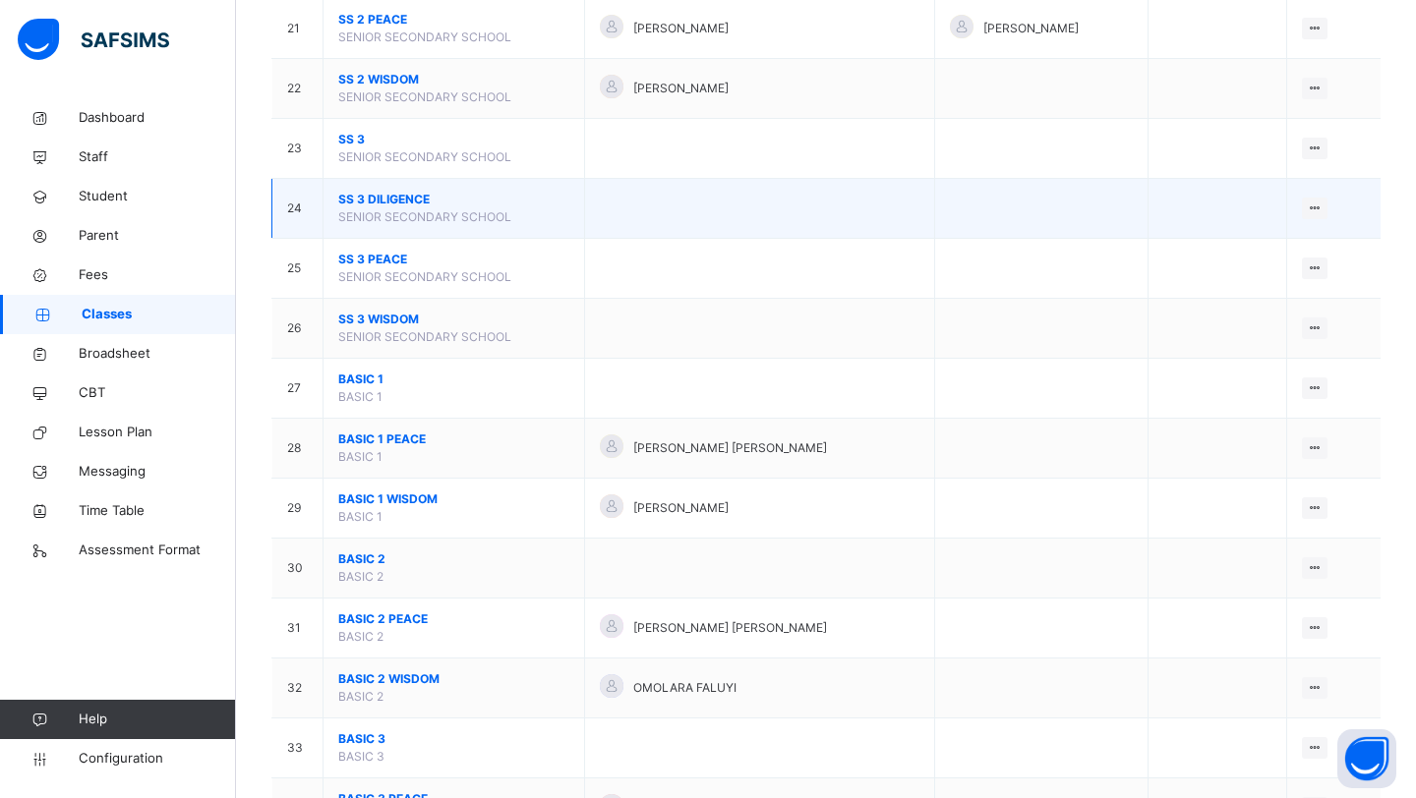
click at [386, 202] on span "SS 3 DILIGENCE" at bounding box center [453, 200] width 231 height 18
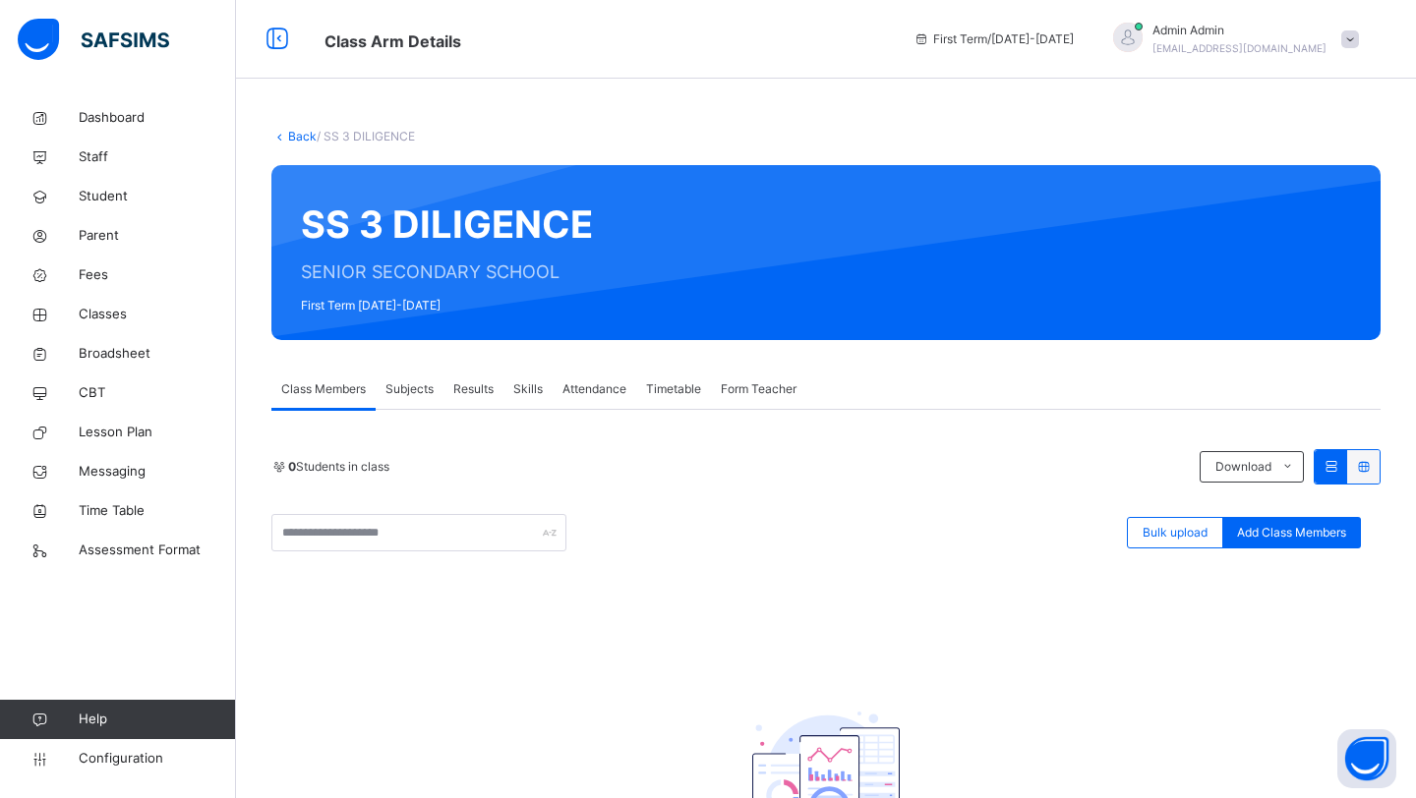
click at [296, 135] on link "Back" at bounding box center [302, 136] width 29 height 15
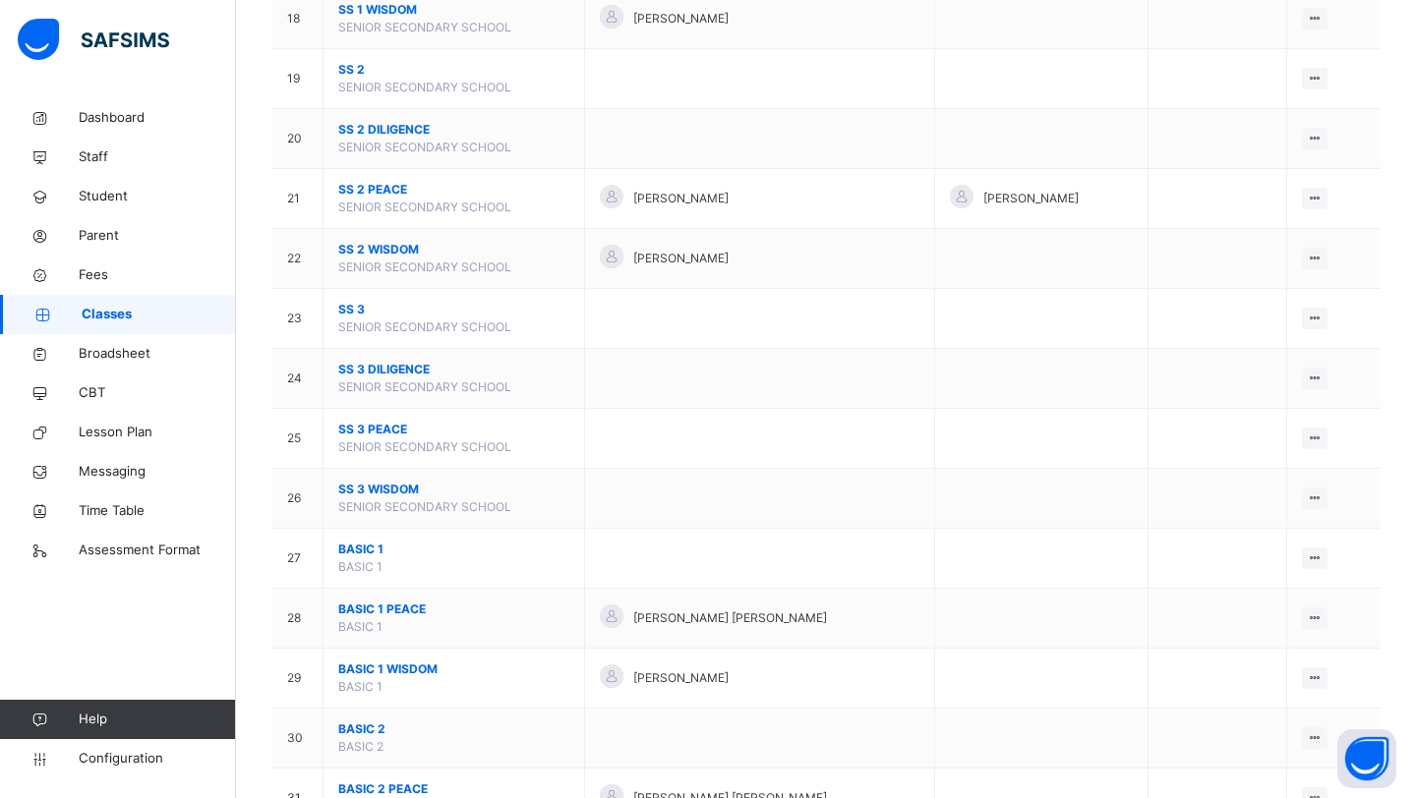
scroll to position [1266, 0]
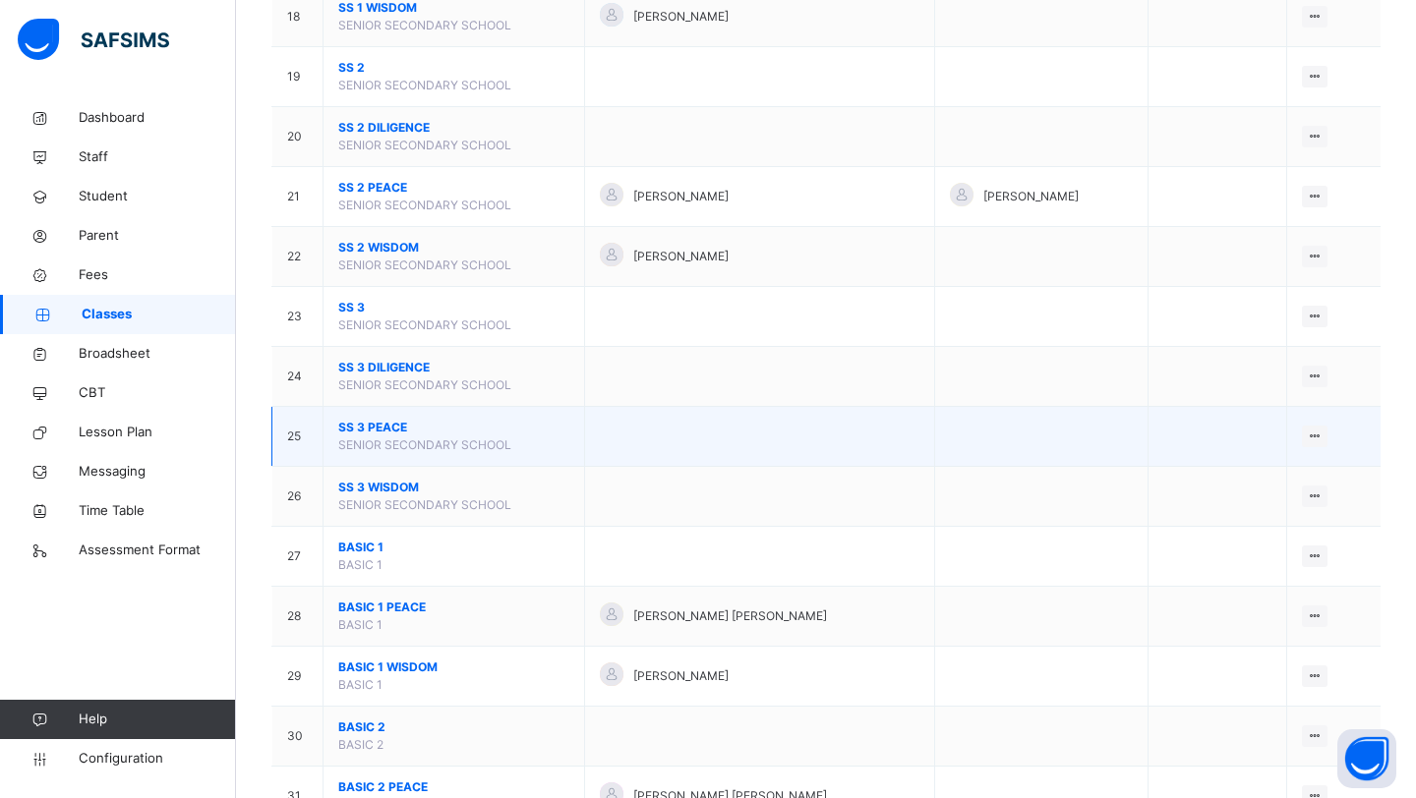
click at [389, 429] on span "SS 3 PEACE" at bounding box center [453, 428] width 231 height 18
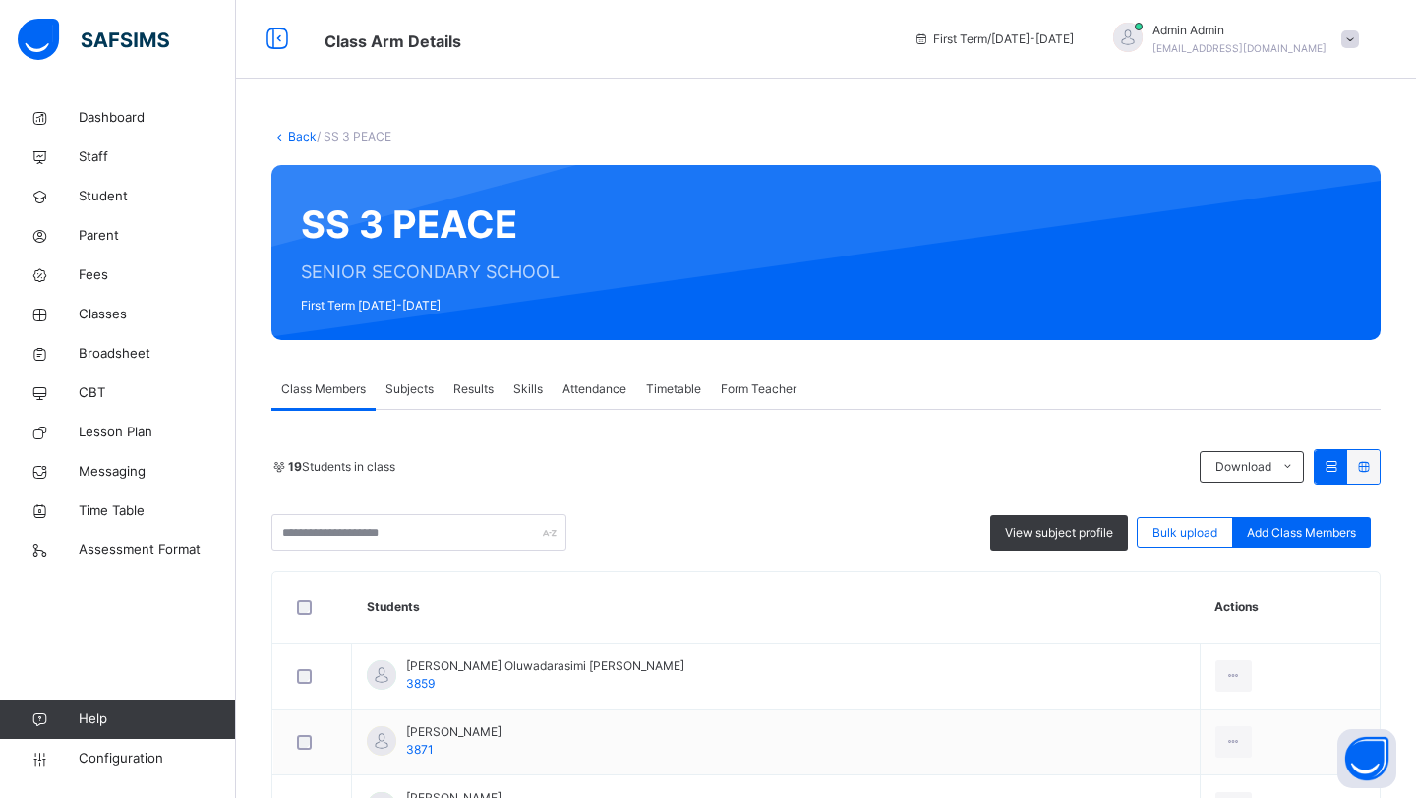
click at [293, 140] on link "Back" at bounding box center [302, 136] width 29 height 15
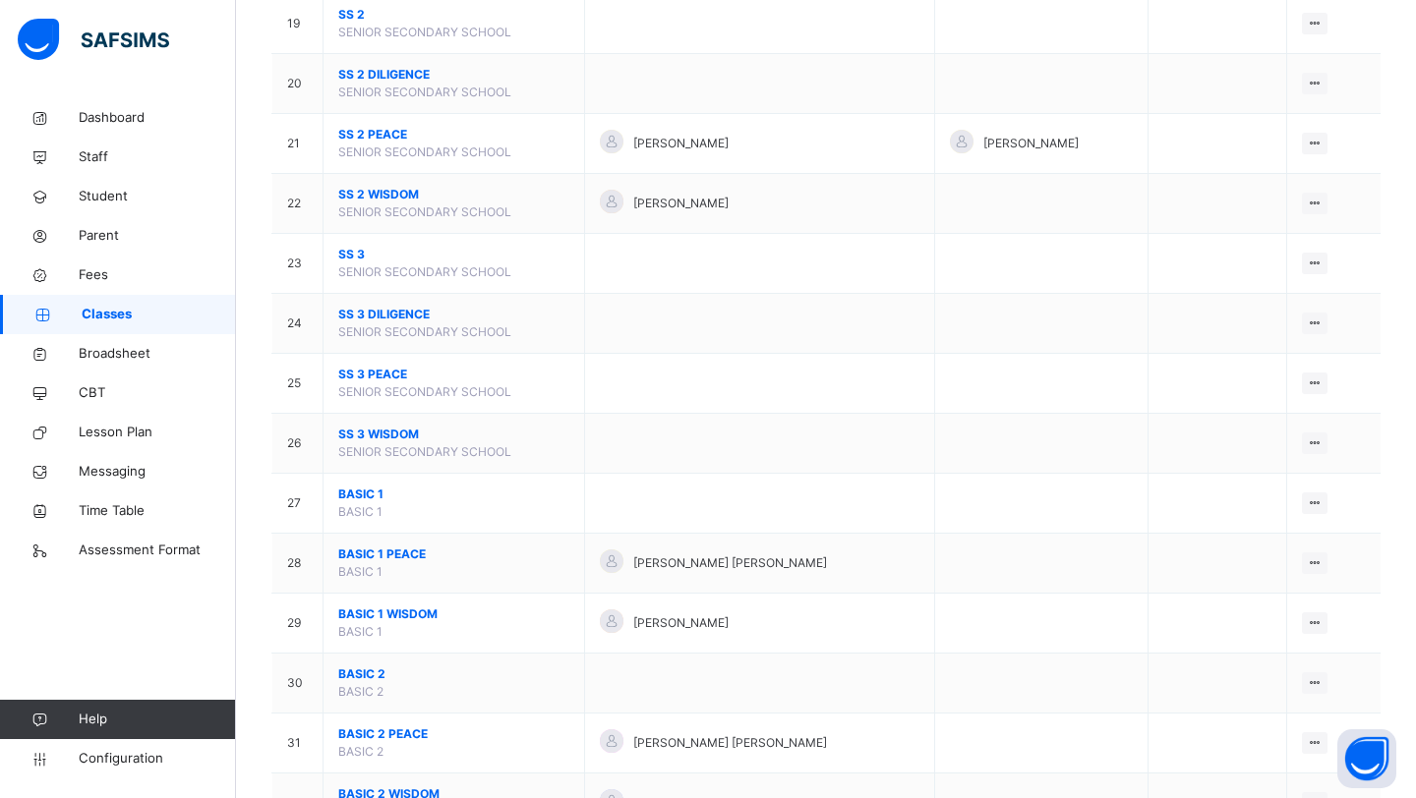
scroll to position [1325, 0]
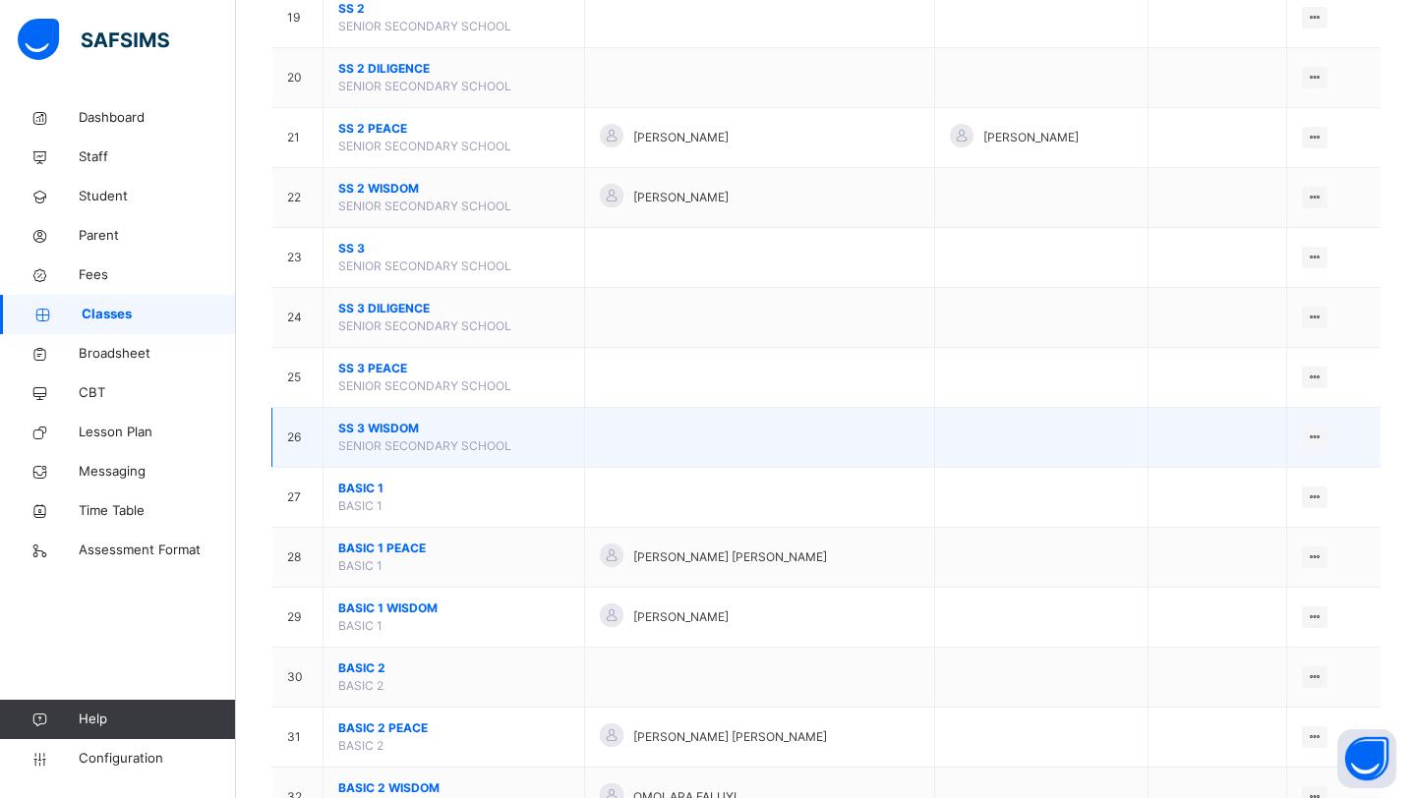
click at [390, 428] on span "SS 3 WISDOM" at bounding box center [453, 429] width 231 height 18
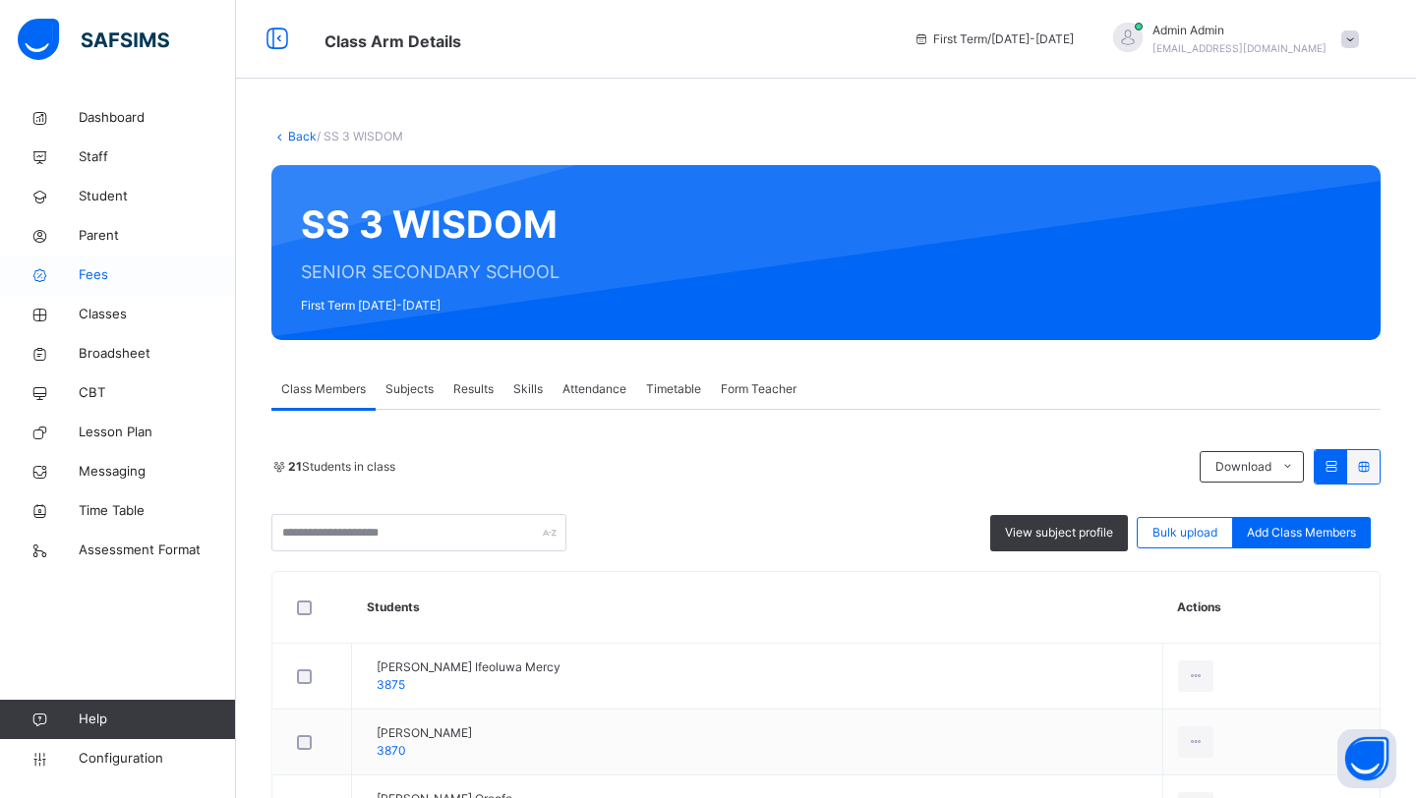
click at [94, 270] on span "Fees" at bounding box center [157, 275] width 157 height 20
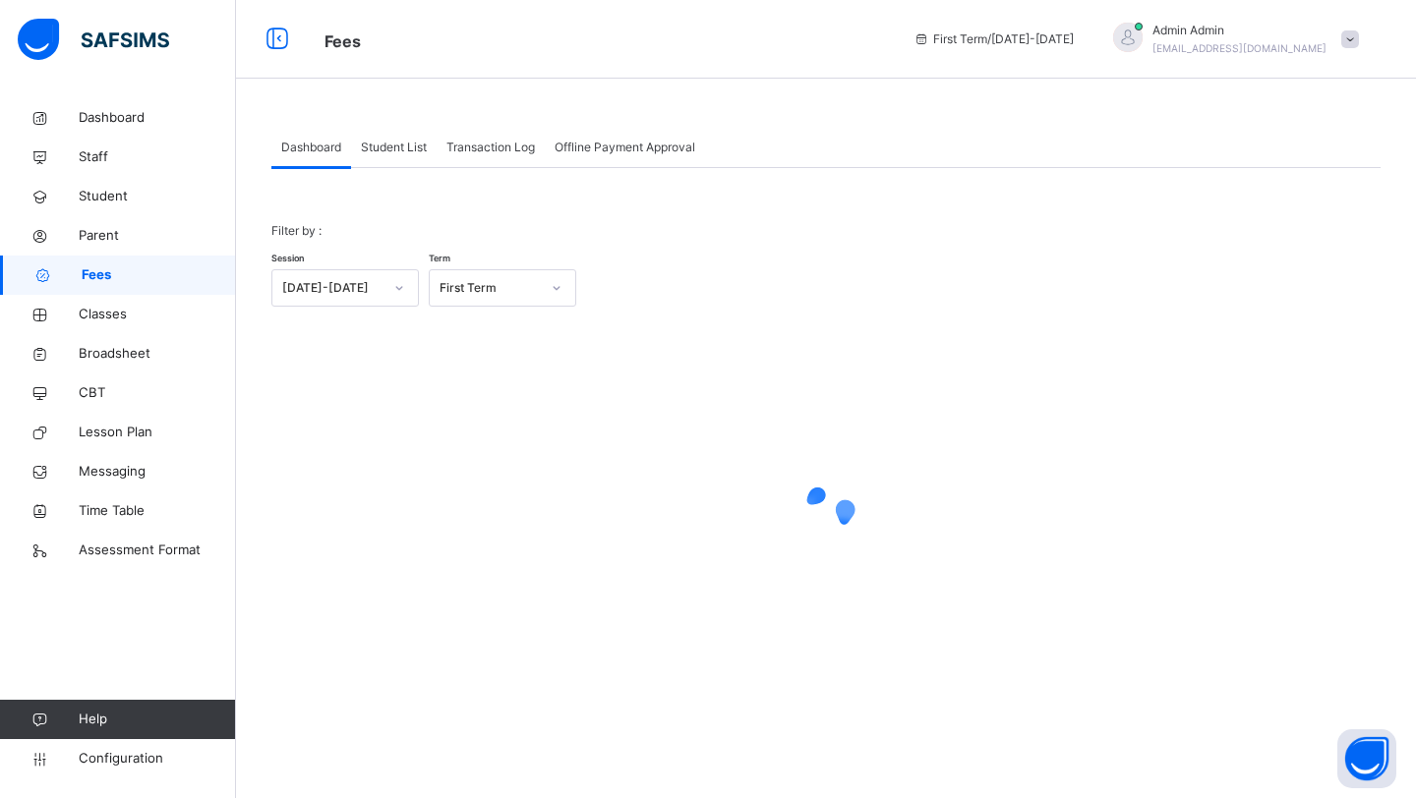
click at [485, 144] on span "Transaction Log" at bounding box center [490, 148] width 88 height 18
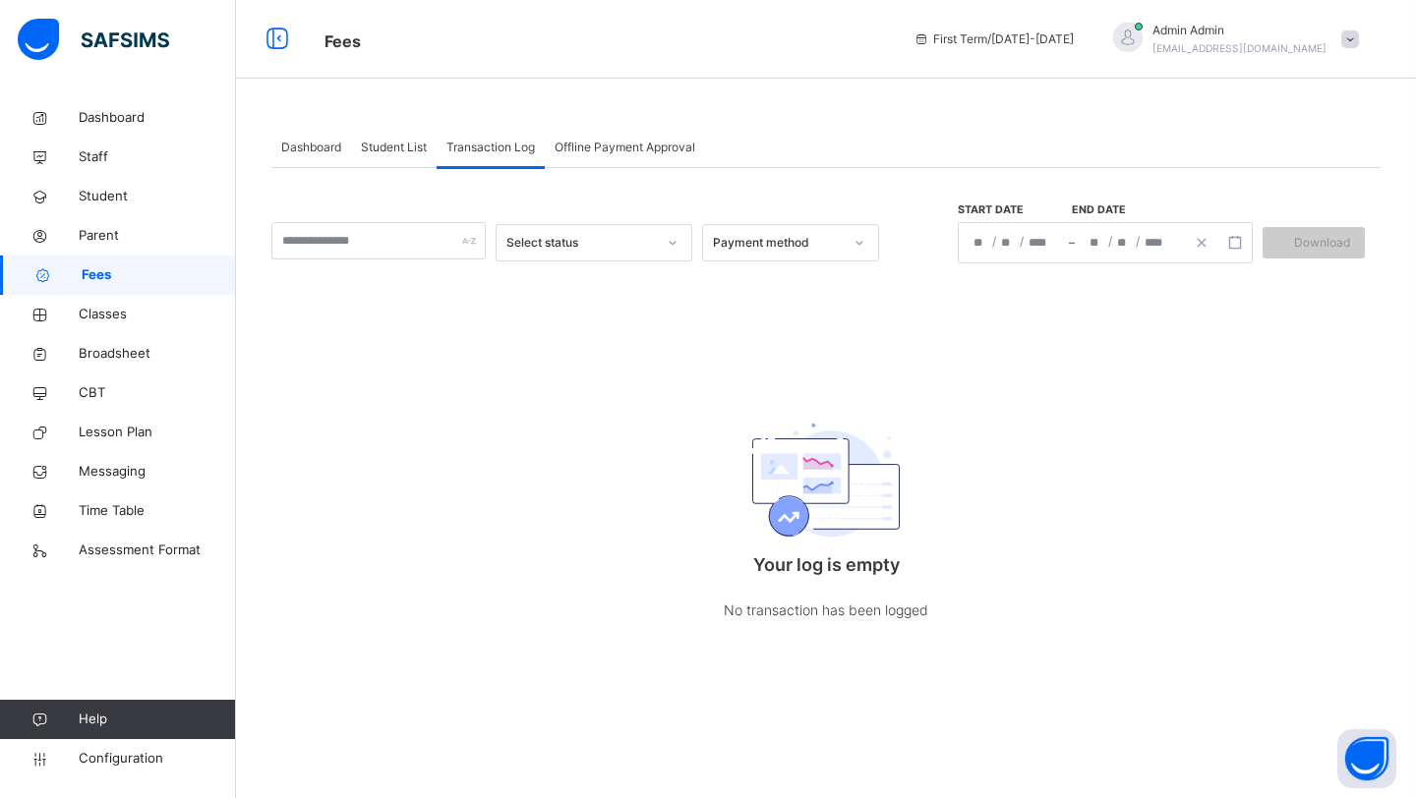
click at [622, 142] on span "Offline Payment Approval" at bounding box center [624, 148] width 141 height 18
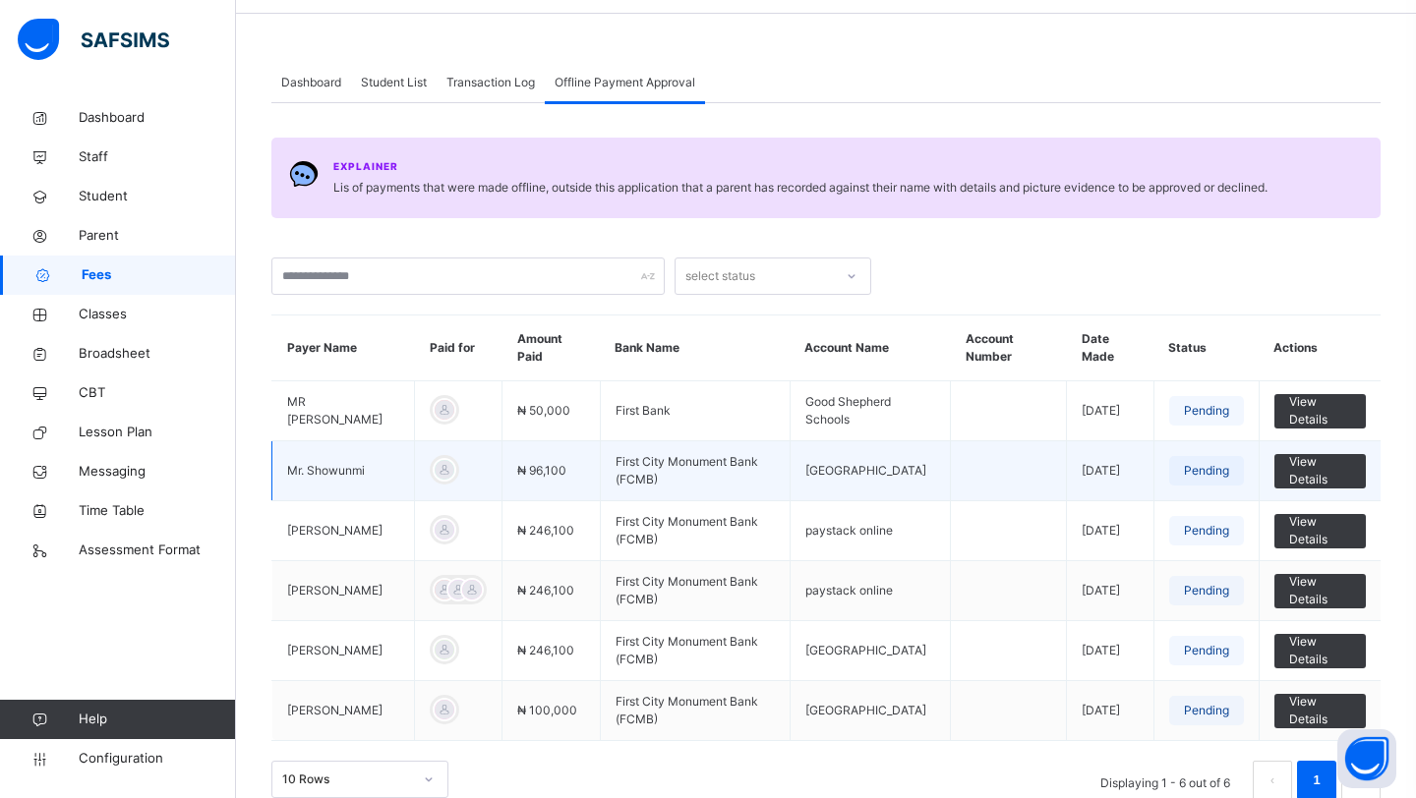
scroll to position [96, 0]
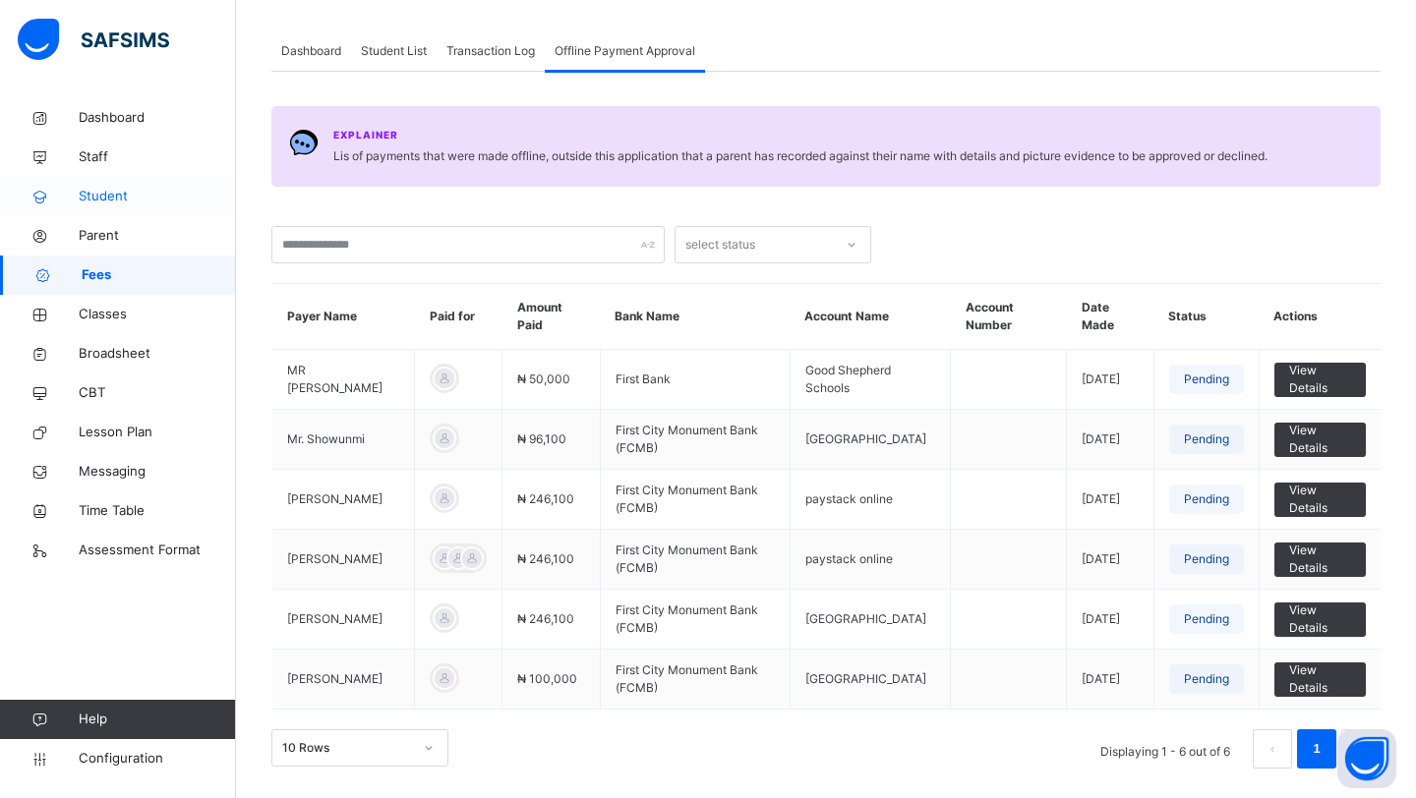
click at [124, 195] on span "Student" at bounding box center [157, 197] width 157 height 20
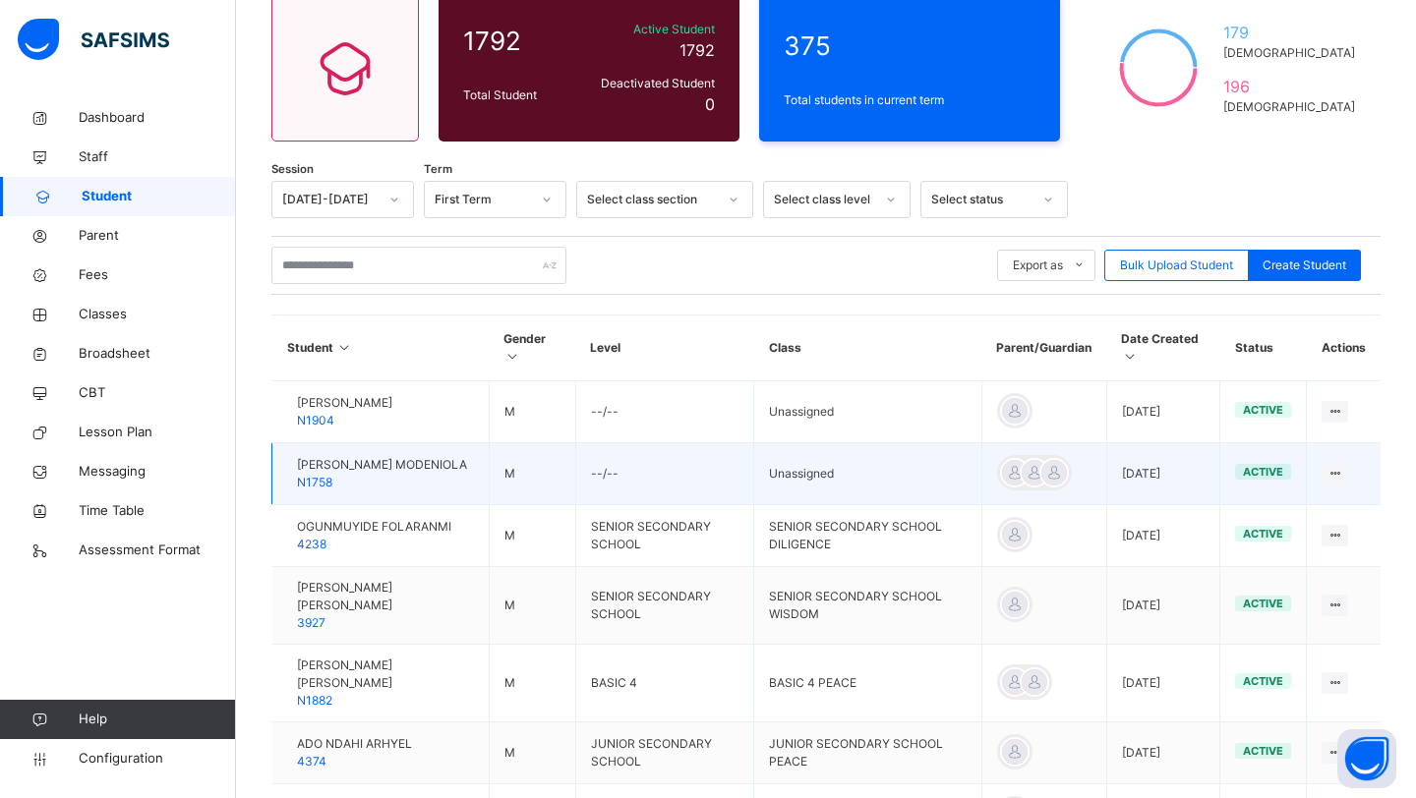
scroll to position [181, 0]
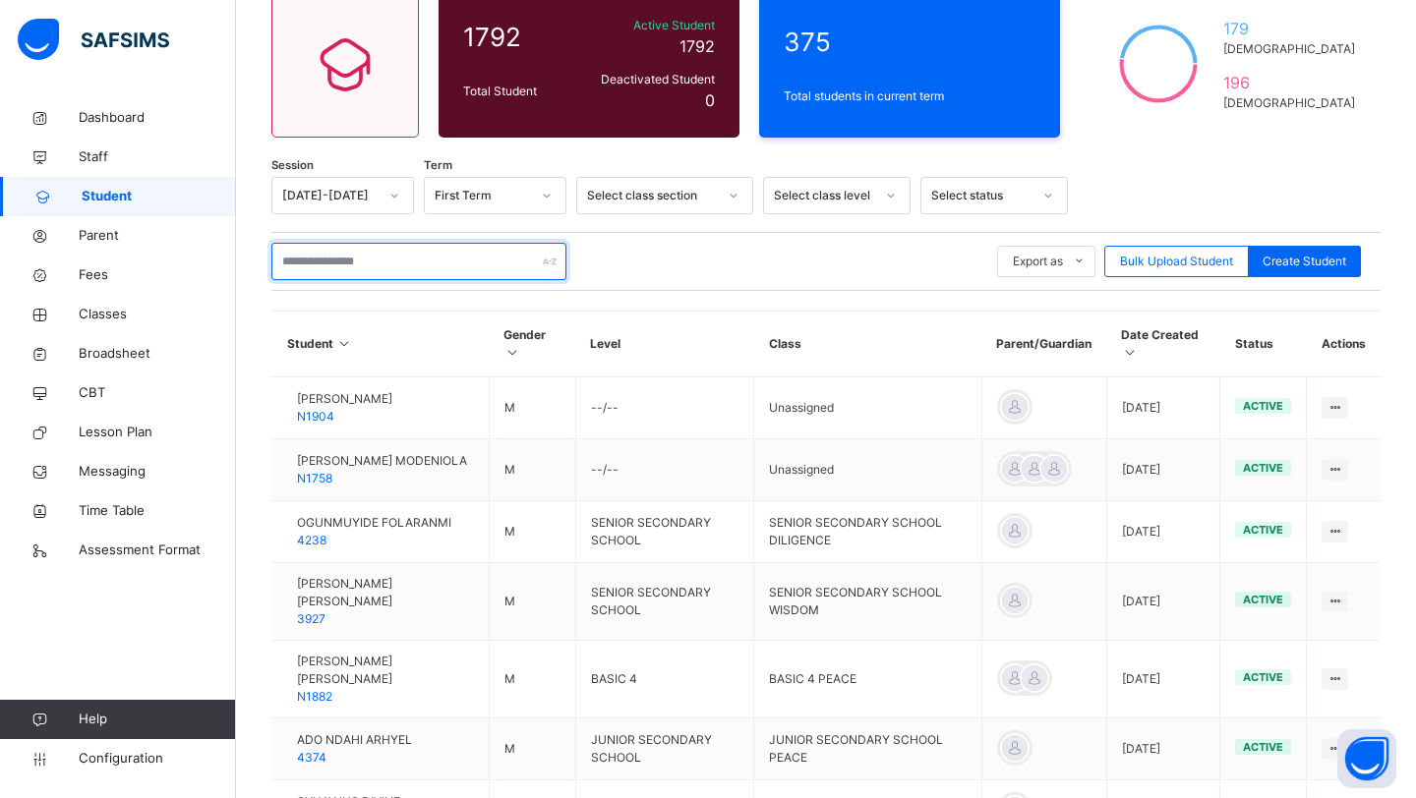
click at [379, 256] on input "text" at bounding box center [418, 261] width 295 height 37
paste input "**********"
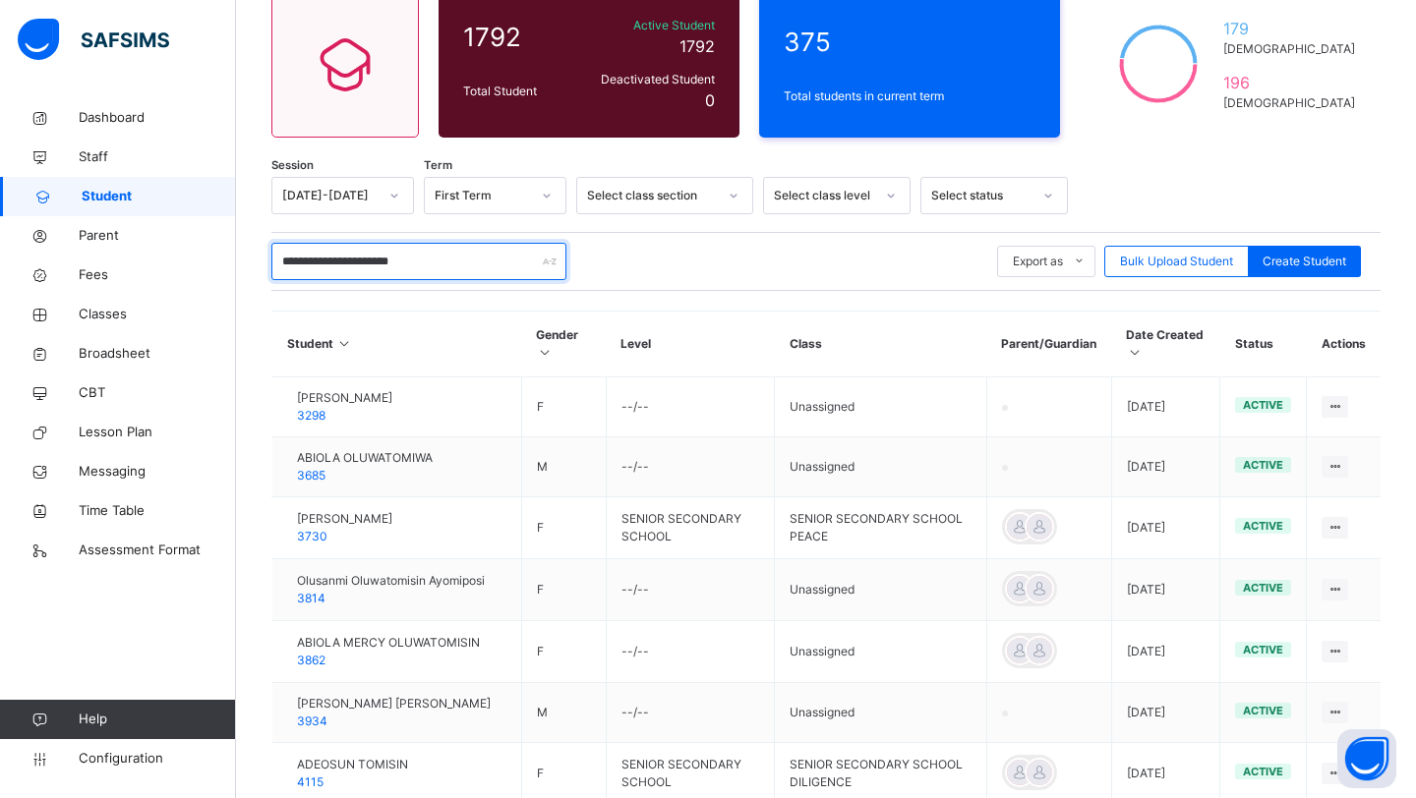
click at [291, 270] on input "**********" at bounding box center [418, 261] width 295 height 37
click at [288, 265] on input "**********" at bounding box center [418, 261] width 295 height 37
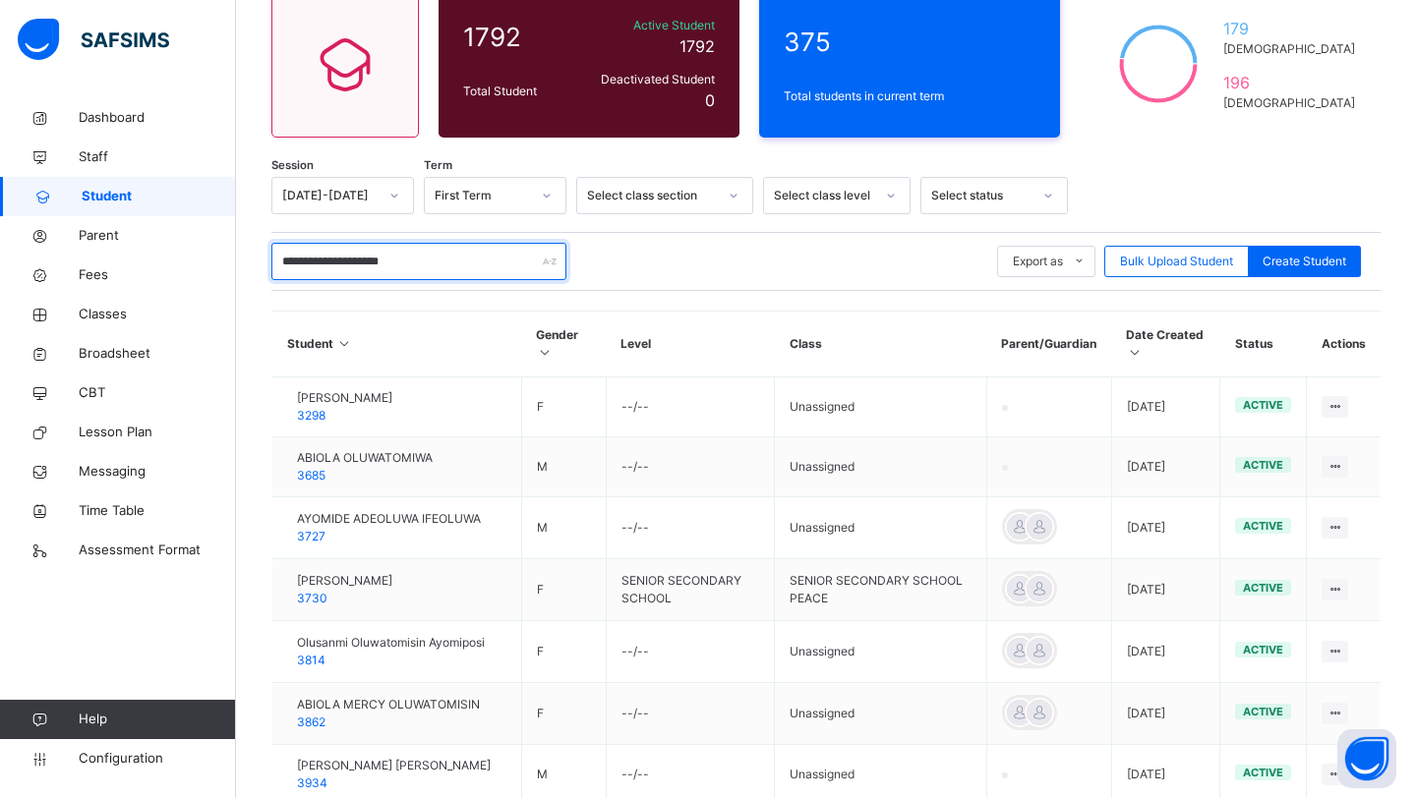
click at [409, 264] on input "**********" at bounding box center [418, 261] width 295 height 37
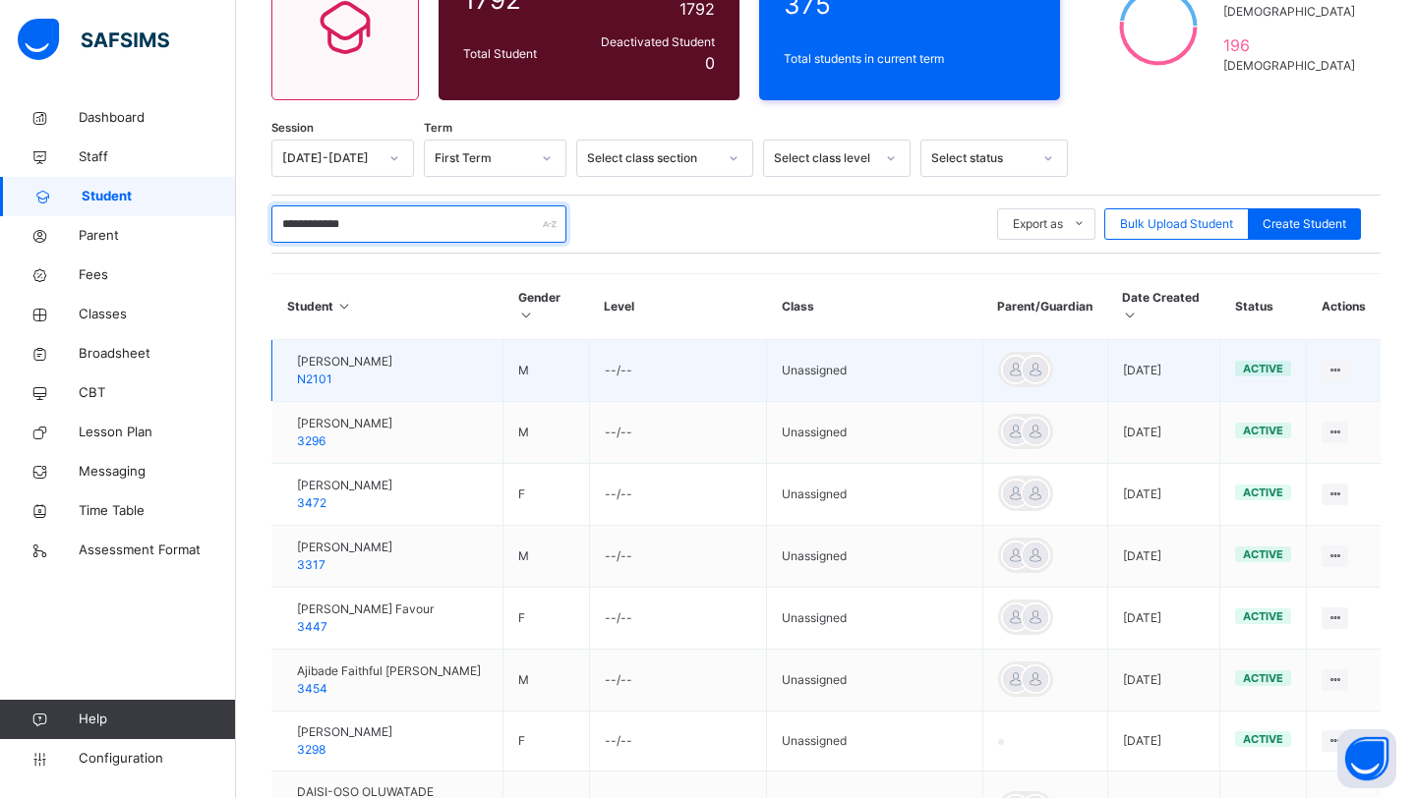
scroll to position [223, 0]
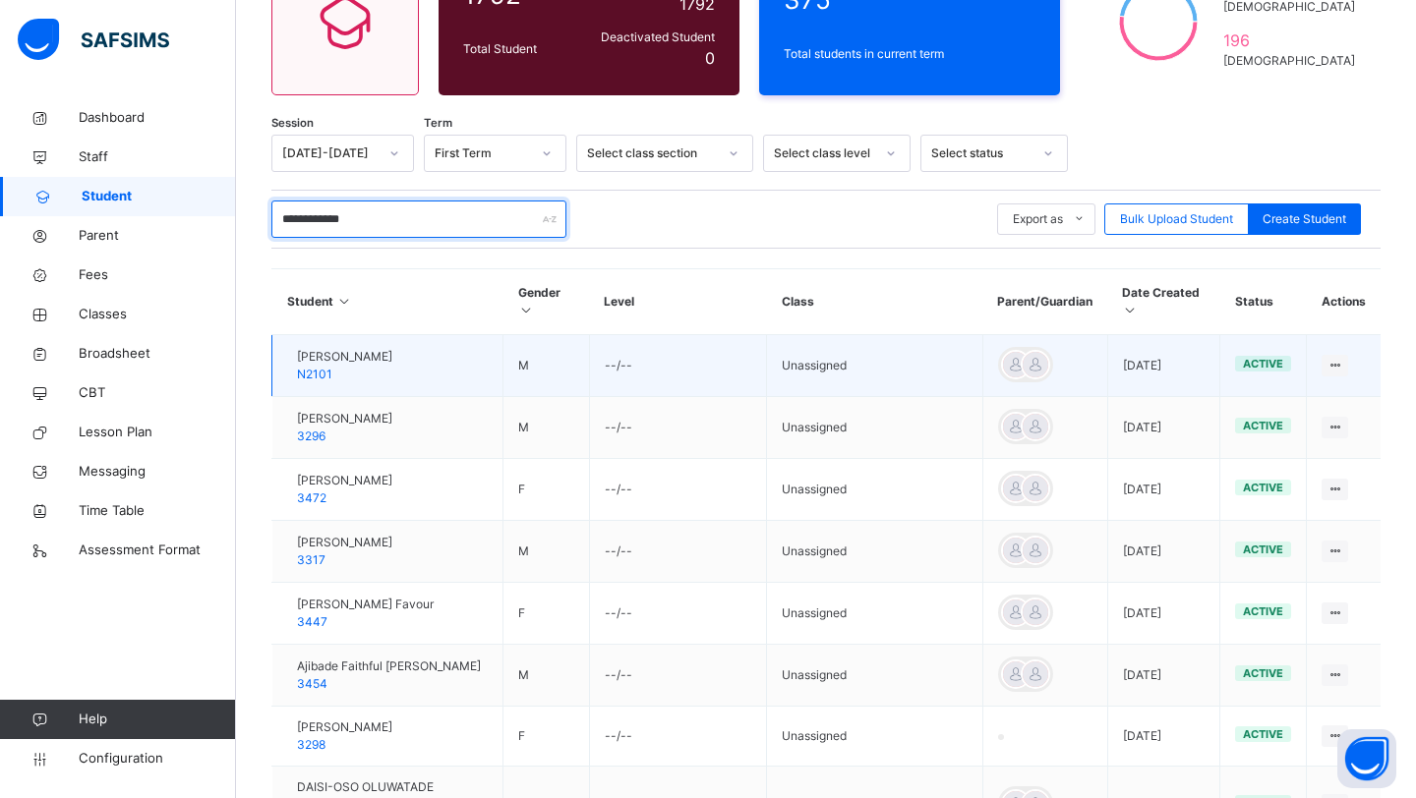
type input "**********"
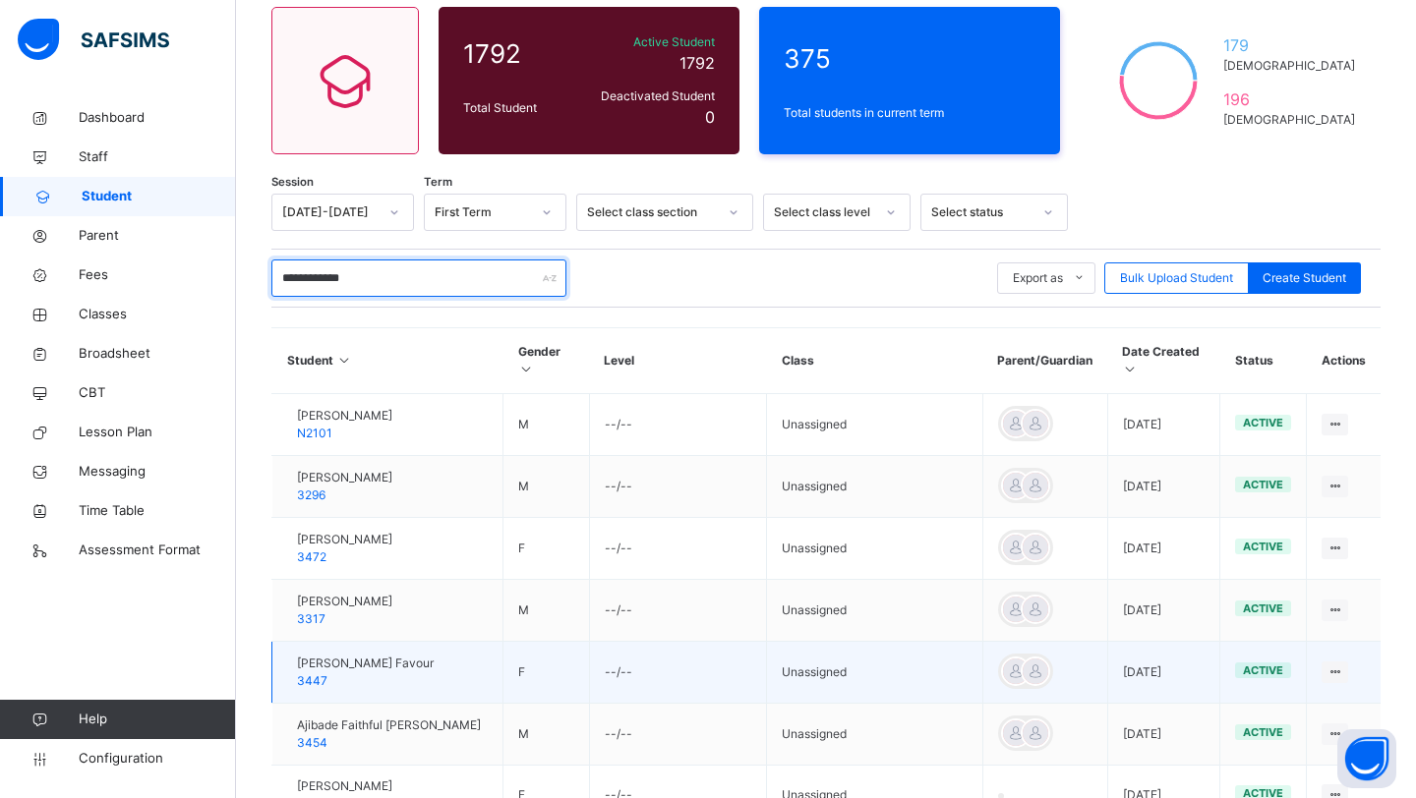
scroll to position [148, 0]
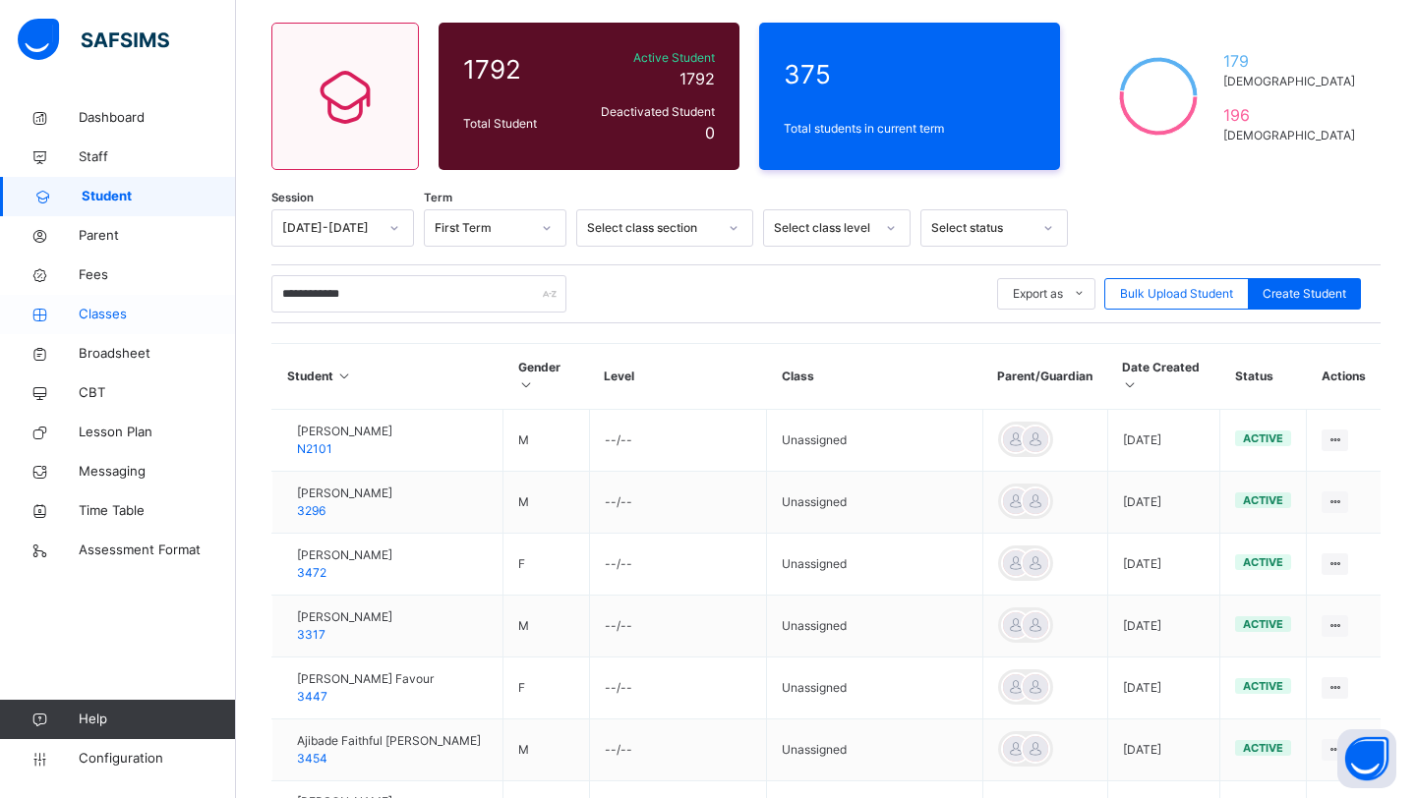
click at [116, 311] on span "Classes" at bounding box center [157, 315] width 157 height 20
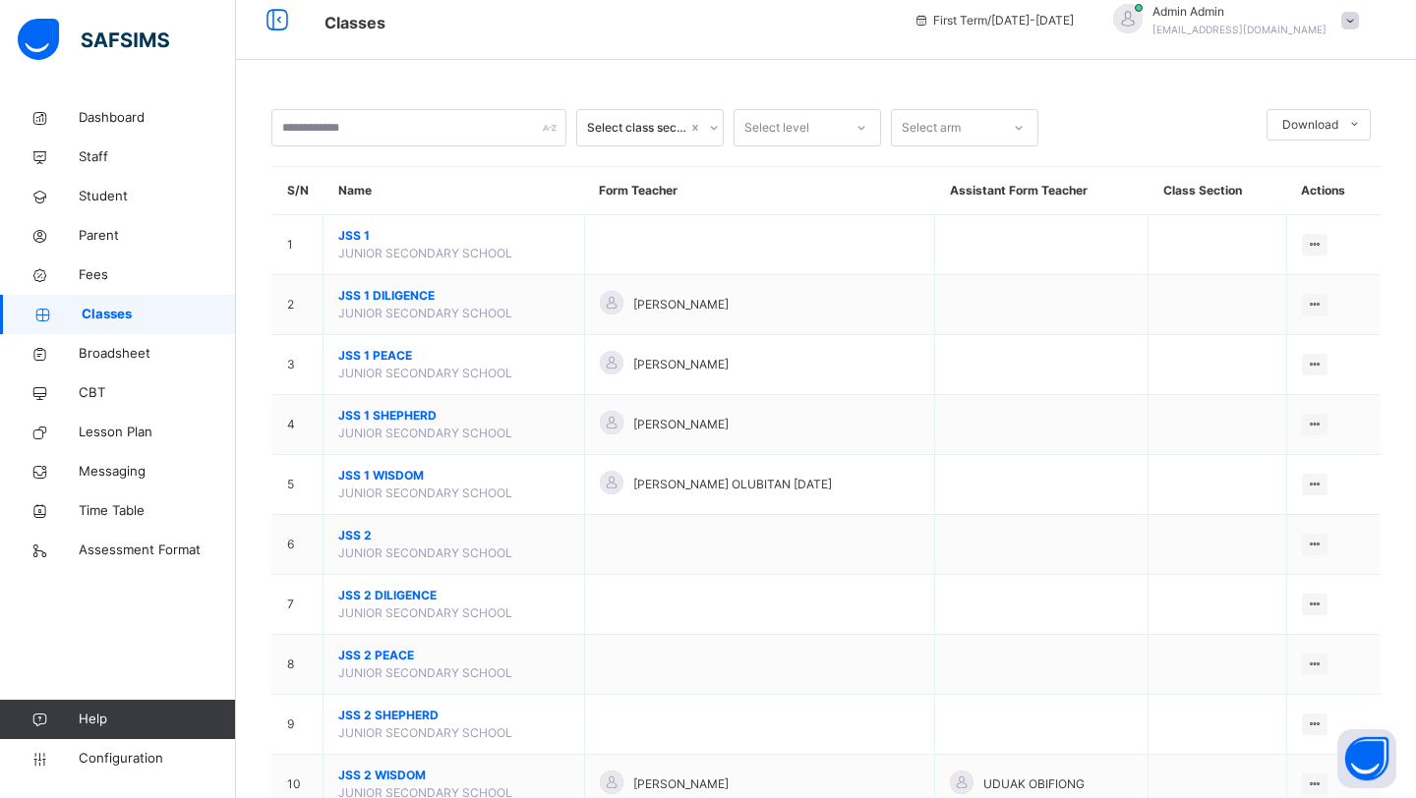
scroll to position [20, 0]
click at [110, 200] on span "Student" at bounding box center [157, 197] width 157 height 20
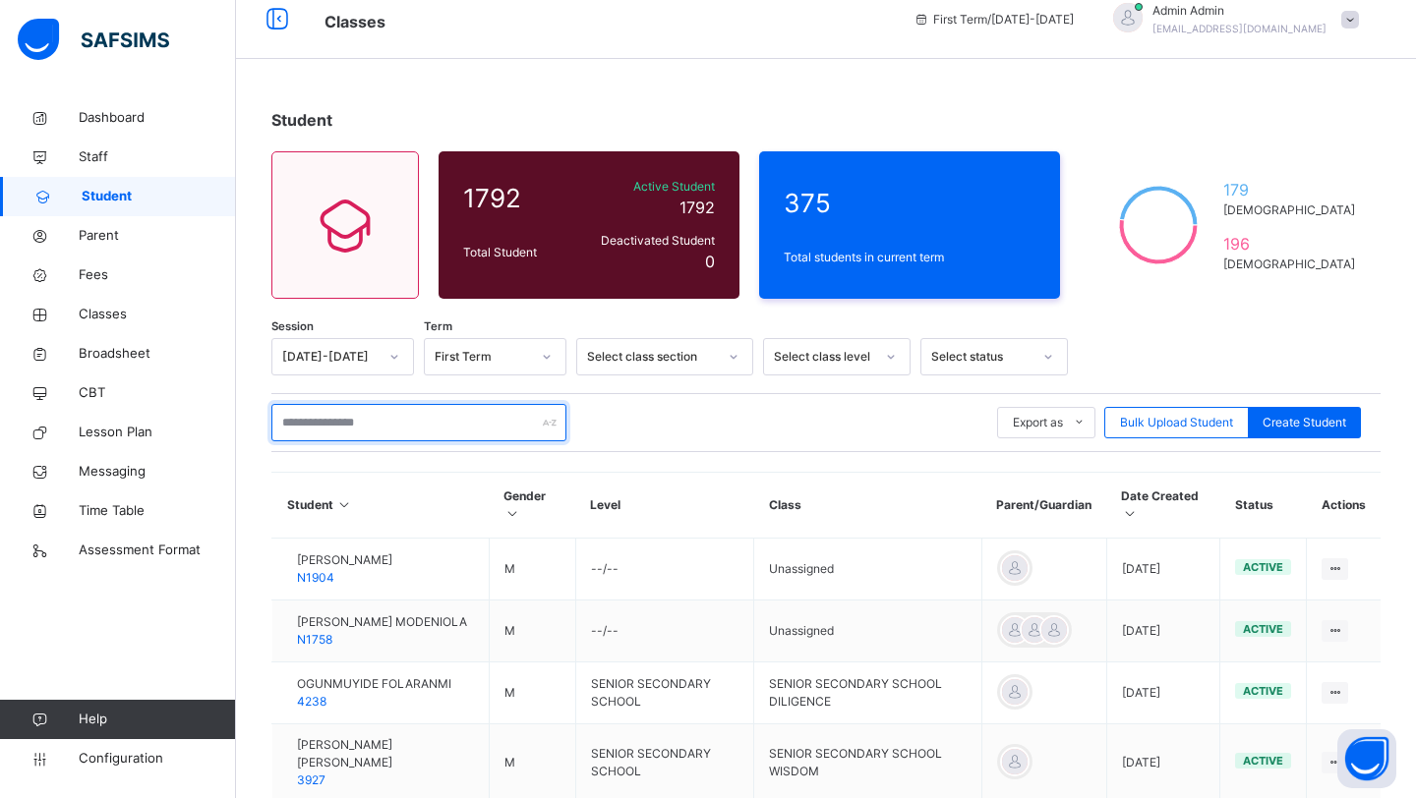
click at [355, 422] on input "text" at bounding box center [418, 422] width 295 height 37
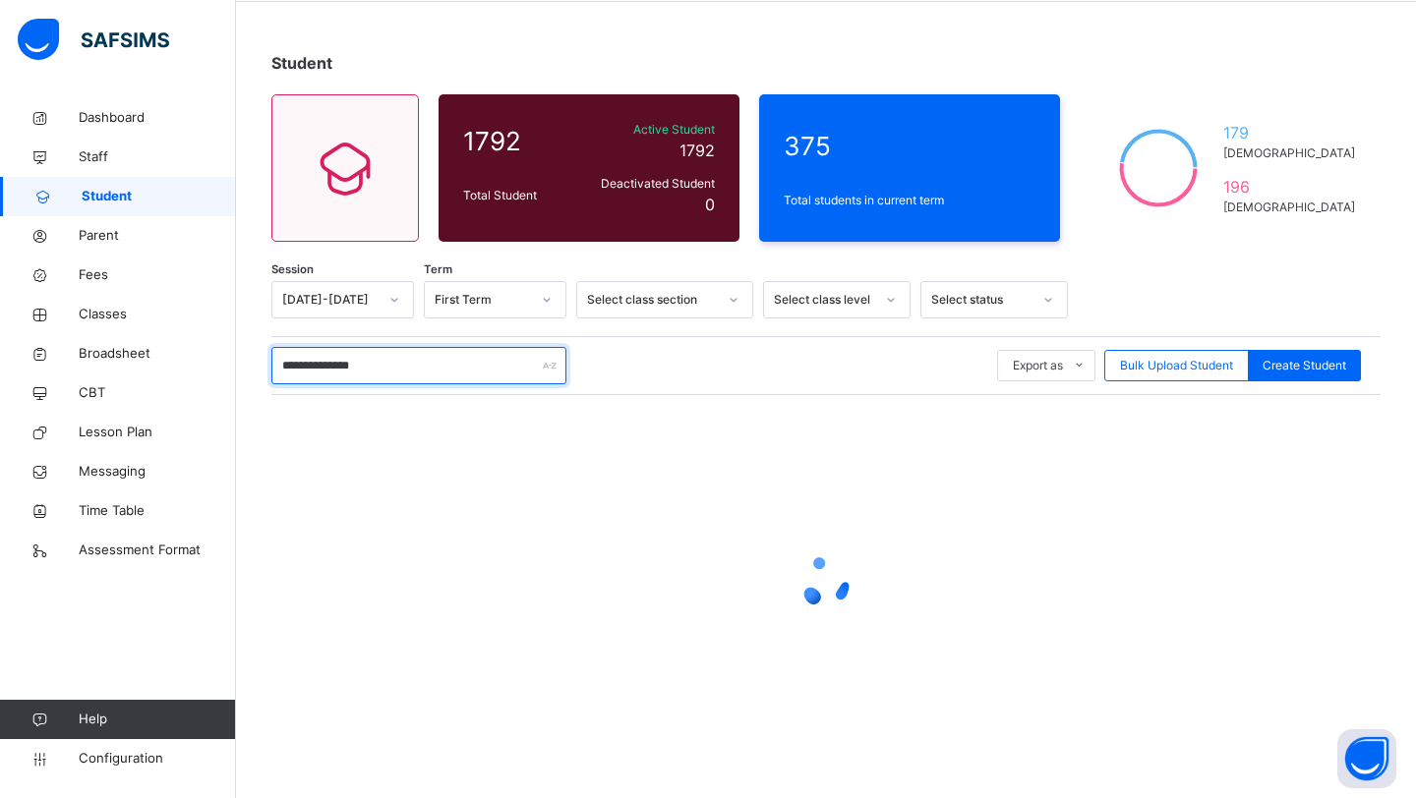
scroll to position [380, 0]
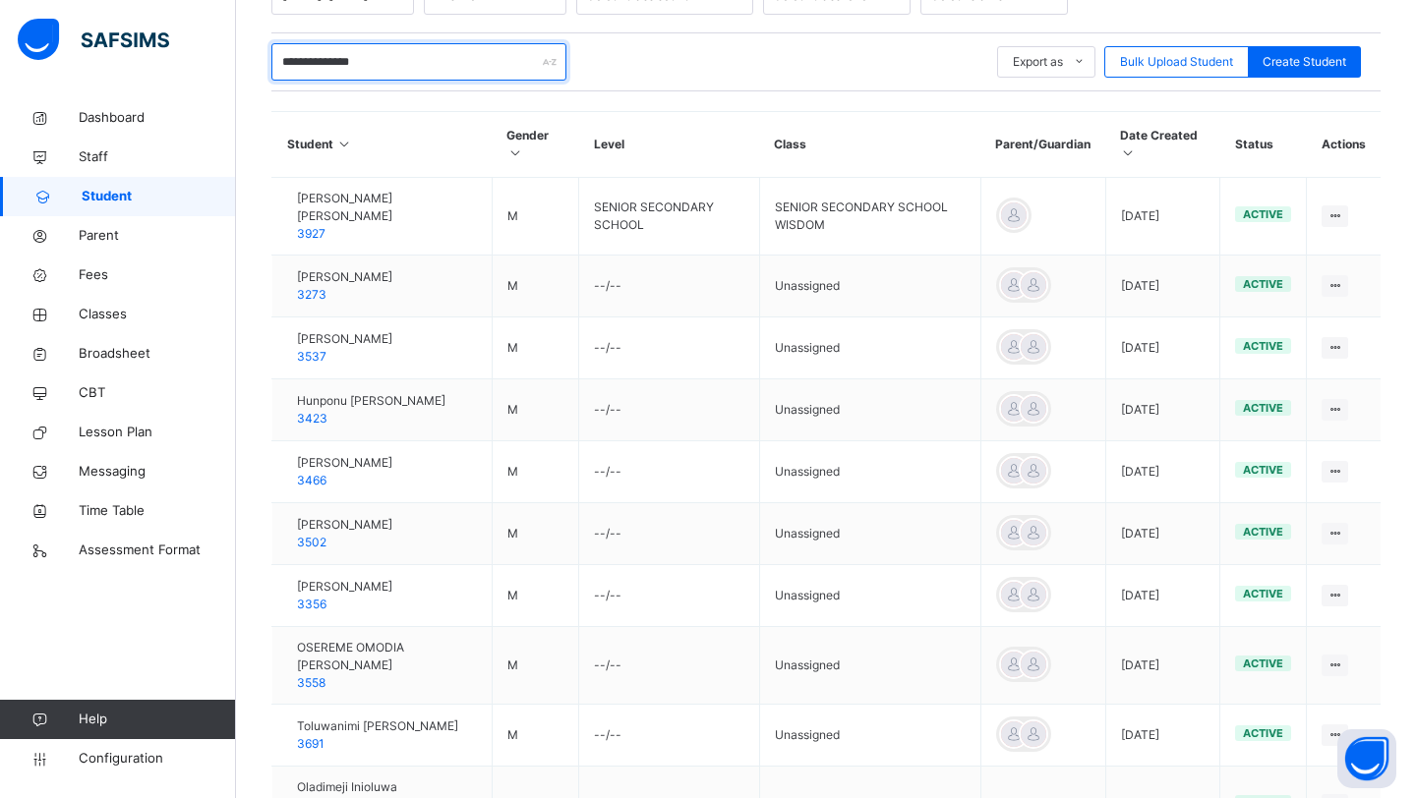
click at [344, 62] on input "**********" at bounding box center [418, 61] width 295 height 37
click at [394, 65] on input "**********" at bounding box center [418, 61] width 295 height 37
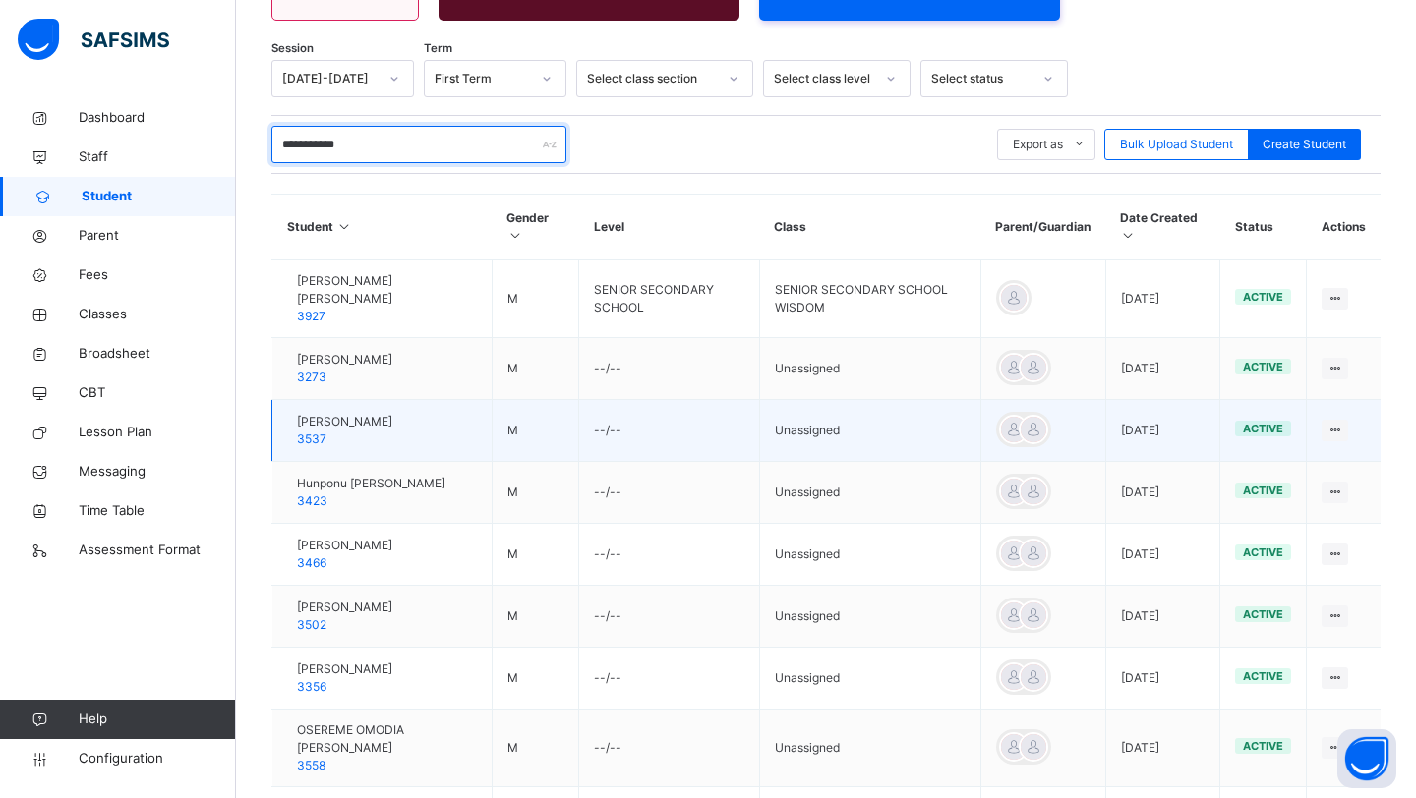
scroll to position [295, 0]
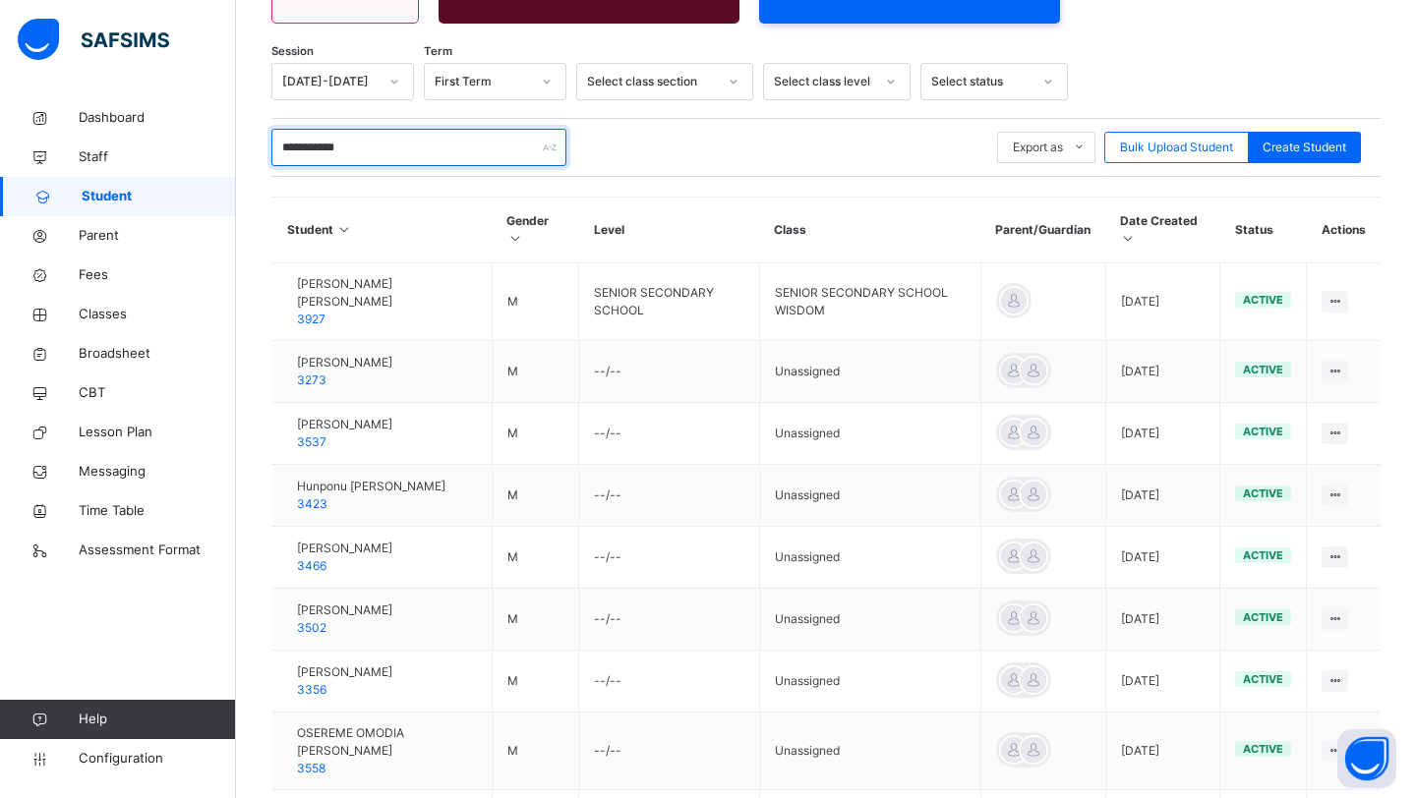
click at [376, 133] on input "**********" at bounding box center [418, 147] width 295 height 37
click at [377, 160] on input "**********" at bounding box center [418, 147] width 295 height 37
type input "*"
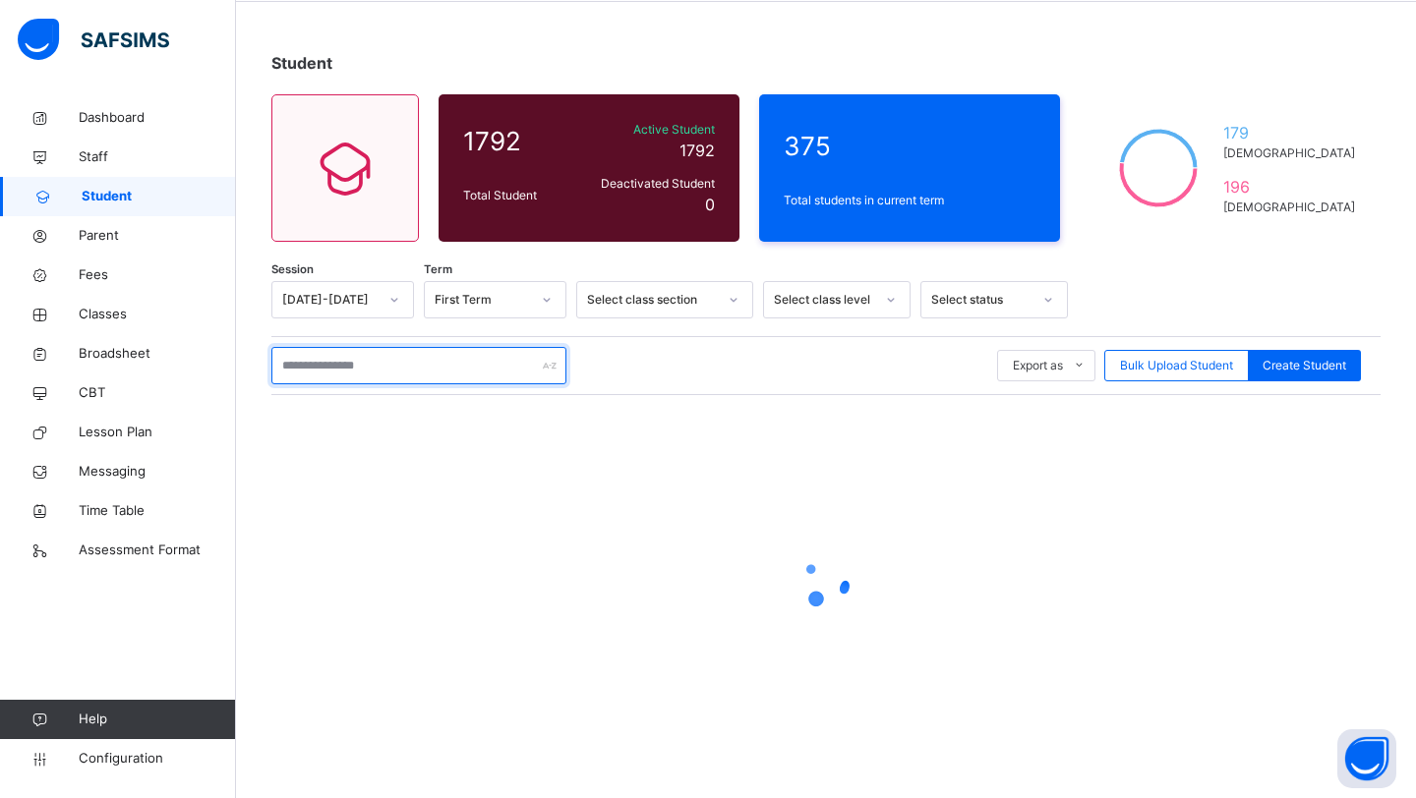
paste input "**********"
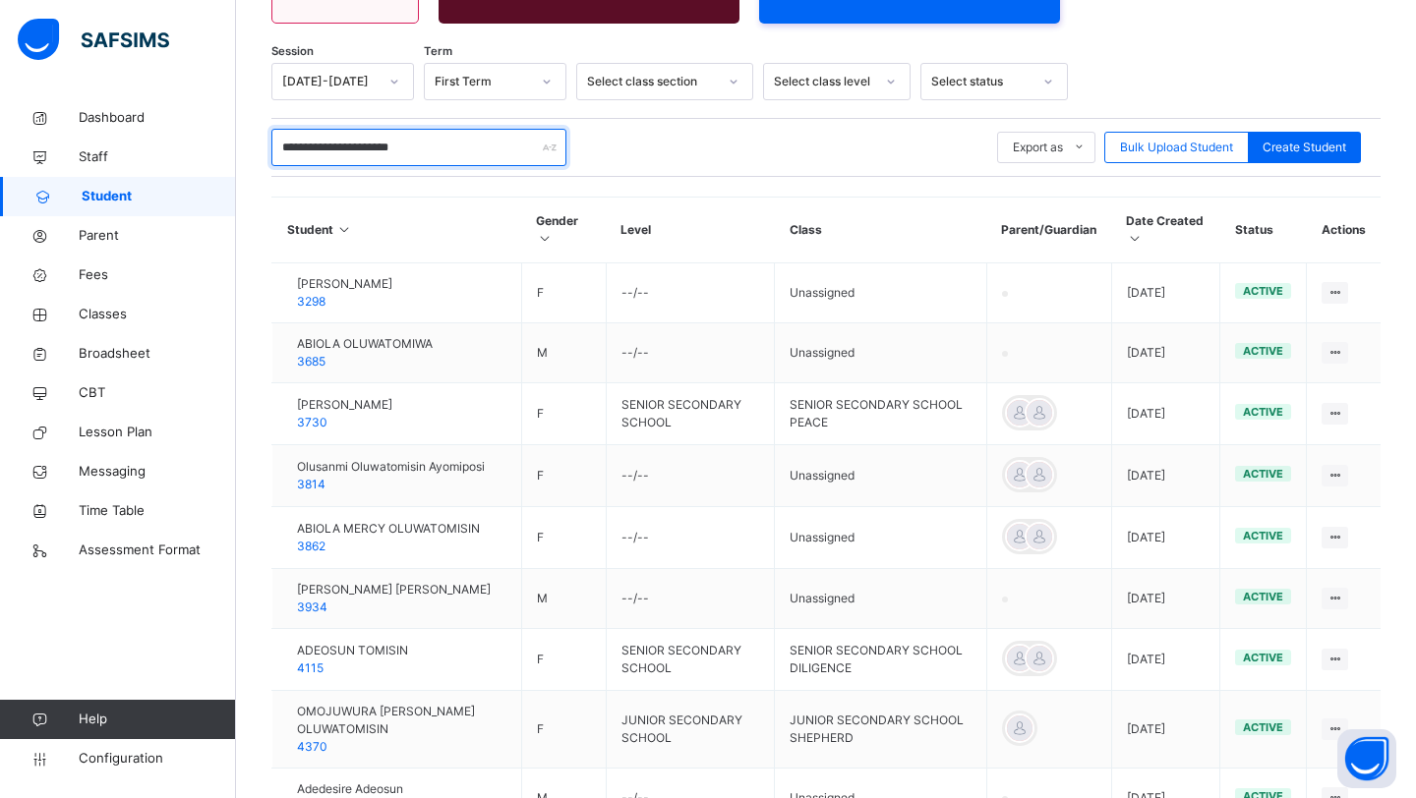
click at [293, 149] on input "**********" at bounding box center [418, 147] width 295 height 37
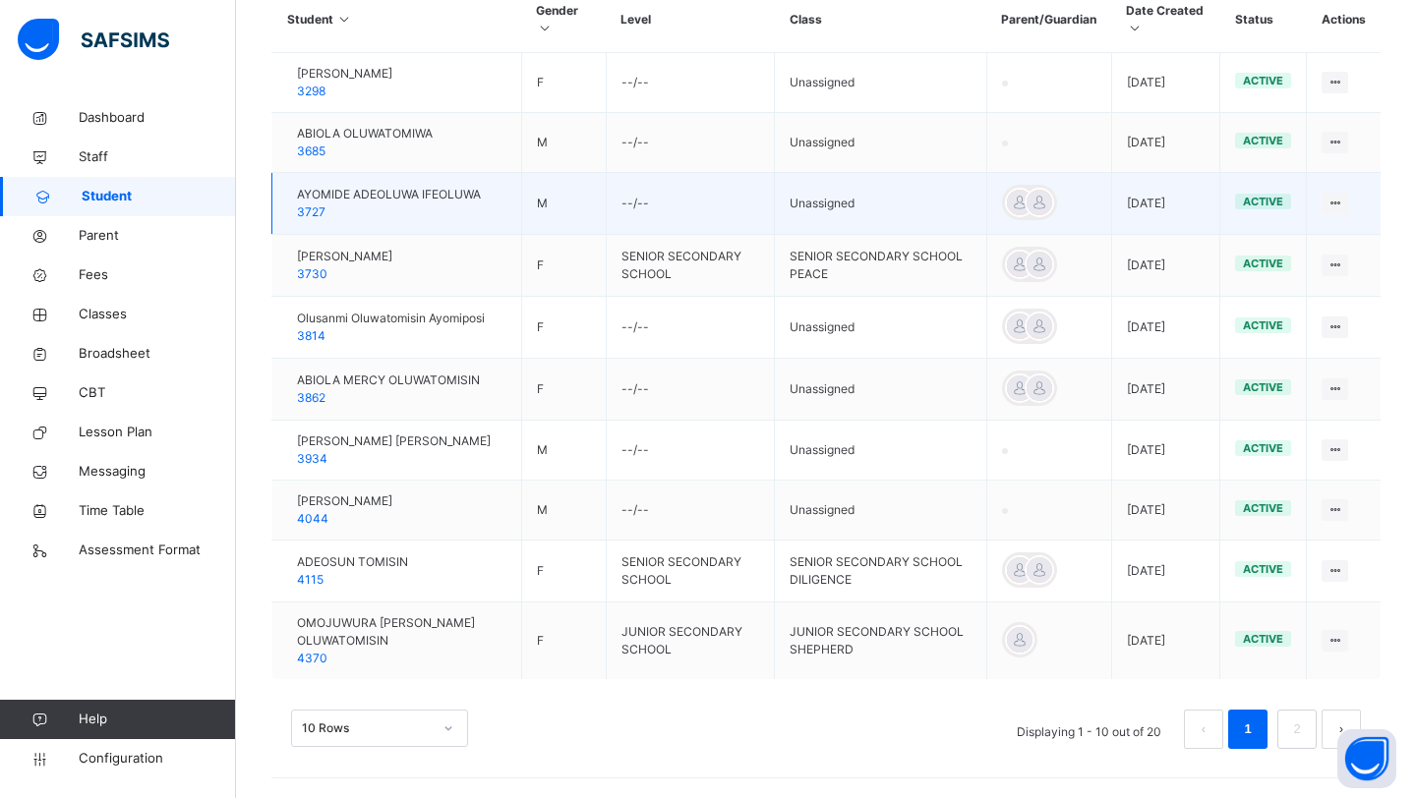
scroll to position [538, 0]
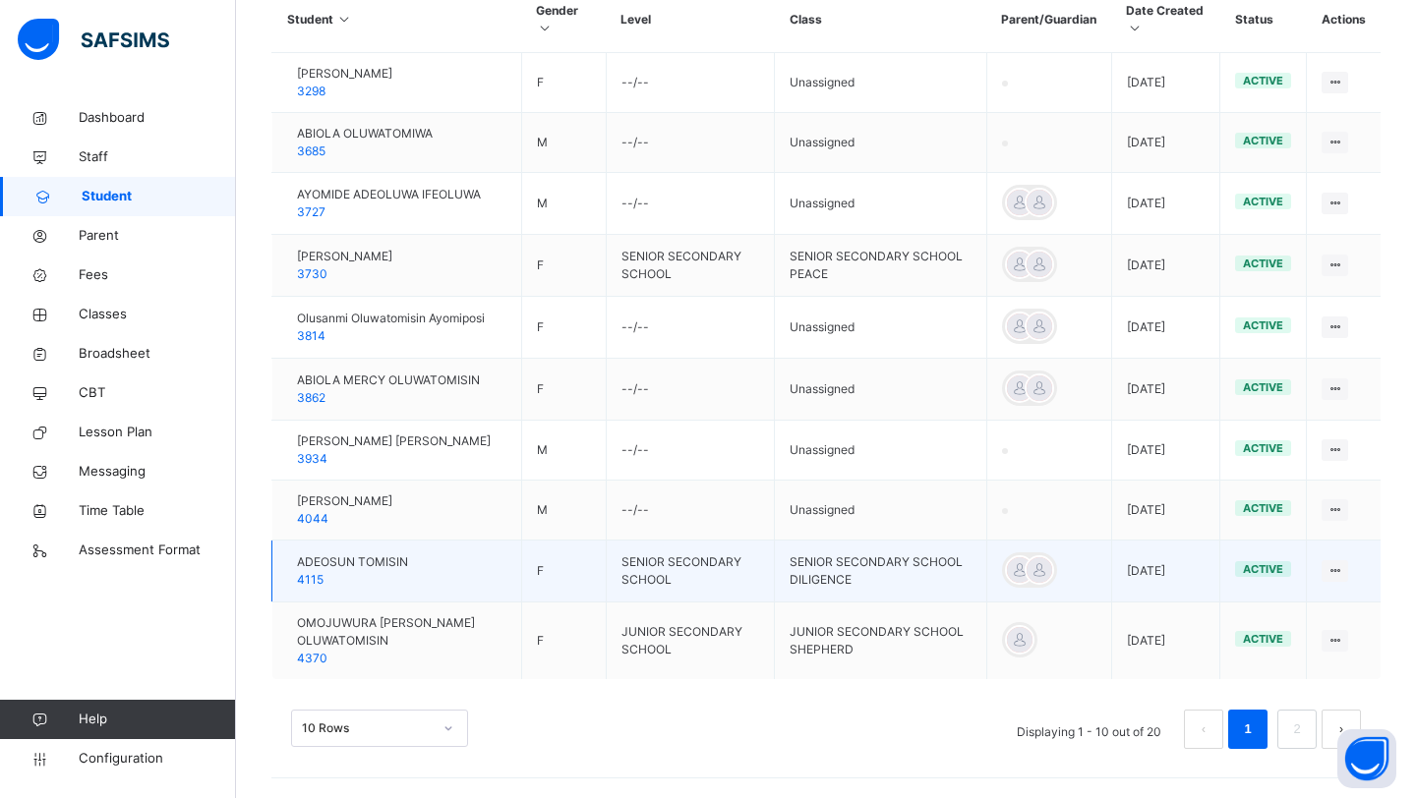
type input "**********"
click at [389, 571] on span "ADEOSUN TOMISIN" at bounding box center [352, 562] width 111 height 18
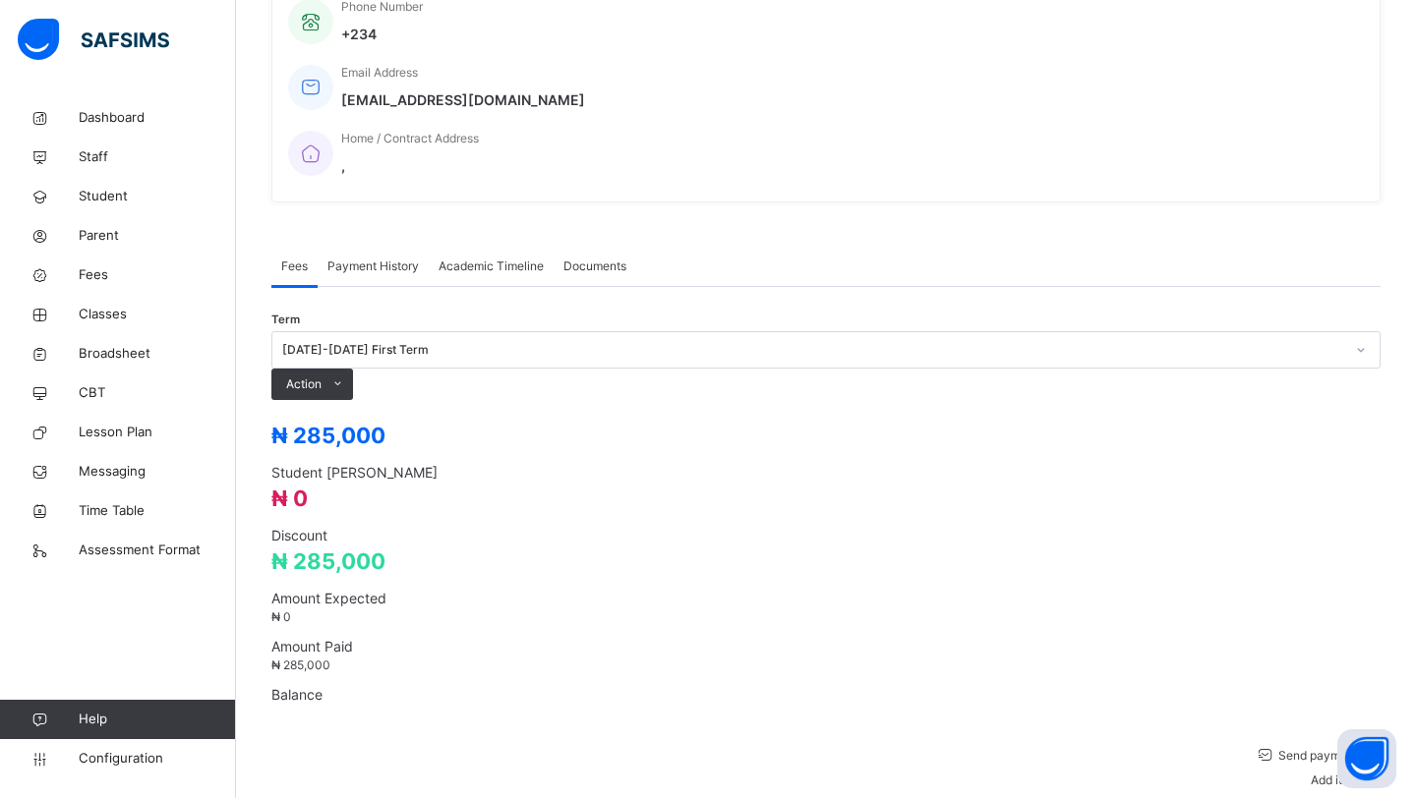
scroll to position [479, 0]
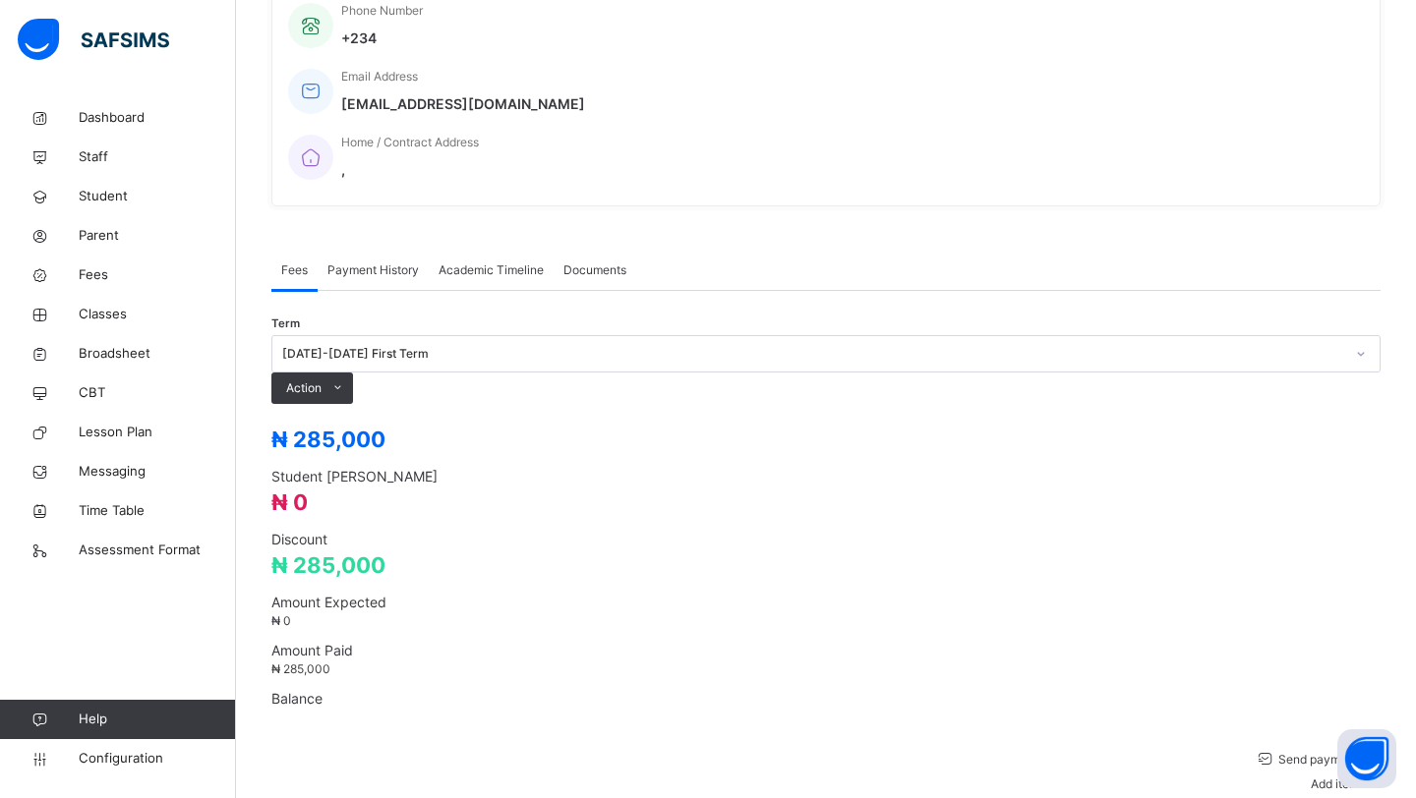
click at [376, 262] on span "Payment History" at bounding box center [372, 271] width 91 height 18
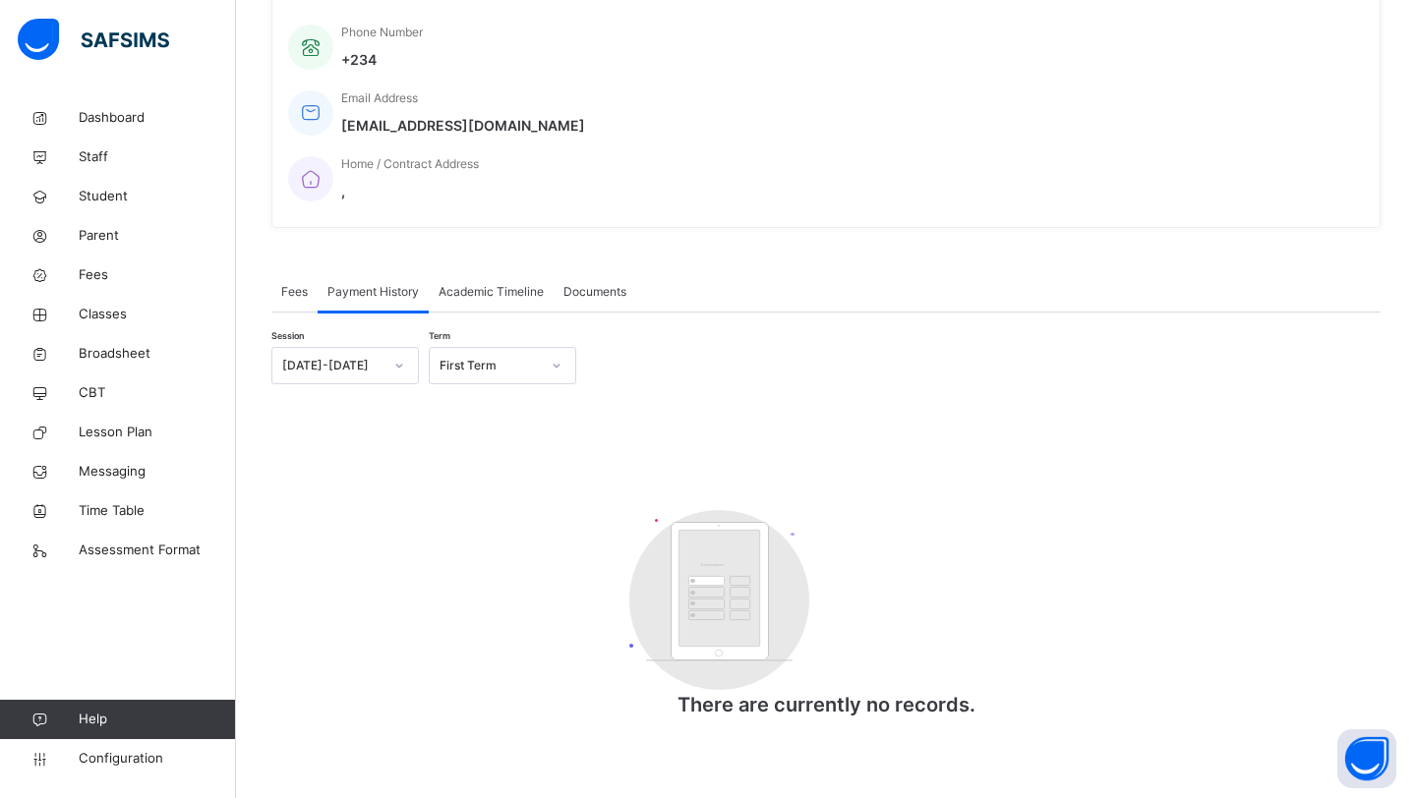
scroll to position [373, 0]
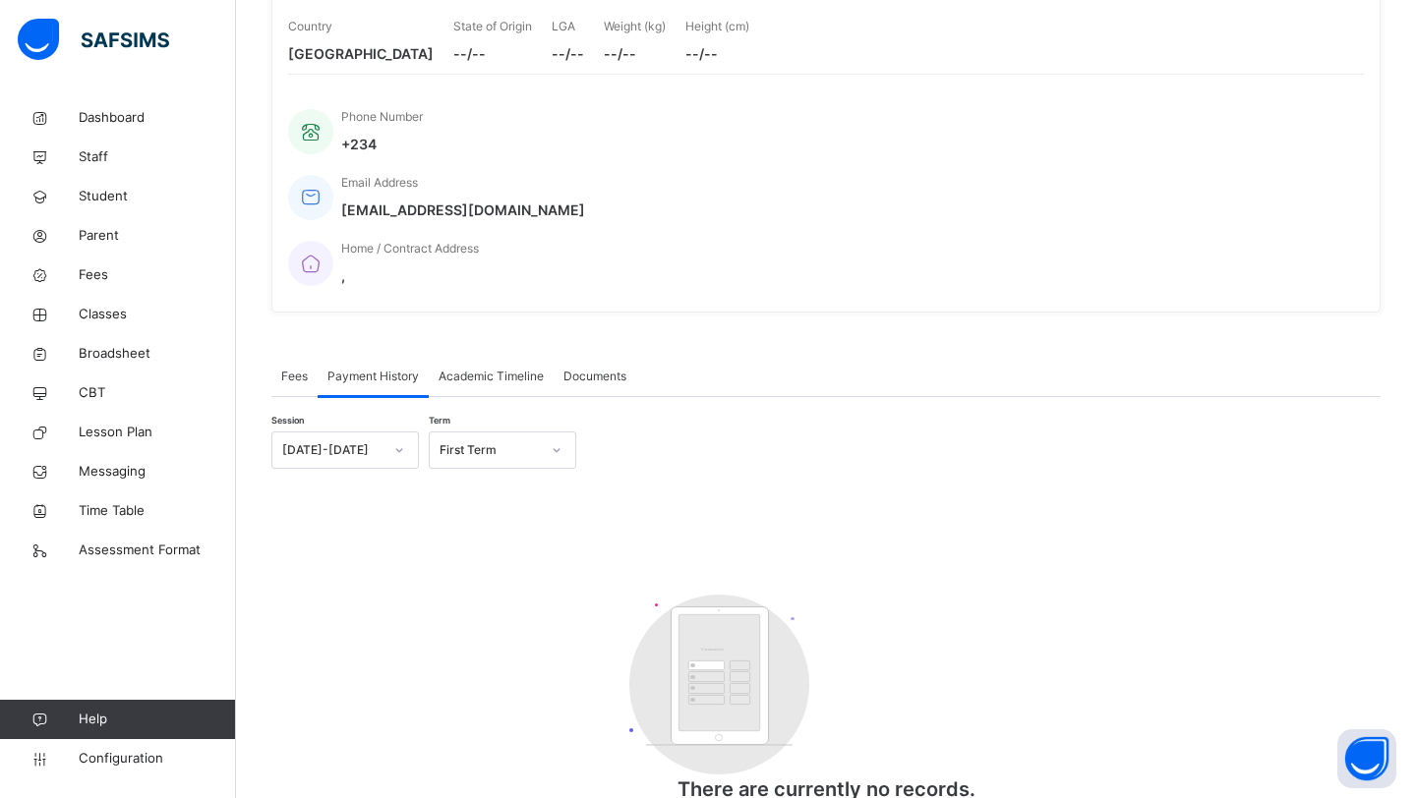
click at [506, 368] on span "Academic Timeline" at bounding box center [490, 377] width 105 height 18
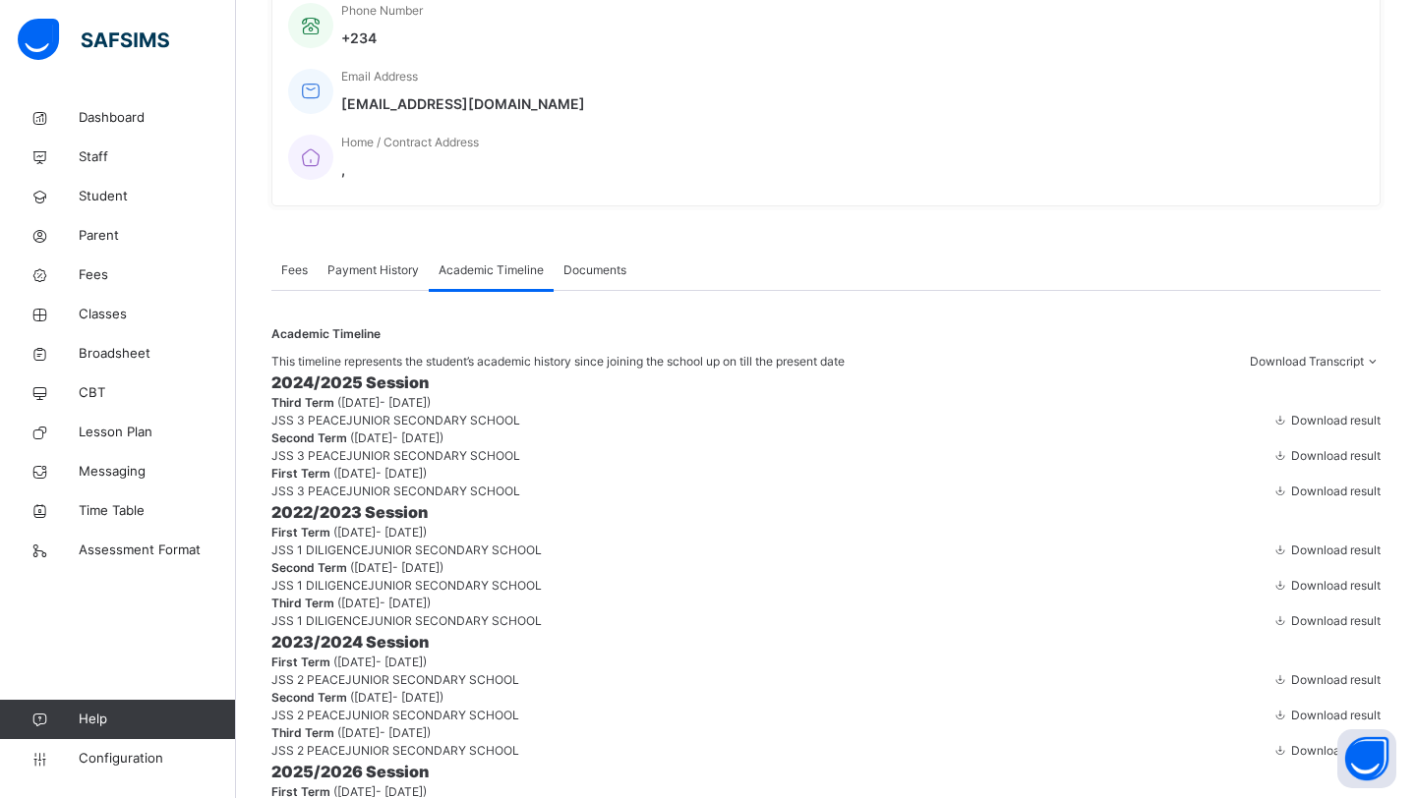
click at [387, 251] on div "Payment History" at bounding box center [373, 270] width 111 height 39
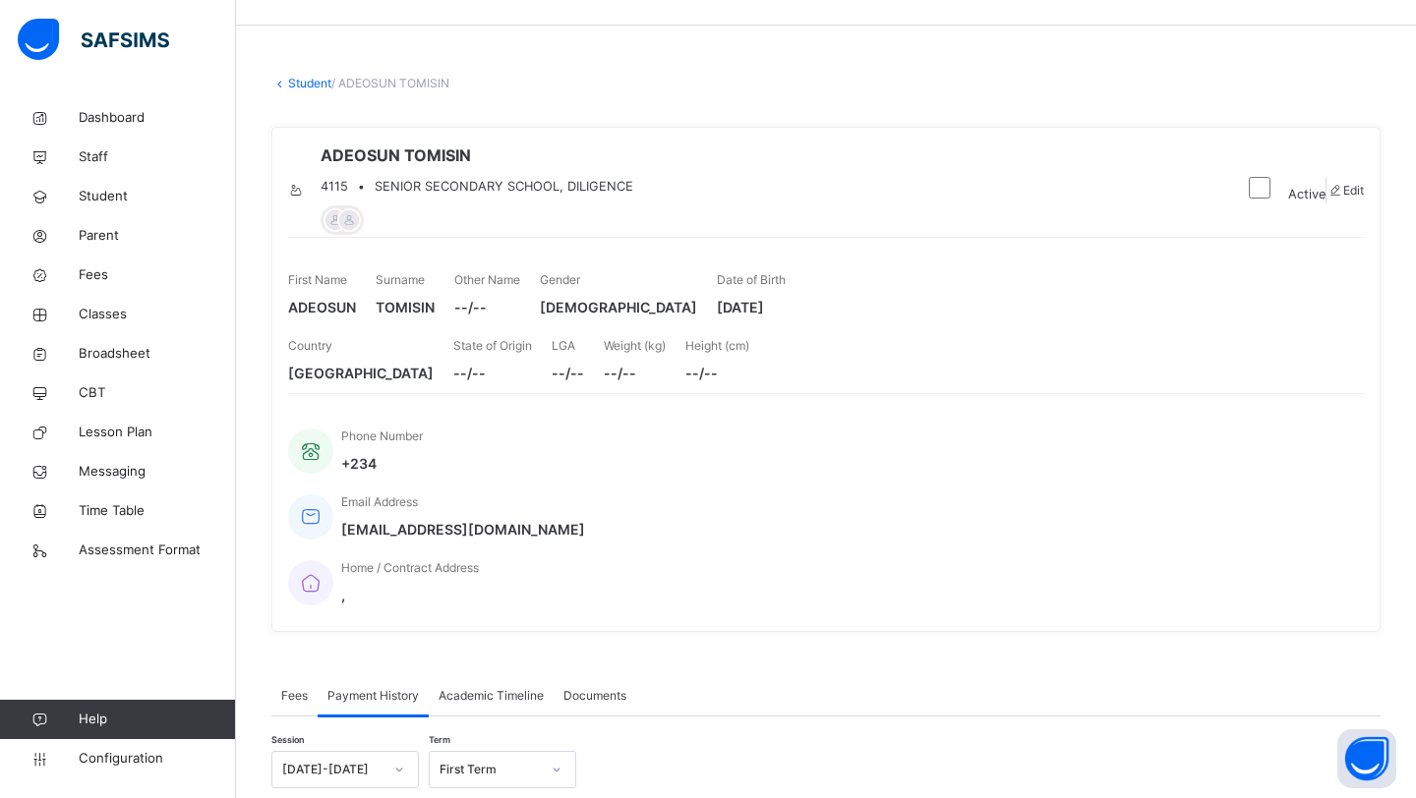
scroll to position [0, 0]
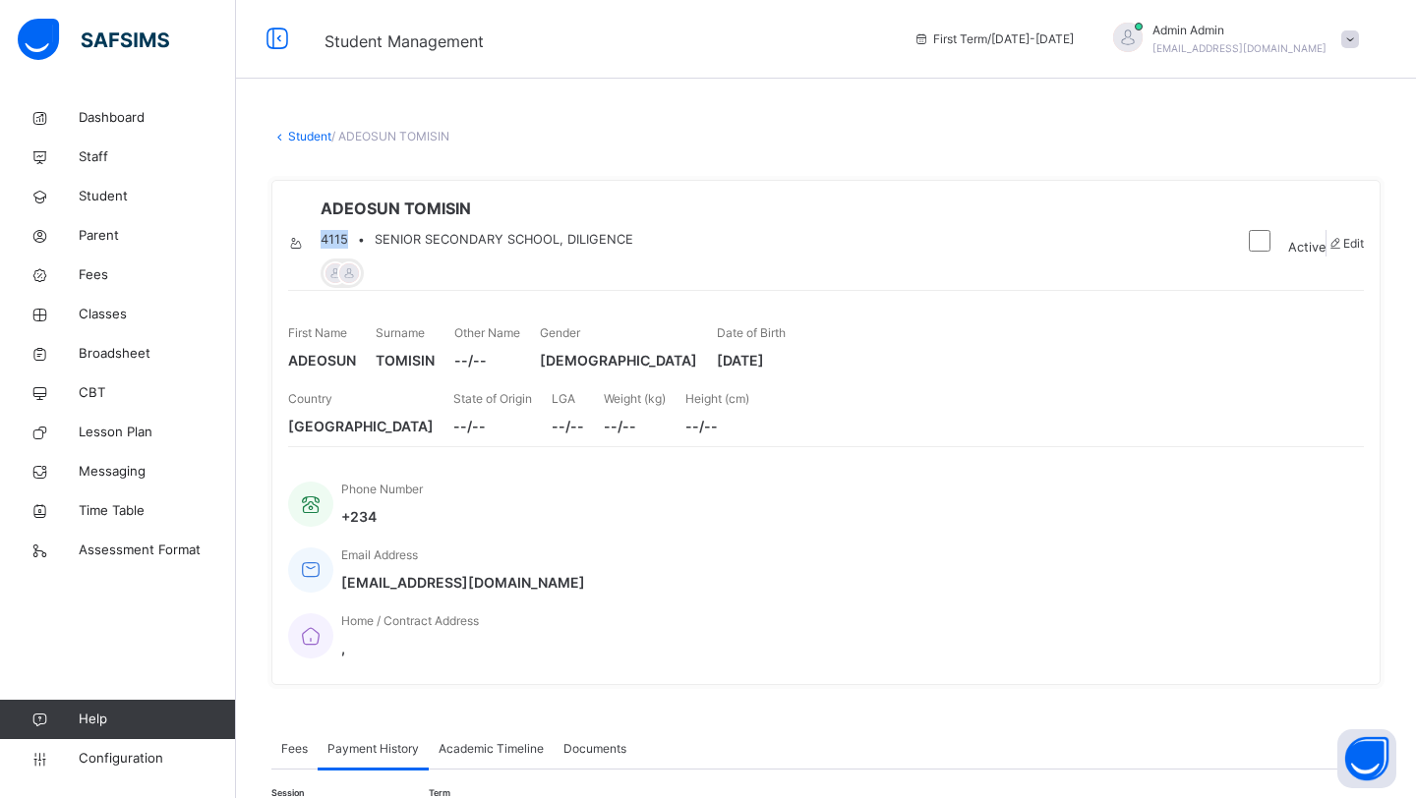
drag, startPoint x: 416, startPoint y: 239, endPoint x: 388, endPoint y: 230, distance: 28.9
click at [388, 230] on div "ADEOSUN TOMISIN 4115 • SENIOR SECONDARY SCHOOL, DILIGENCE" at bounding box center [759, 243] width 943 height 93
copy span "4115"
click at [96, 170] on link "Staff" at bounding box center [118, 157] width 236 height 39
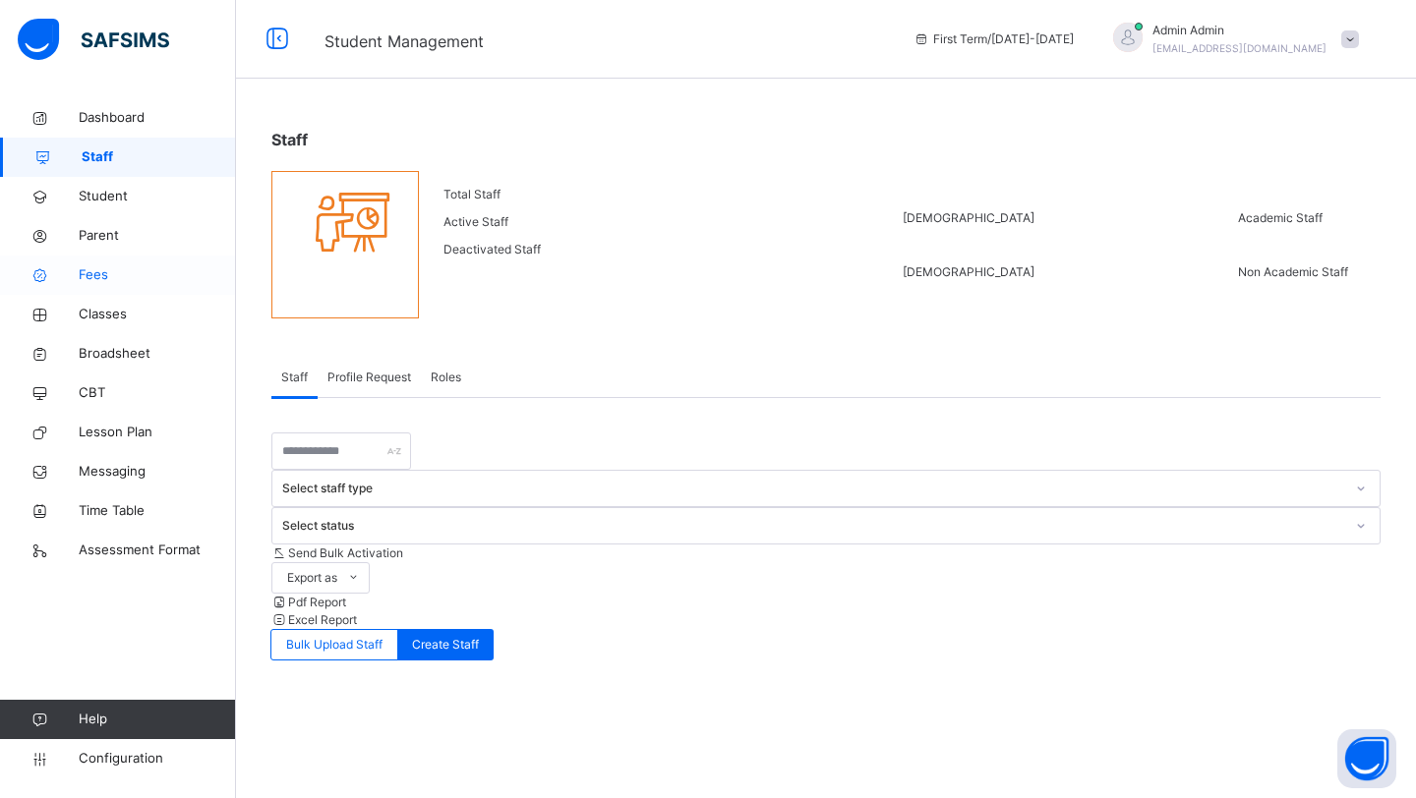
click at [114, 272] on span "Fees" at bounding box center [157, 275] width 157 height 20
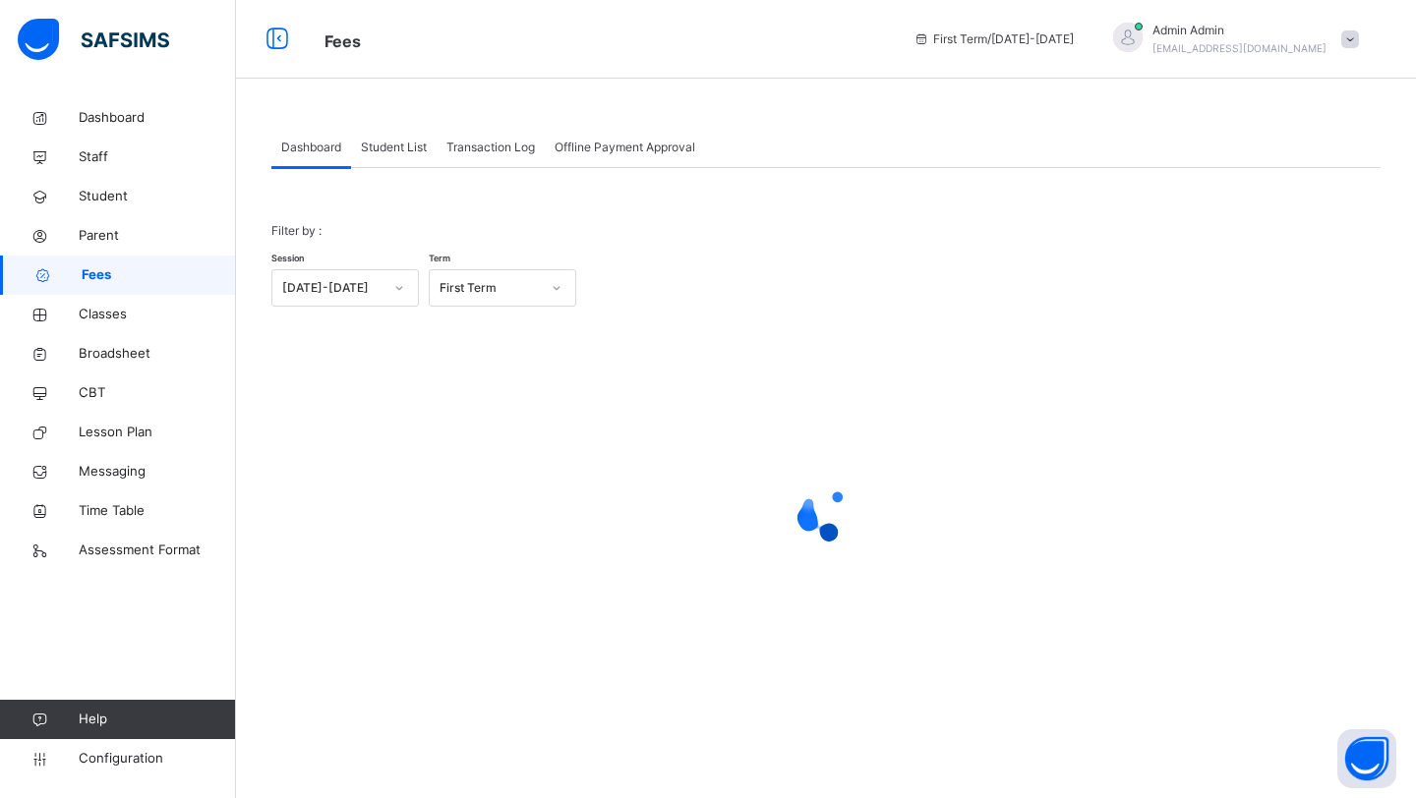
click at [425, 144] on span "Student List" at bounding box center [394, 148] width 66 height 18
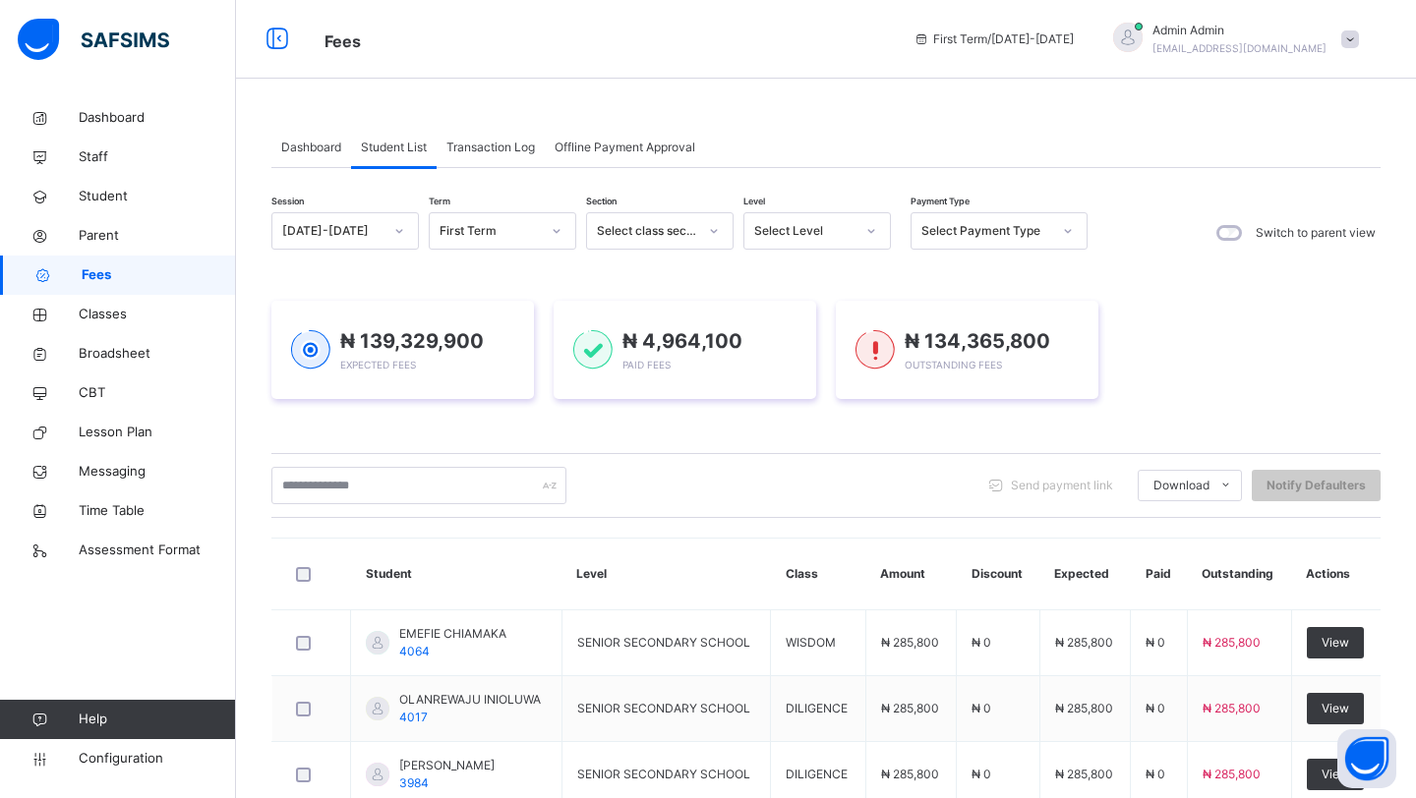
drag, startPoint x: 476, startPoint y: 146, endPoint x: 495, endPoint y: 144, distance: 18.8
click at [476, 146] on span "Transaction Log" at bounding box center [490, 148] width 88 height 18
click at [495, 144] on span "Transaction Log" at bounding box center [490, 148] width 88 height 18
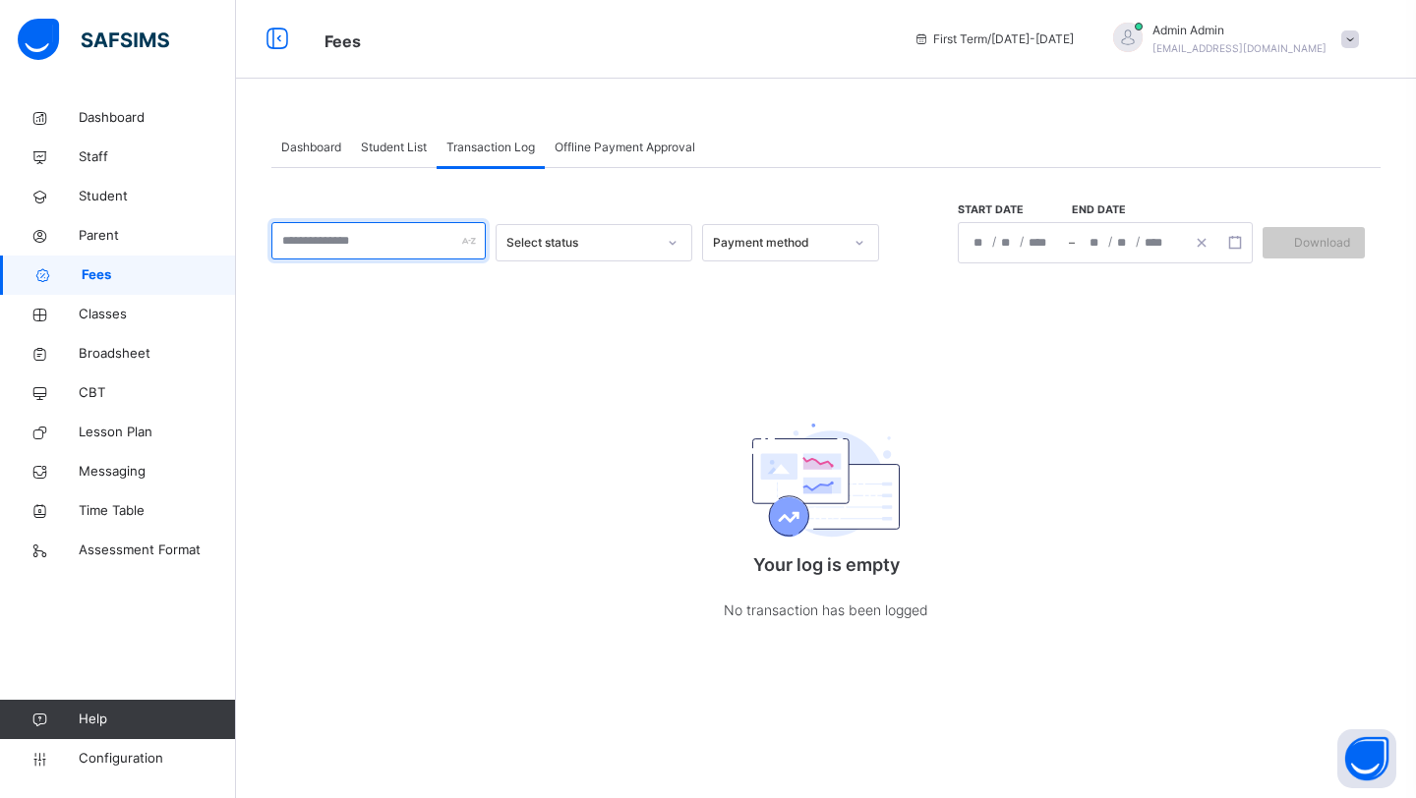
click at [370, 239] on input "text" at bounding box center [378, 240] width 214 height 37
paste input "****"
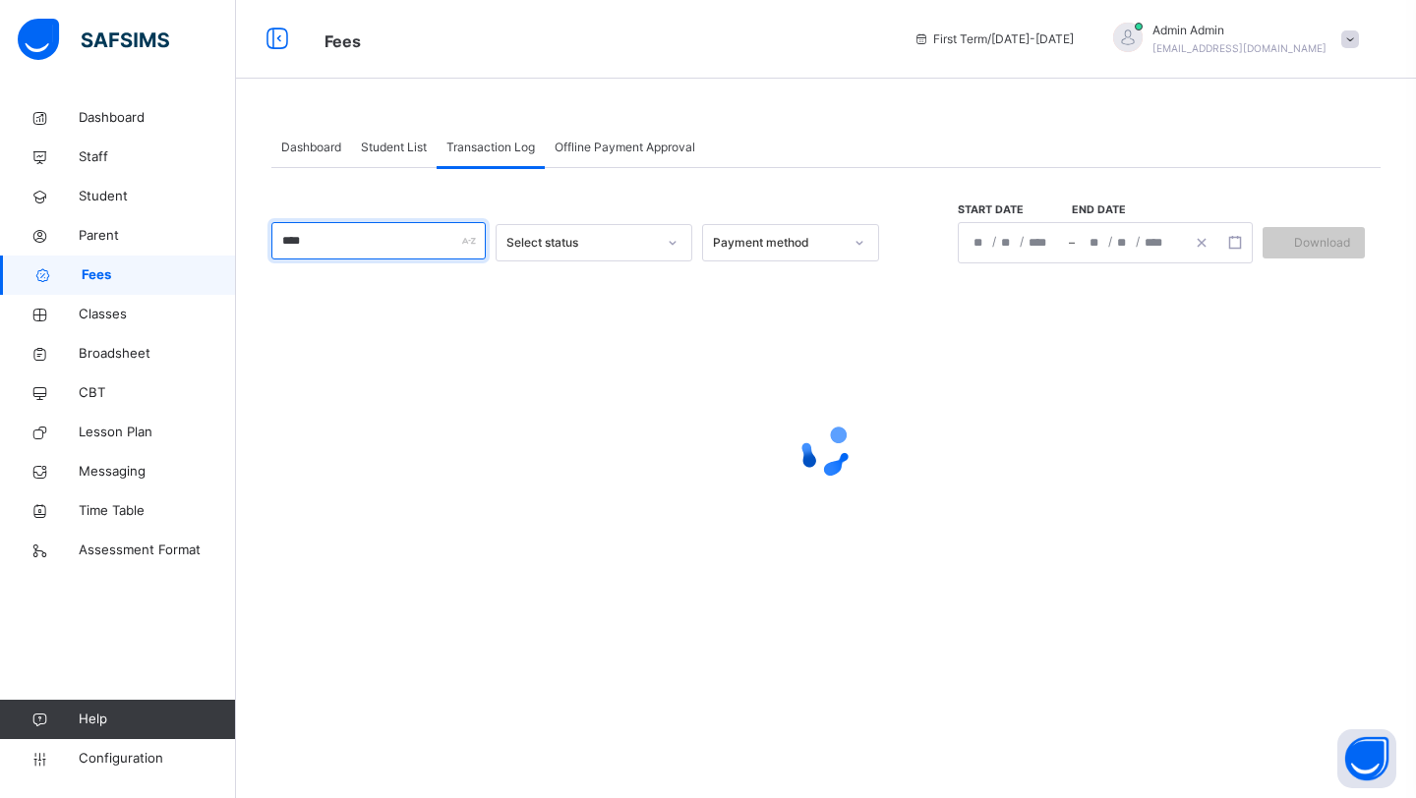
type input "****"
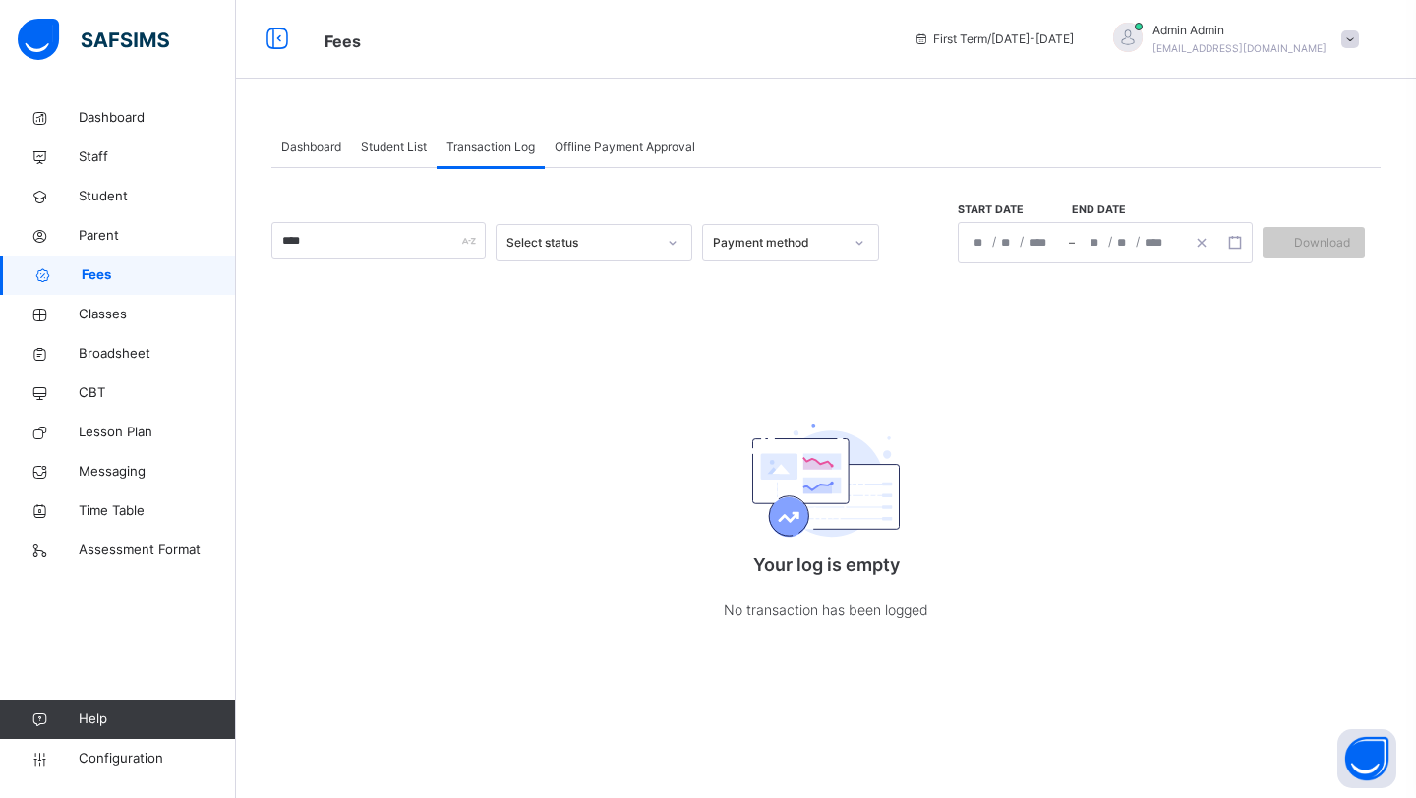
click at [634, 156] on div "Offline Payment Approval" at bounding box center [625, 147] width 160 height 39
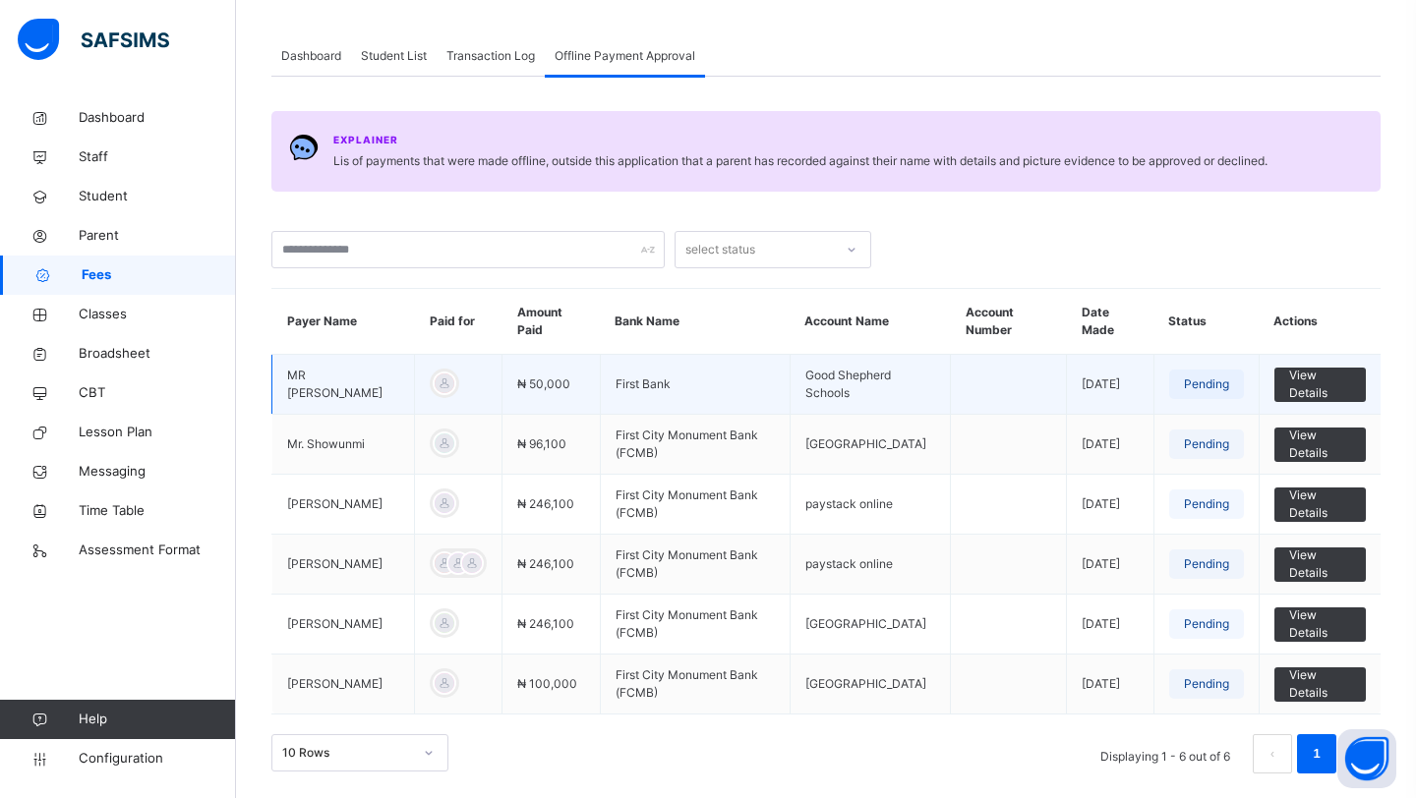
scroll to position [96, 0]
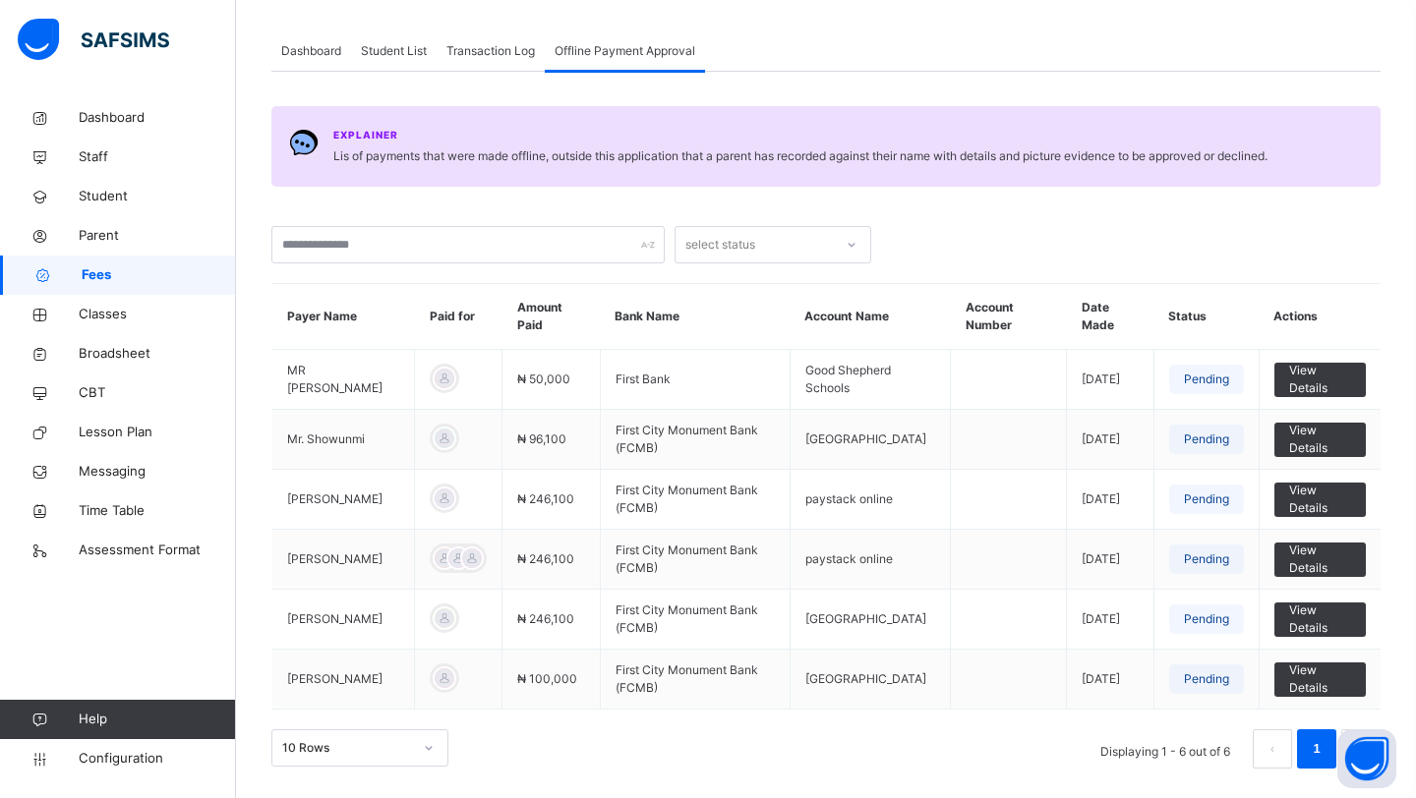
click at [329, 42] on span "Dashboard" at bounding box center [311, 51] width 60 height 18
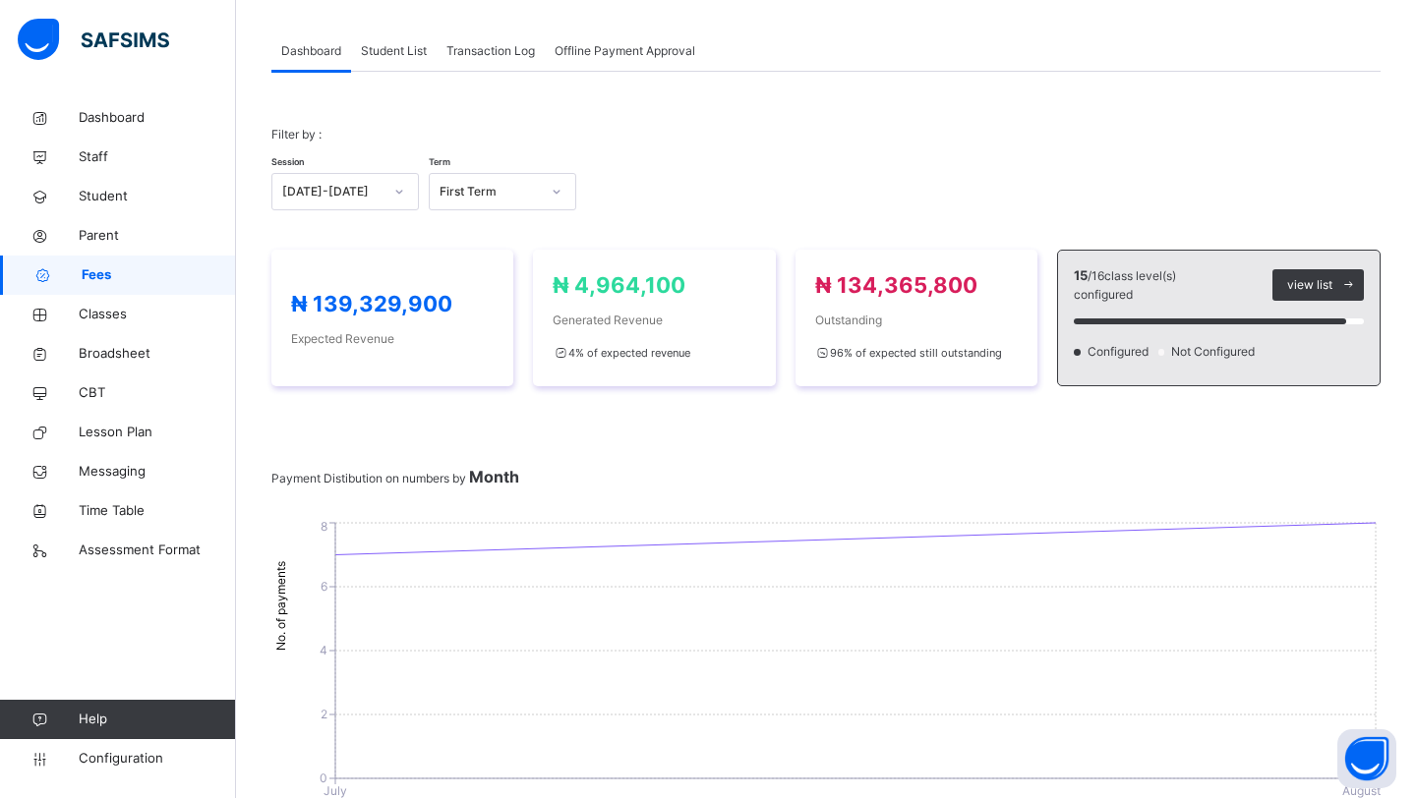
click at [389, 50] on span "Student List" at bounding box center [394, 51] width 66 height 18
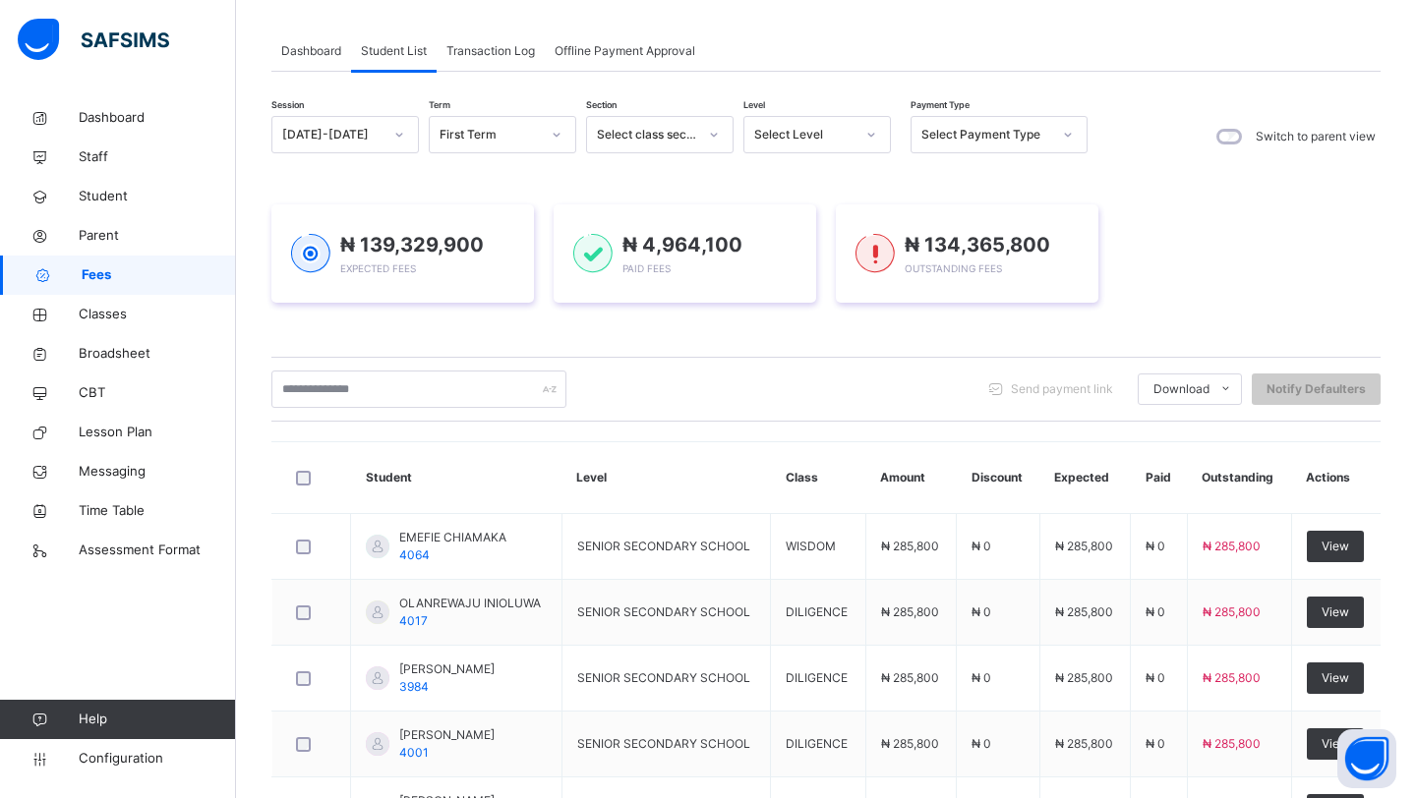
click at [479, 53] on span "Transaction Log" at bounding box center [490, 51] width 88 height 18
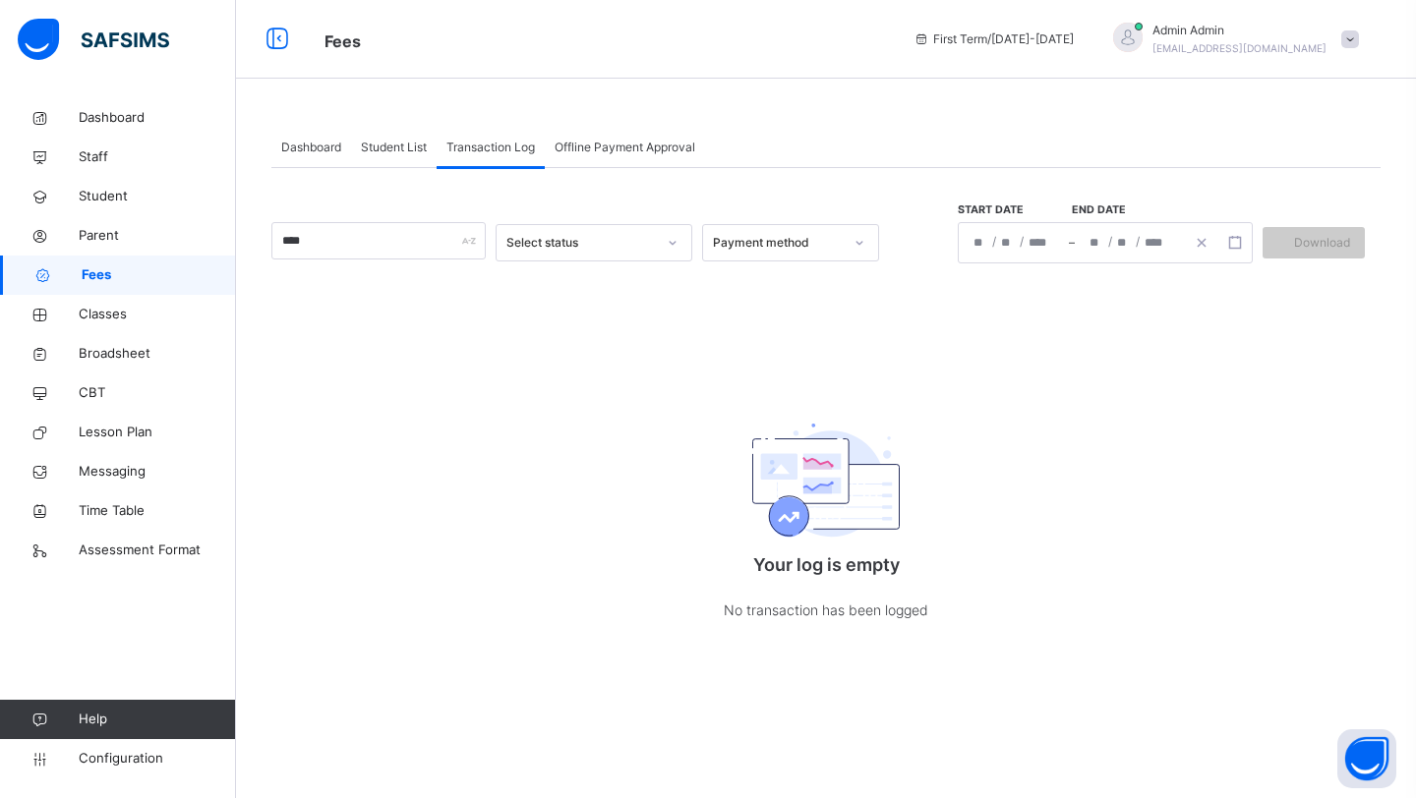
scroll to position [0, 0]
click at [629, 149] on span "Offline Payment Approval" at bounding box center [624, 148] width 141 height 18
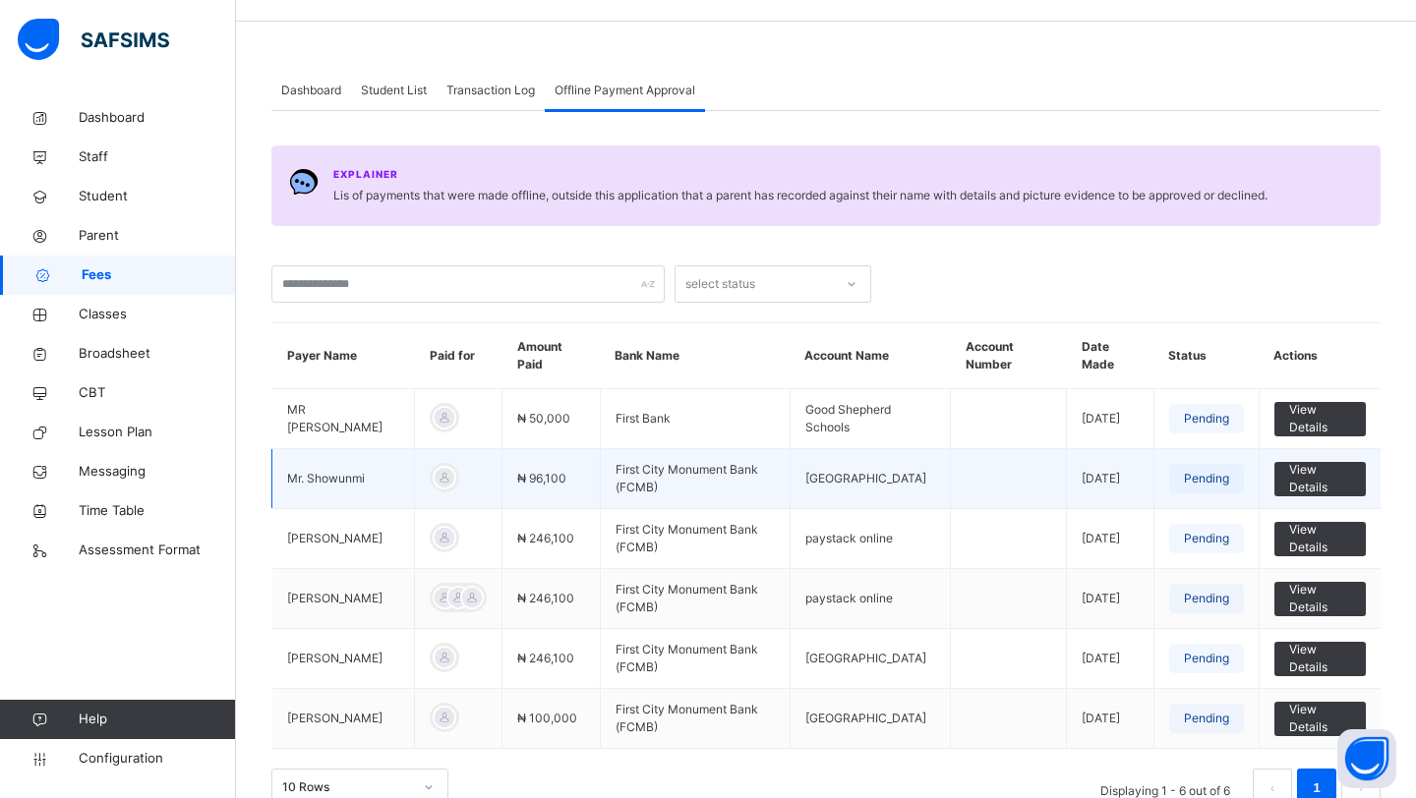
scroll to position [96, 0]
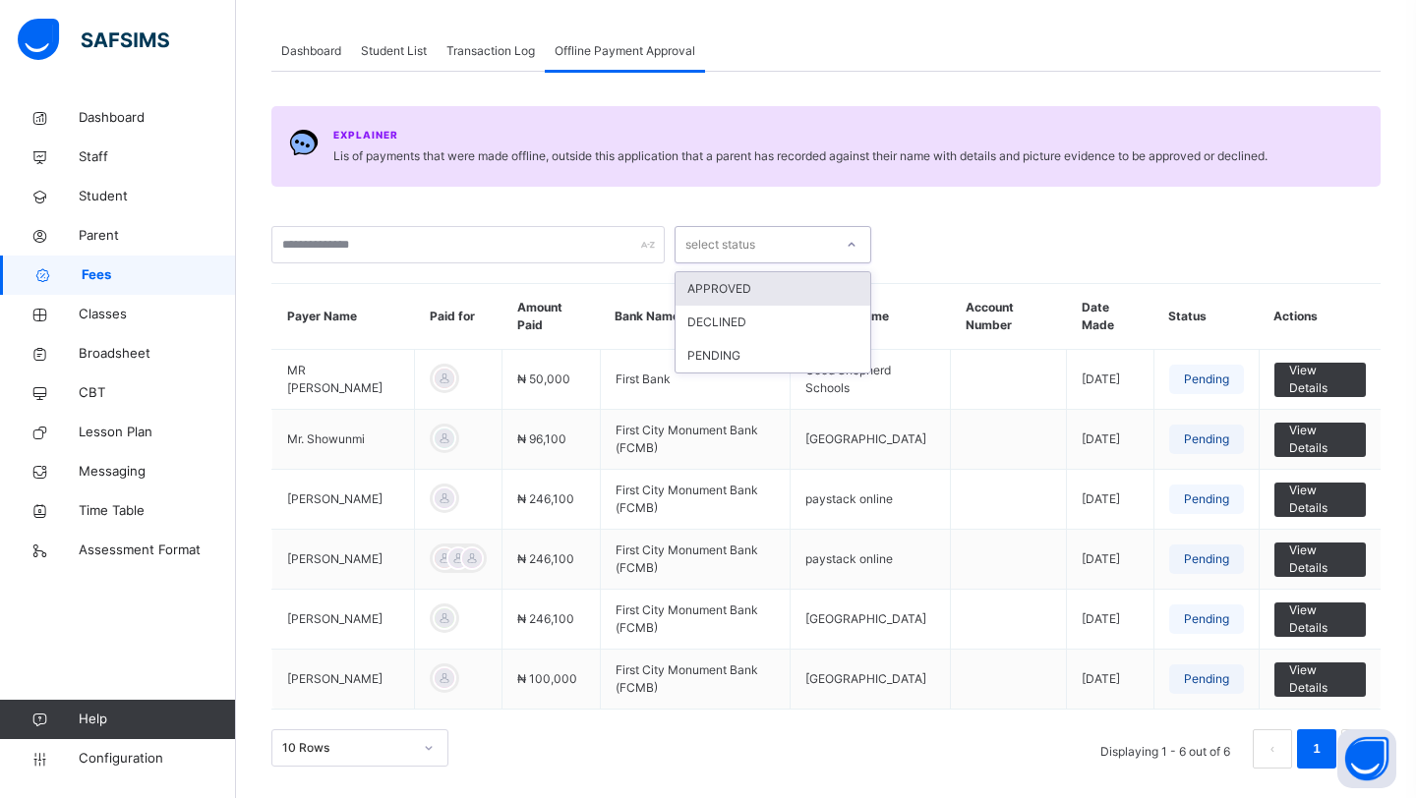
click at [737, 235] on div "select status" at bounding box center [720, 244] width 70 height 37
